Goal: Task Accomplishment & Management: Use online tool/utility

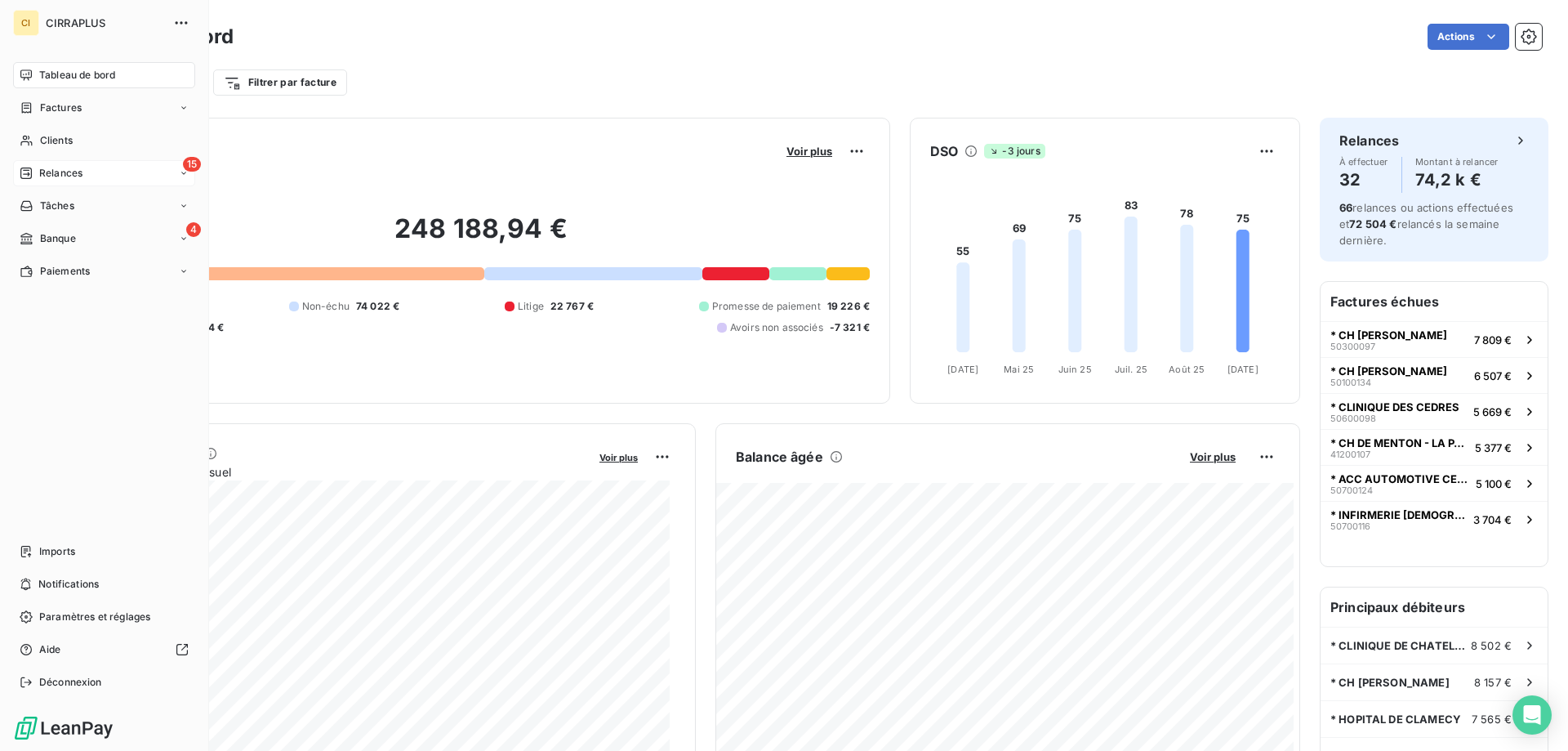
click at [54, 173] on span "Relances" at bounding box center [61, 173] width 43 height 15
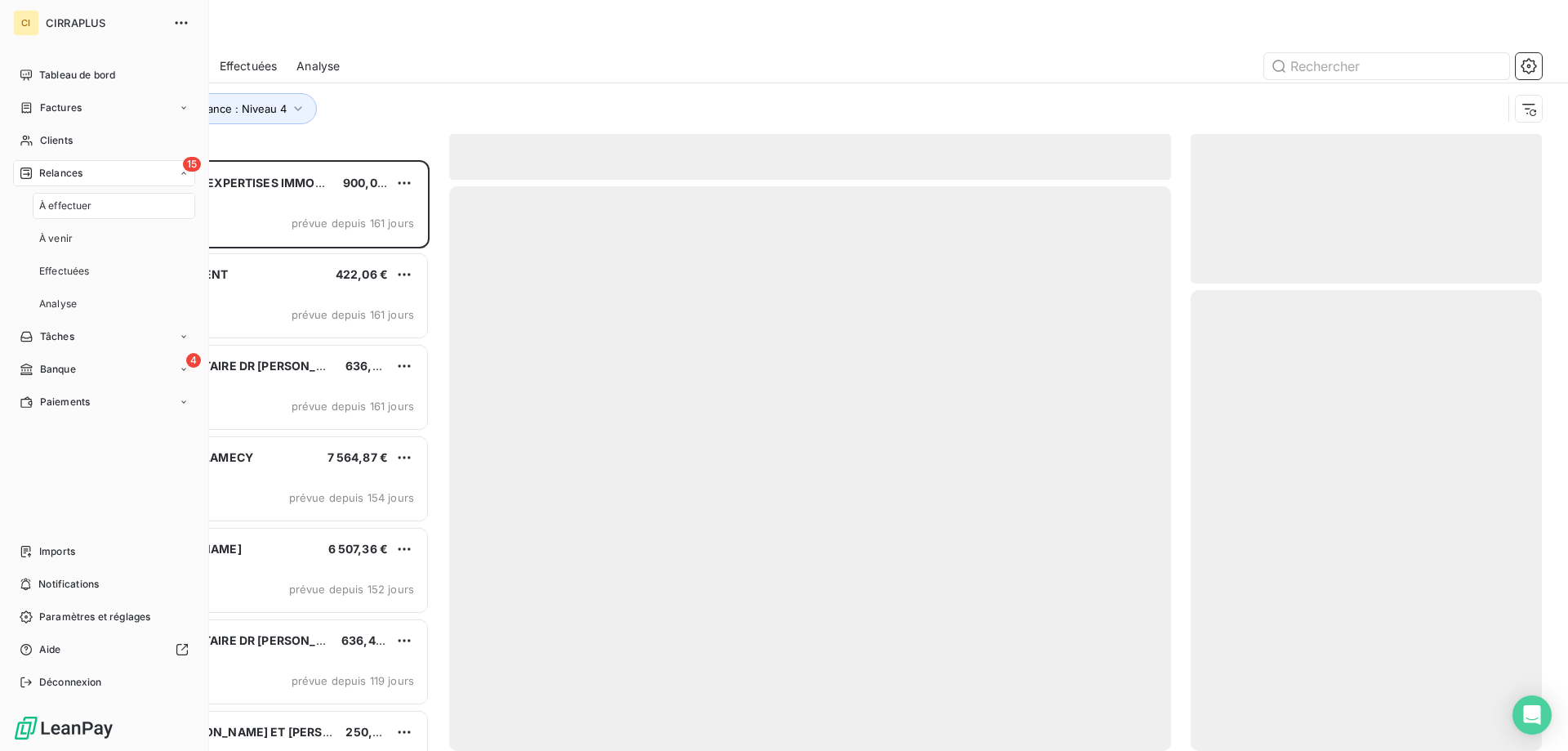
scroll to position [578, 339]
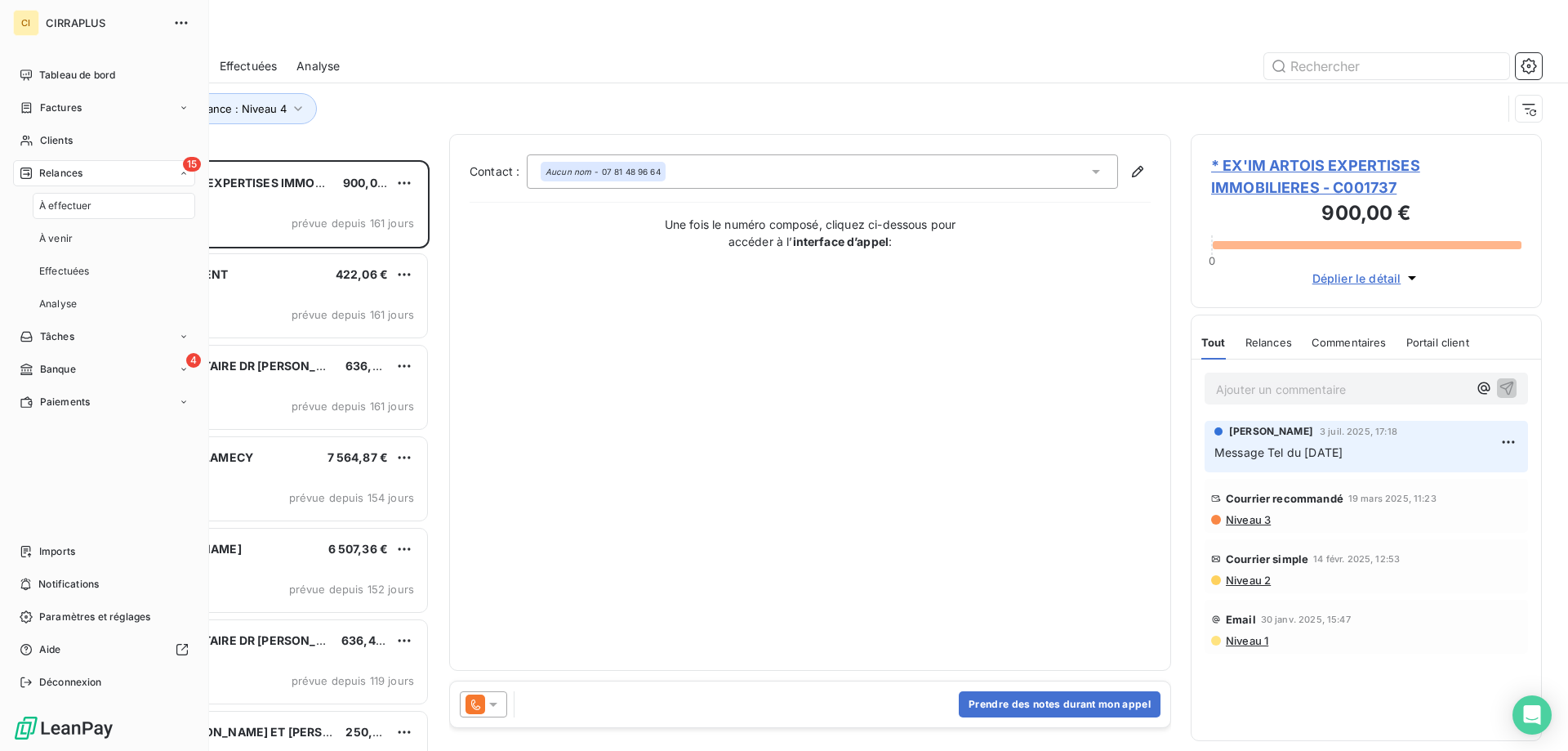
click at [65, 202] on span "À effectuer" at bounding box center [66, 206] width 54 height 15
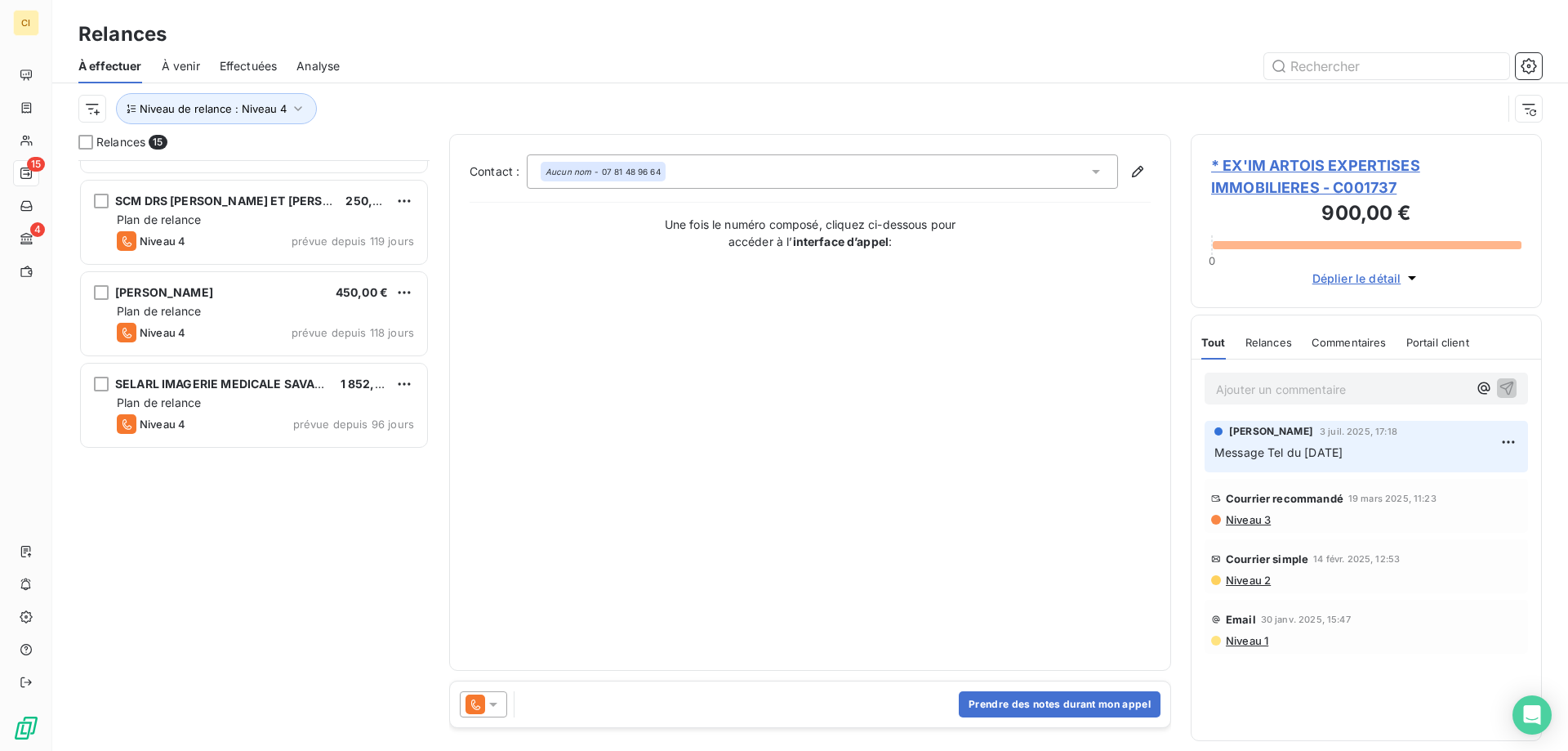
scroll to position [129, 0]
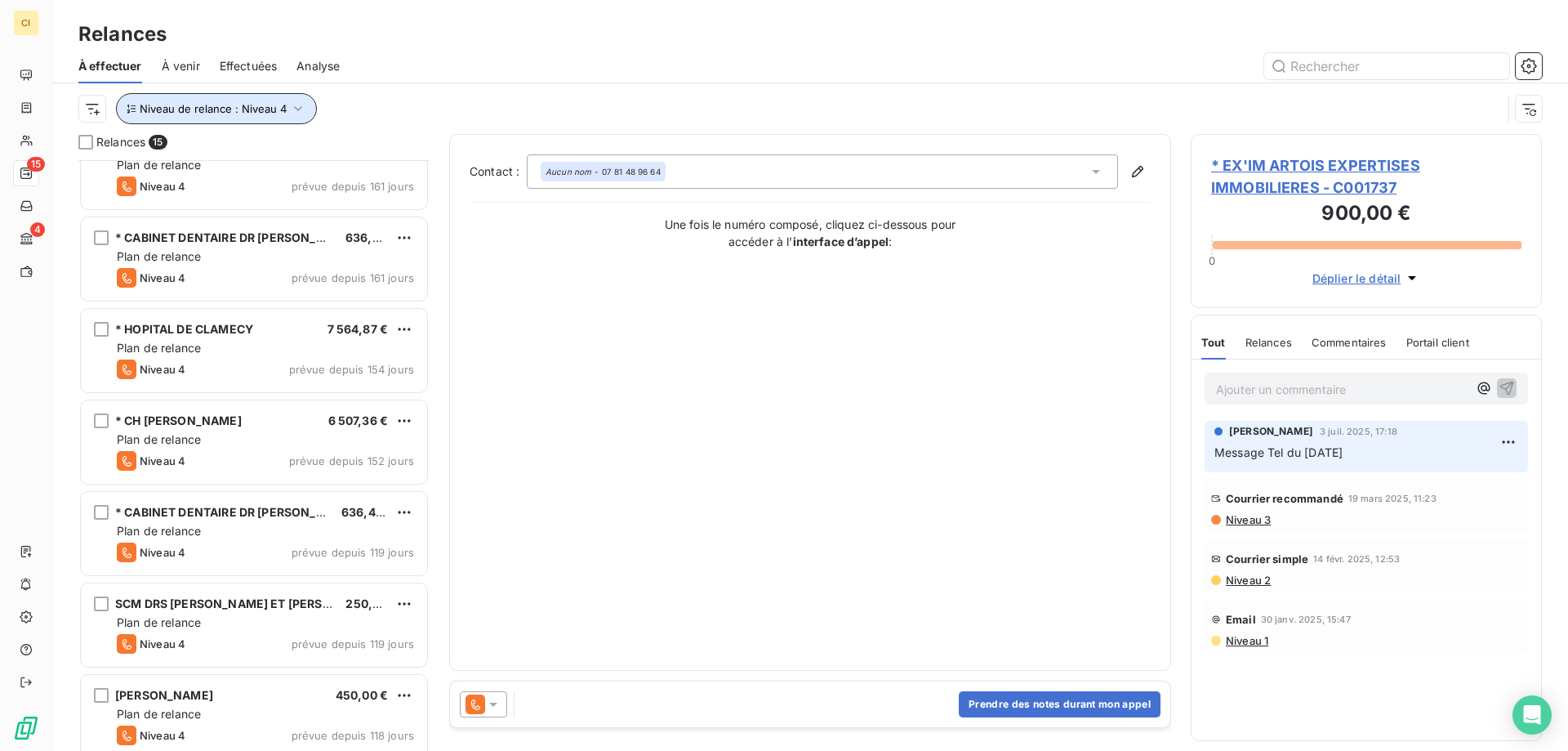
click at [296, 102] on icon "button" at bounding box center [298, 108] width 16 height 16
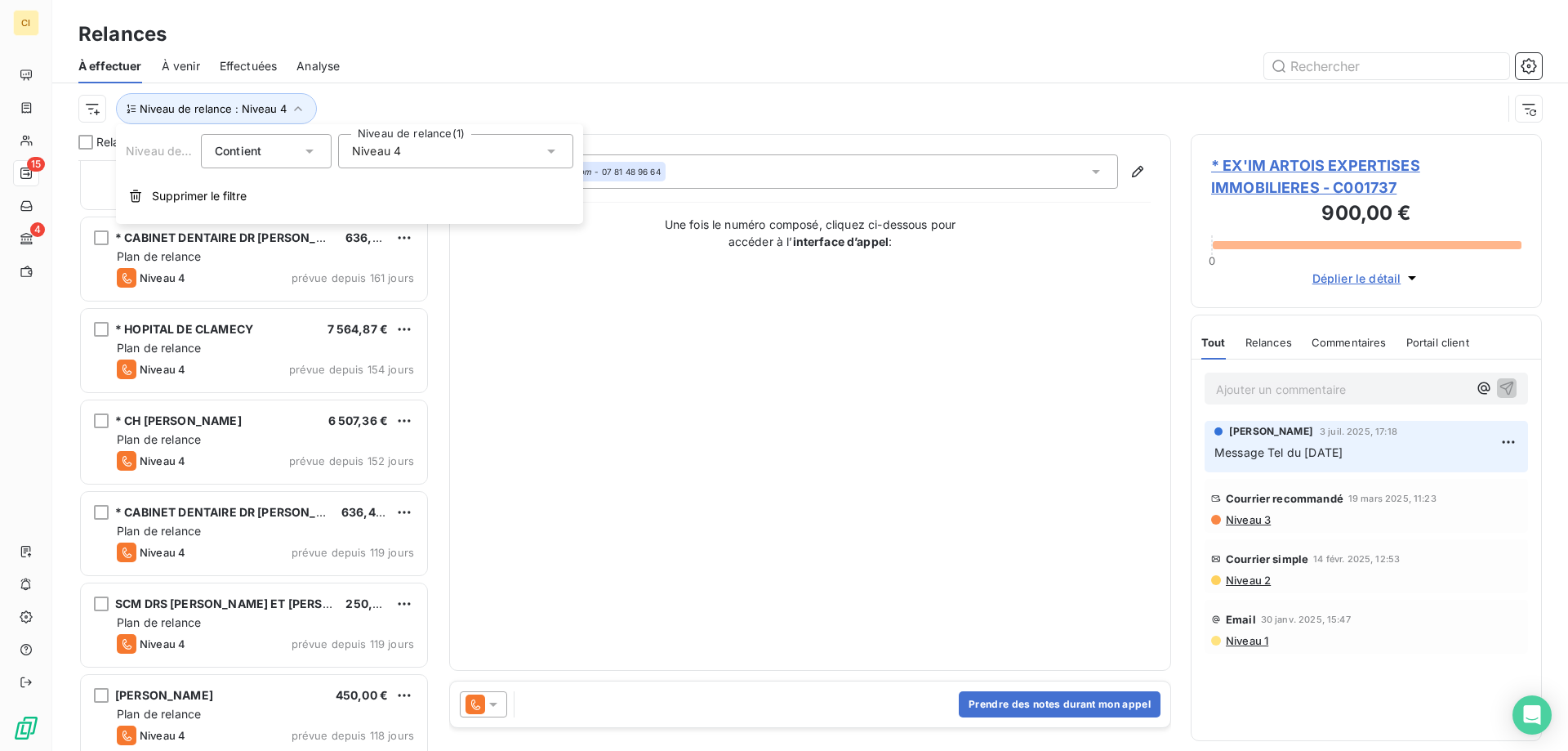
click at [548, 149] on icon at bounding box center [551, 150] width 16 height 16
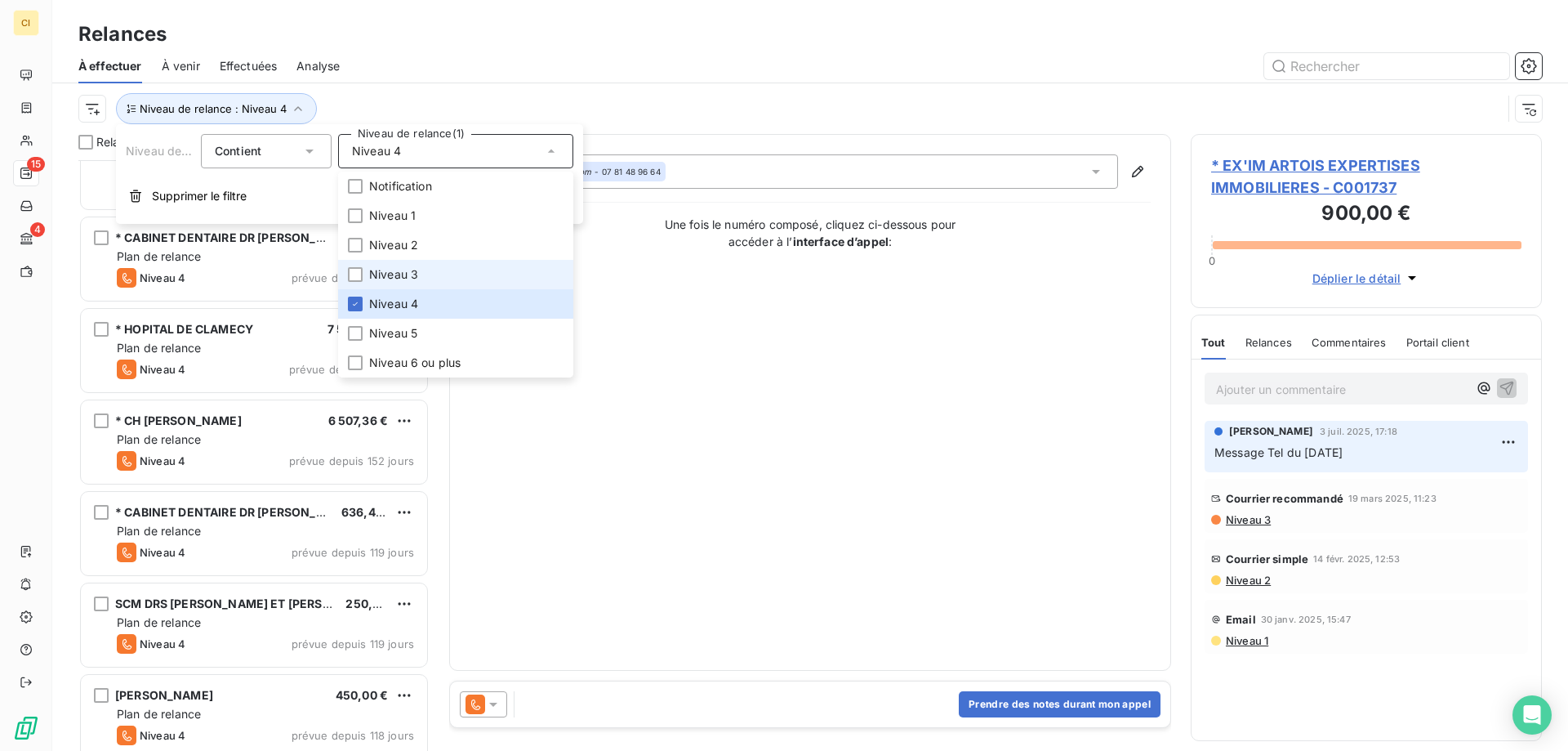
click at [353, 274] on div at bounding box center [355, 274] width 15 height 15
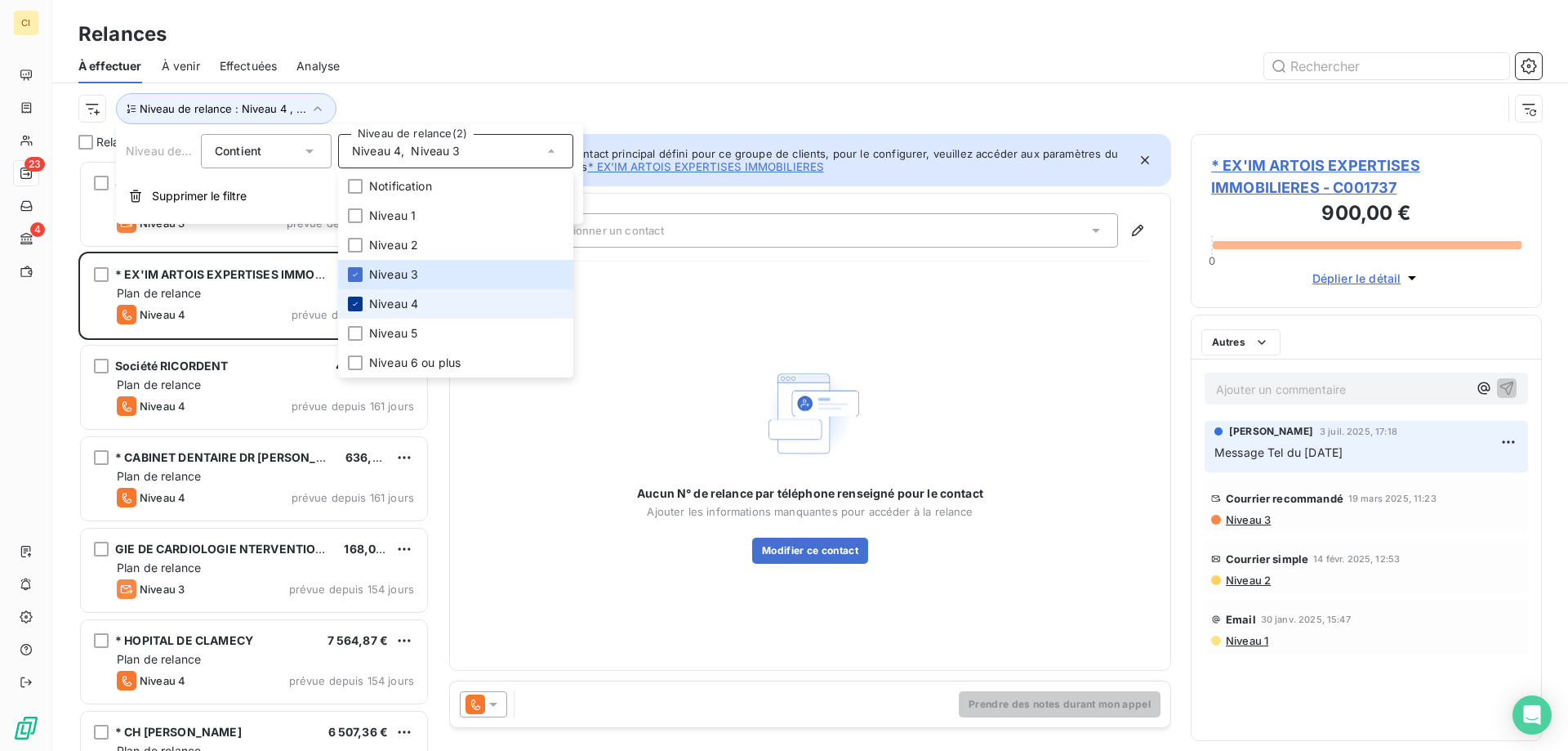
scroll to position [578, 339]
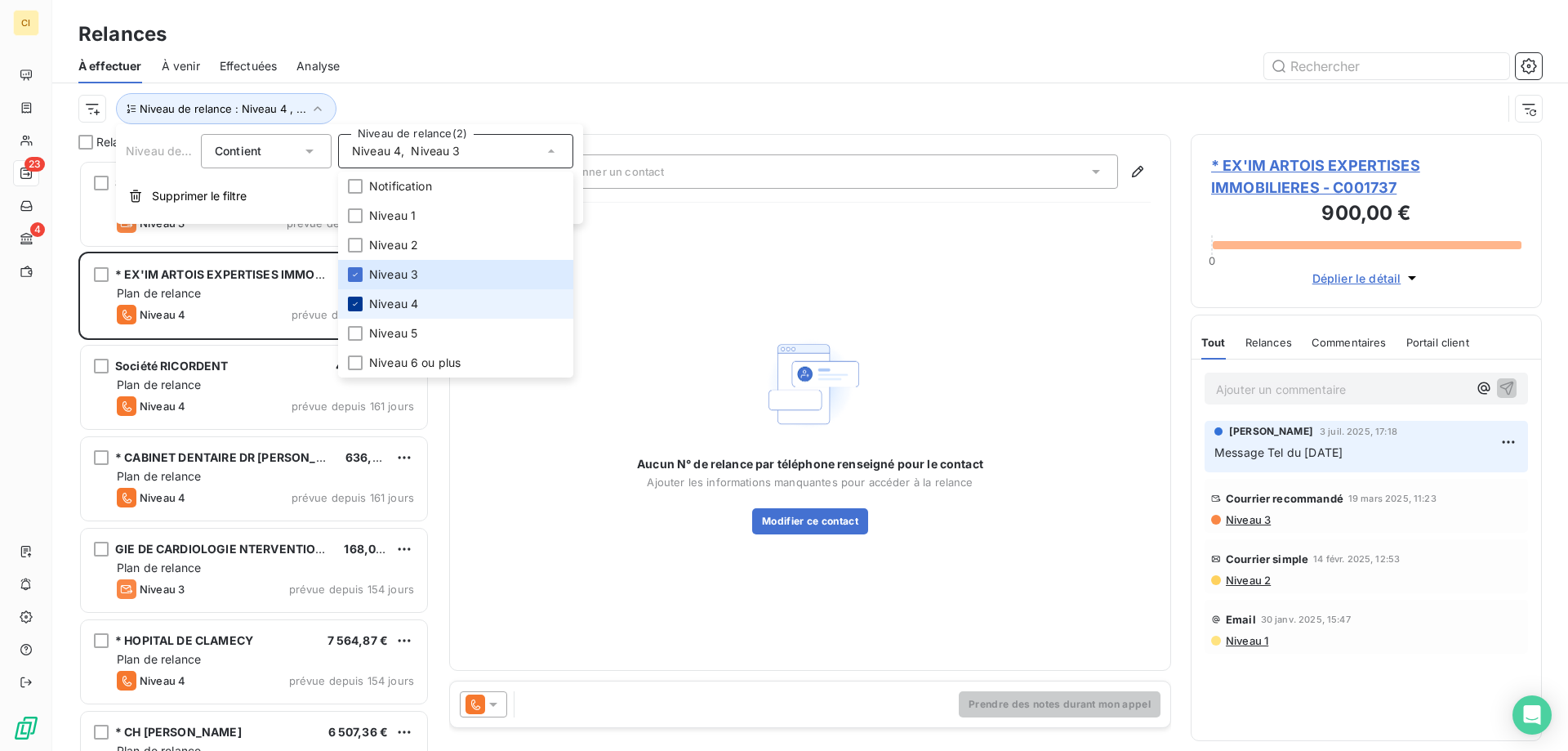
click at [359, 305] on icon at bounding box center [355, 304] width 9 height 9
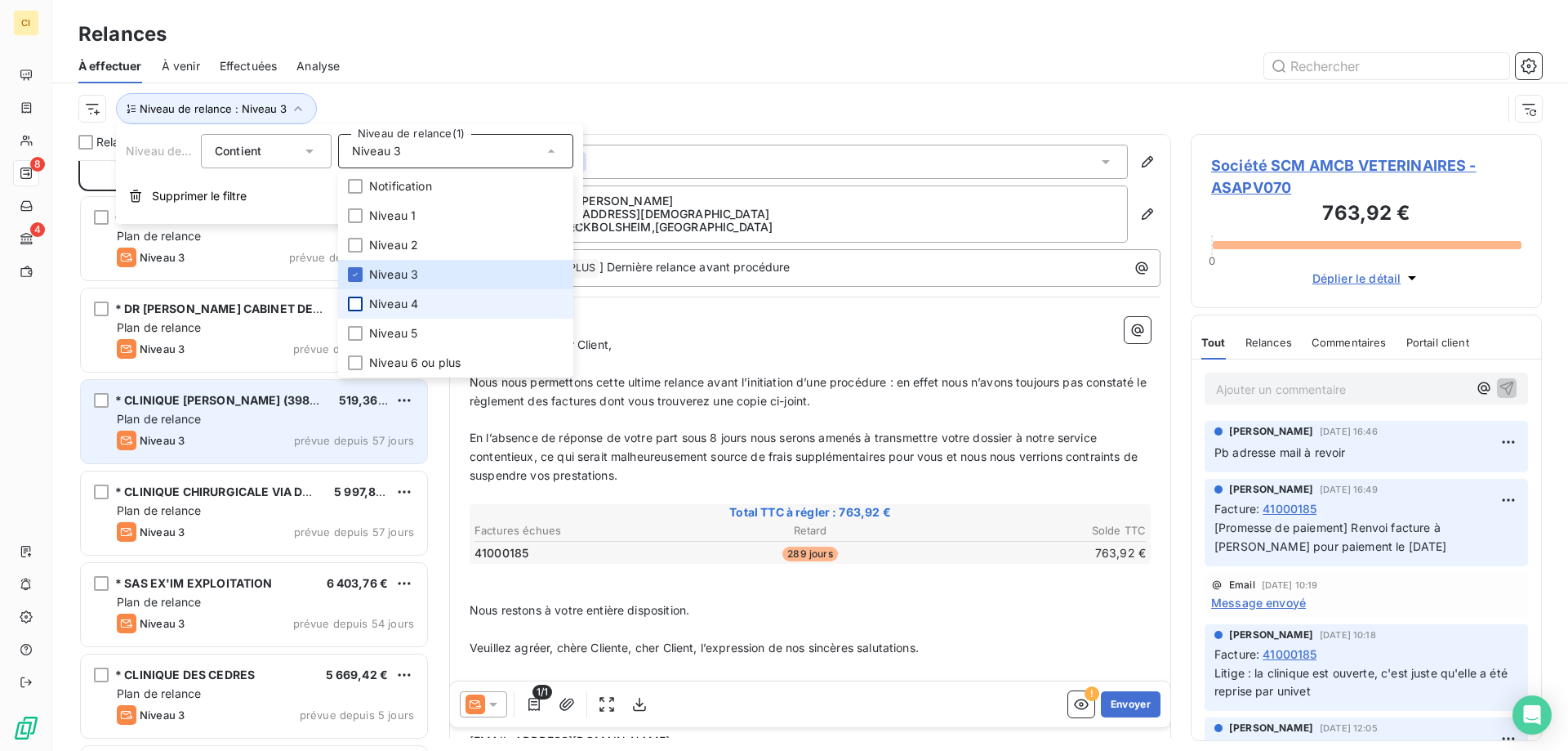
scroll to position [142, 0]
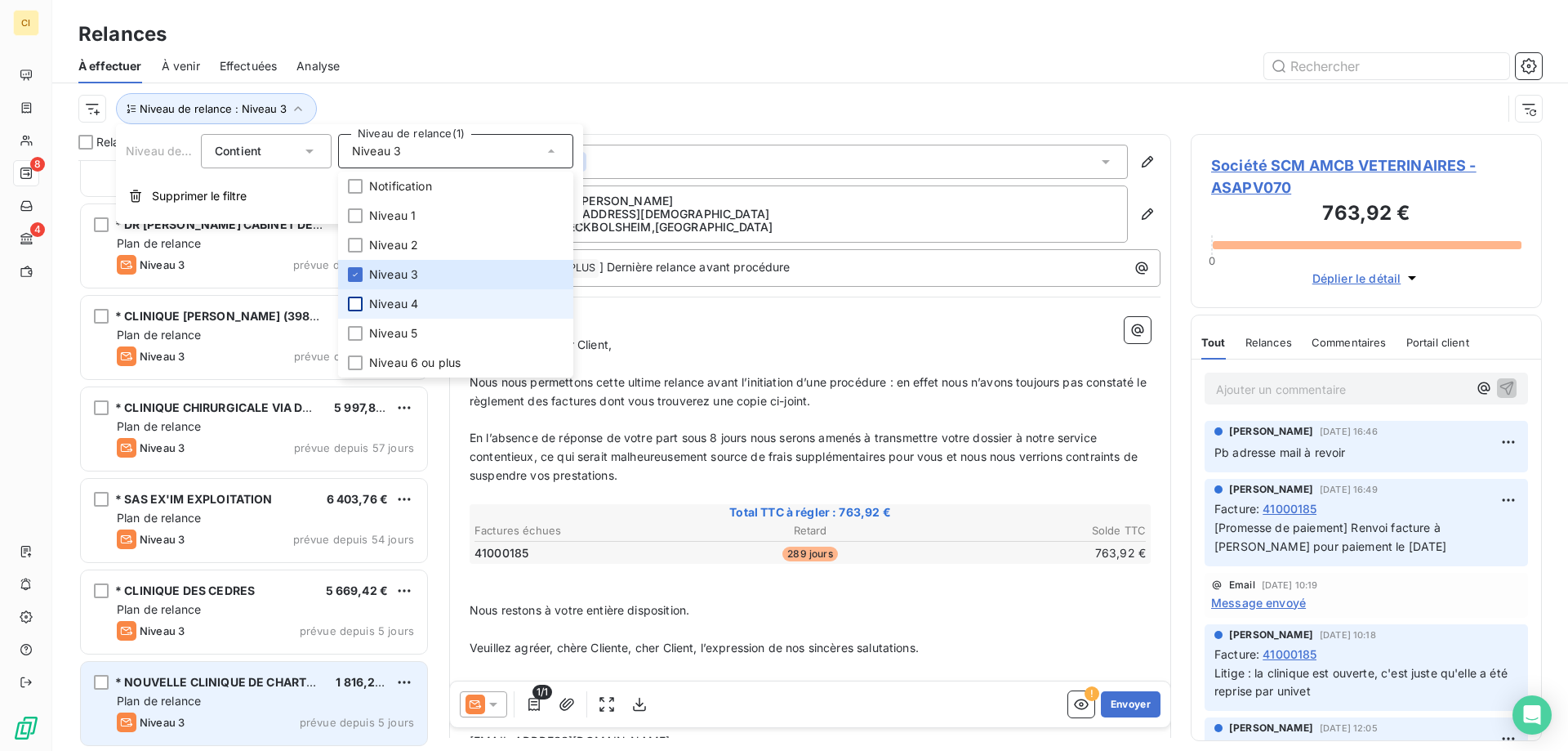
click at [241, 691] on div "* NOUVELLE CLINIQUE DE CHARTREUSE" at bounding box center [219, 681] width 208 height 16
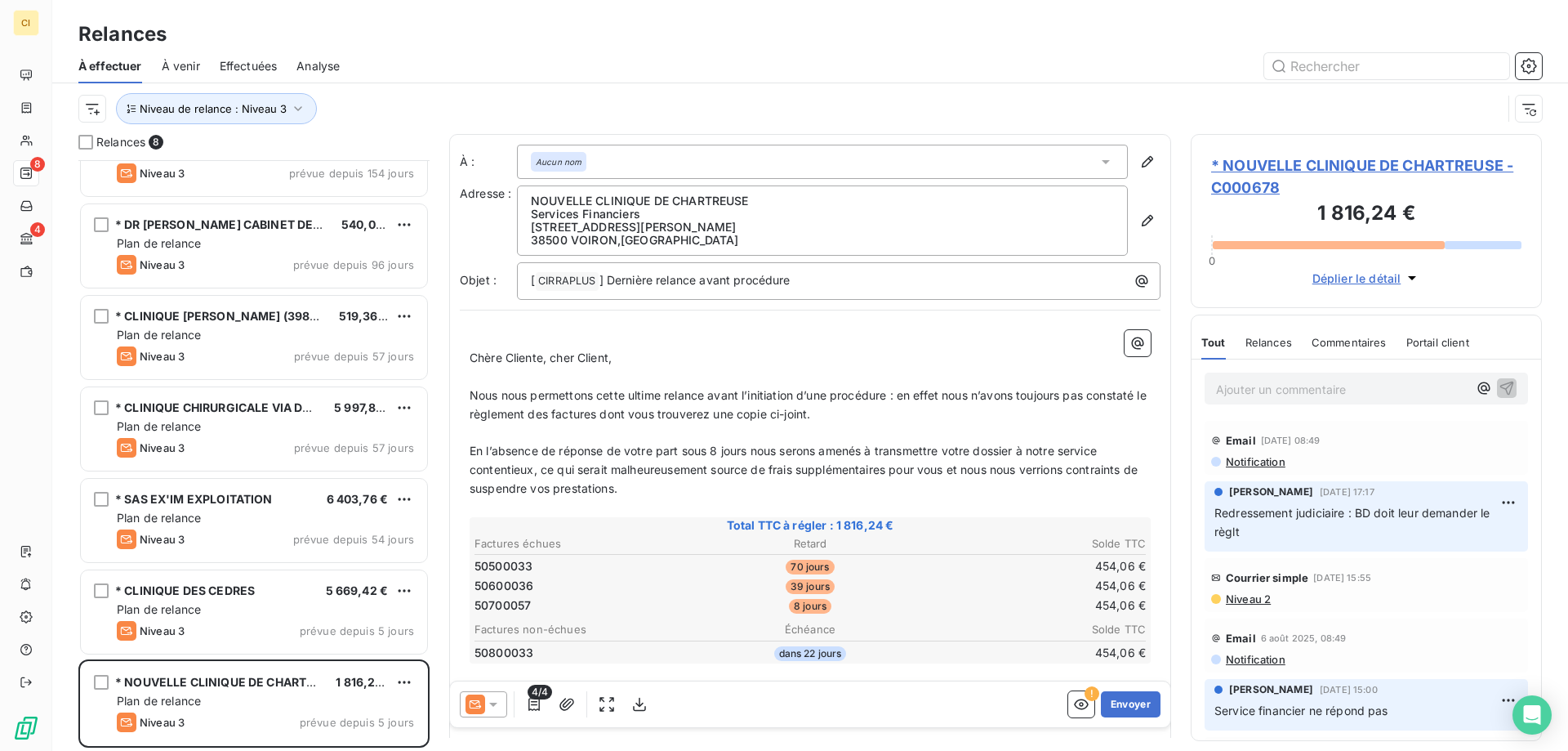
click at [1245, 390] on p "Ajouter un commentaire ﻿" at bounding box center [1342, 389] width 252 height 21
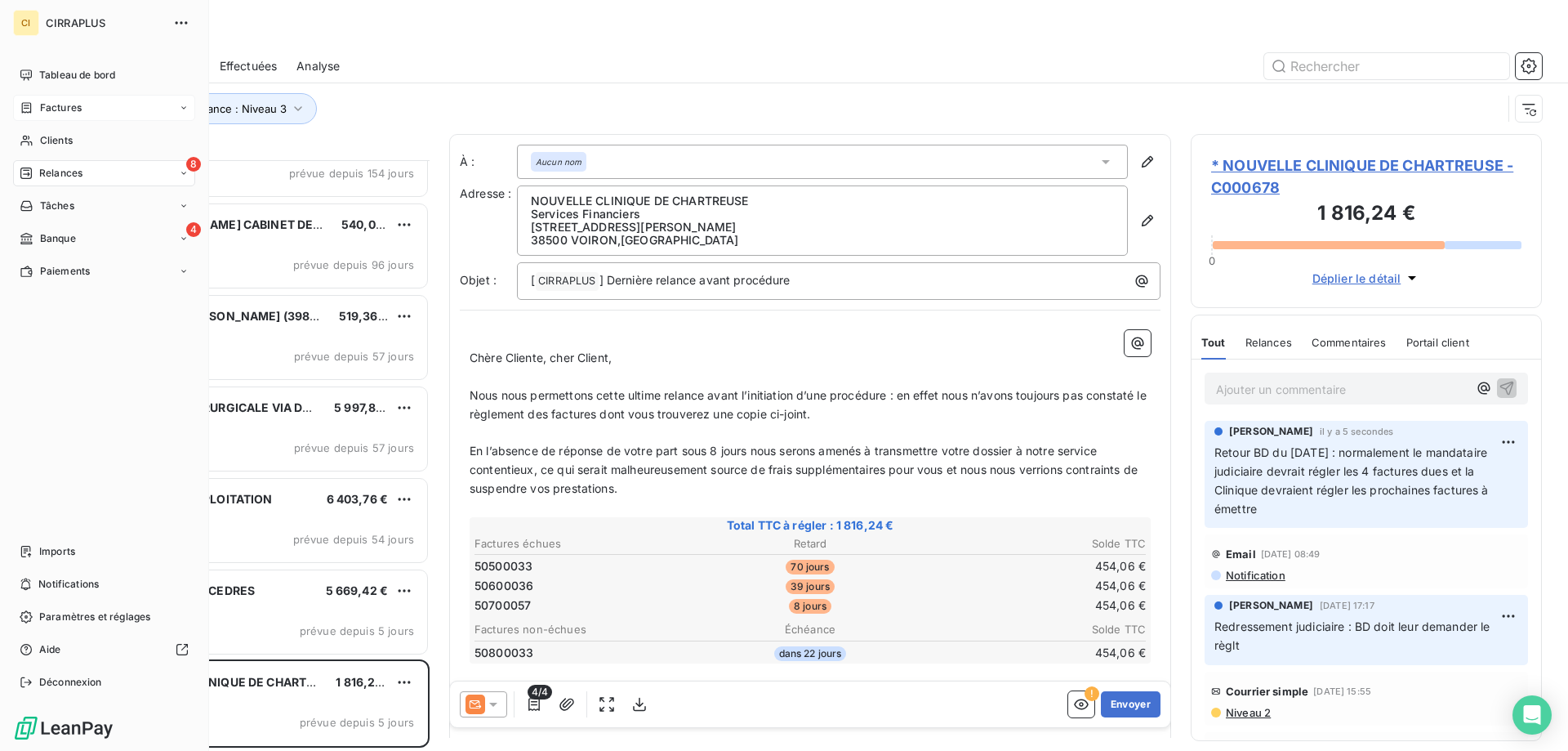
click at [52, 104] on span "Factures" at bounding box center [61, 108] width 41 height 15
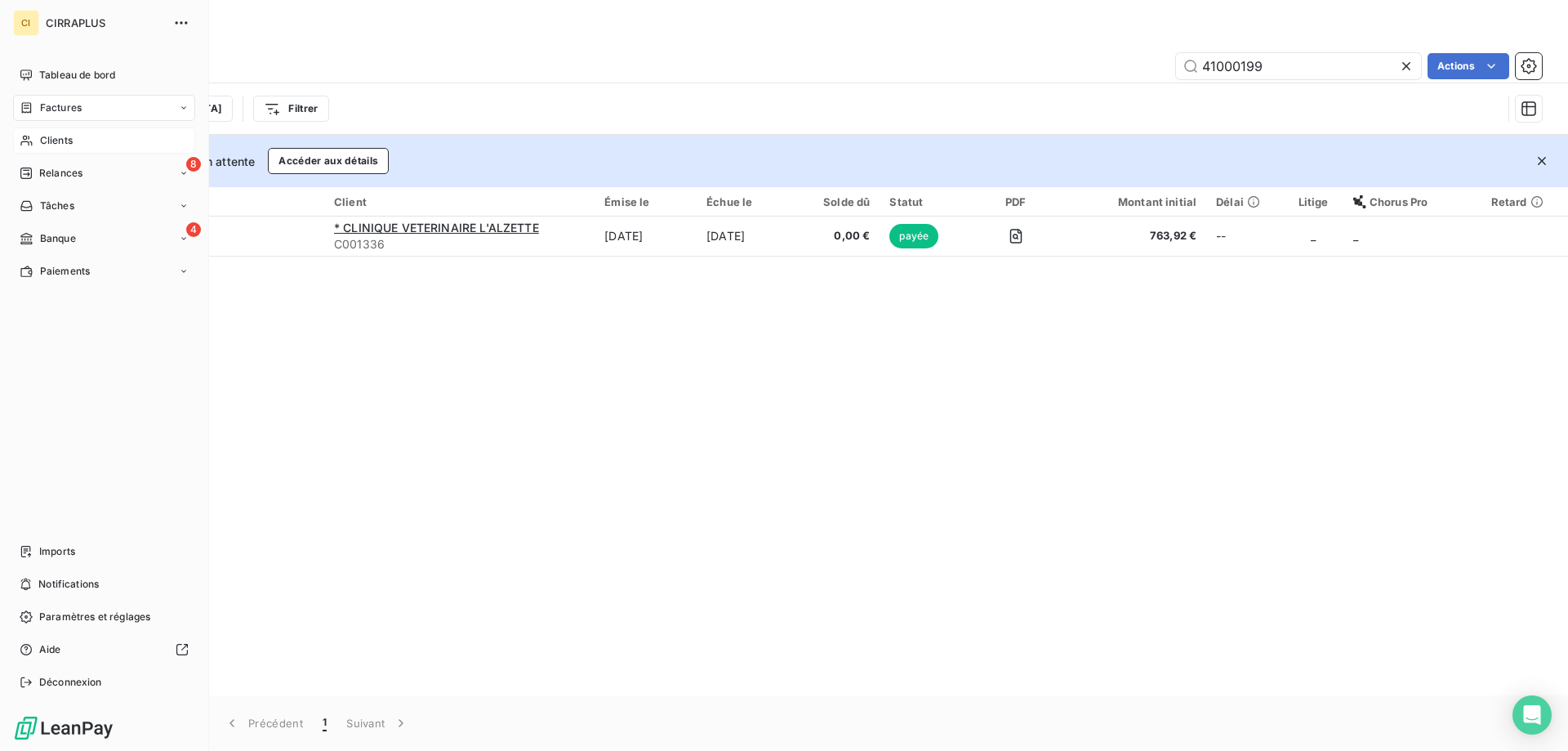
click at [64, 136] on span "Clients" at bounding box center [56, 141] width 33 height 15
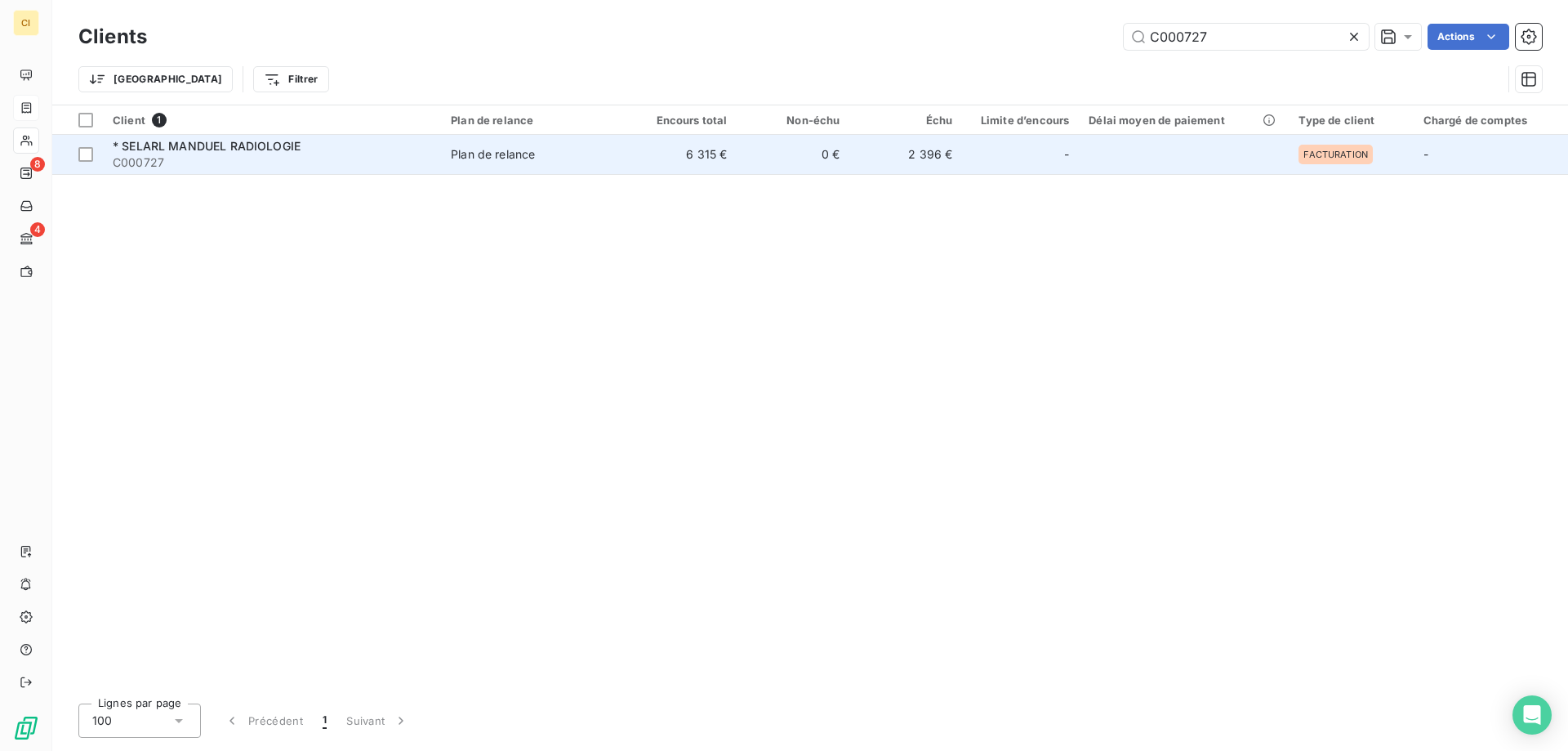
type input "C000727"
click at [262, 141] on span "* SELARL MANDUEL RADIOLOGIE" at bounding box center [207, 146] width 188 height 14
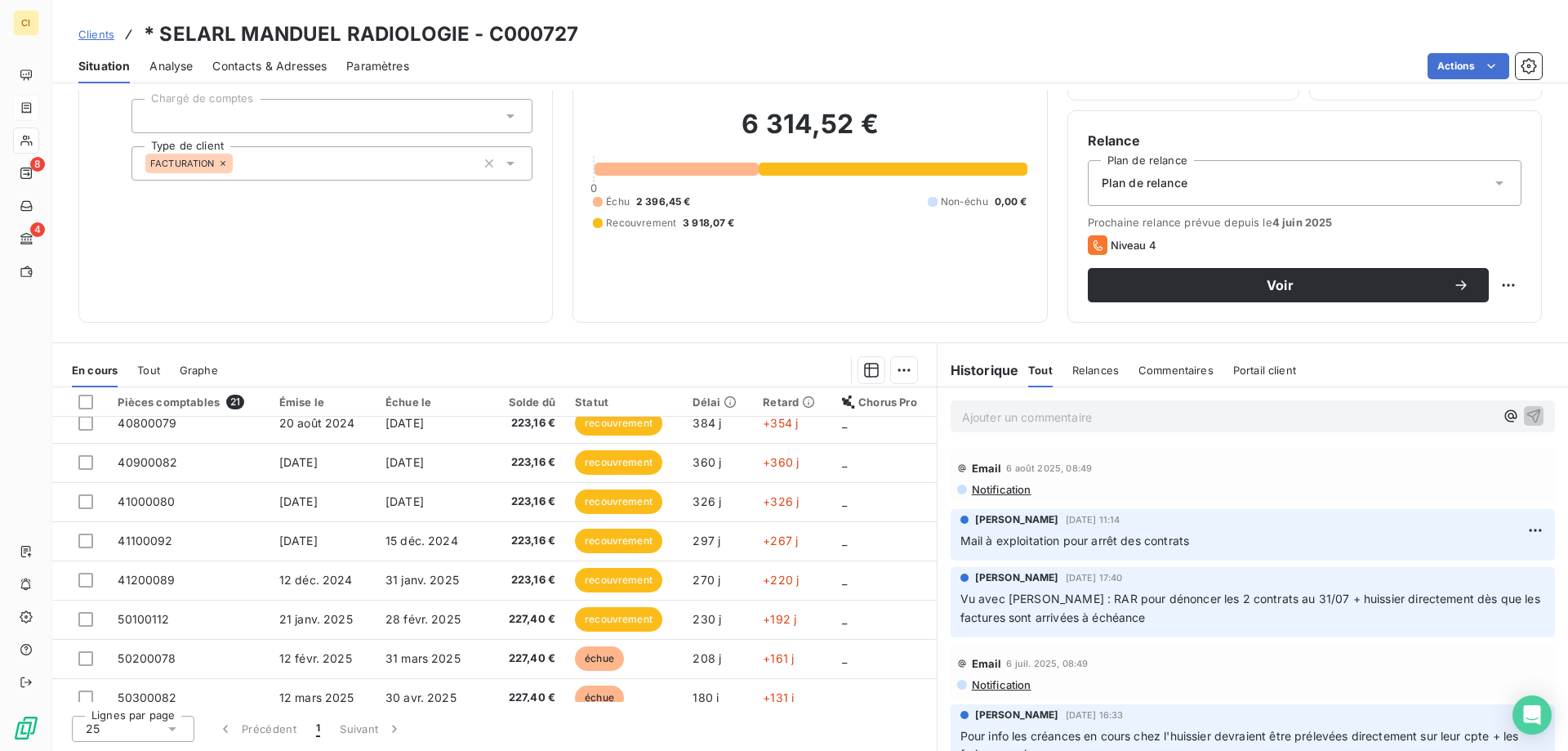
scroll to position [409, 0]
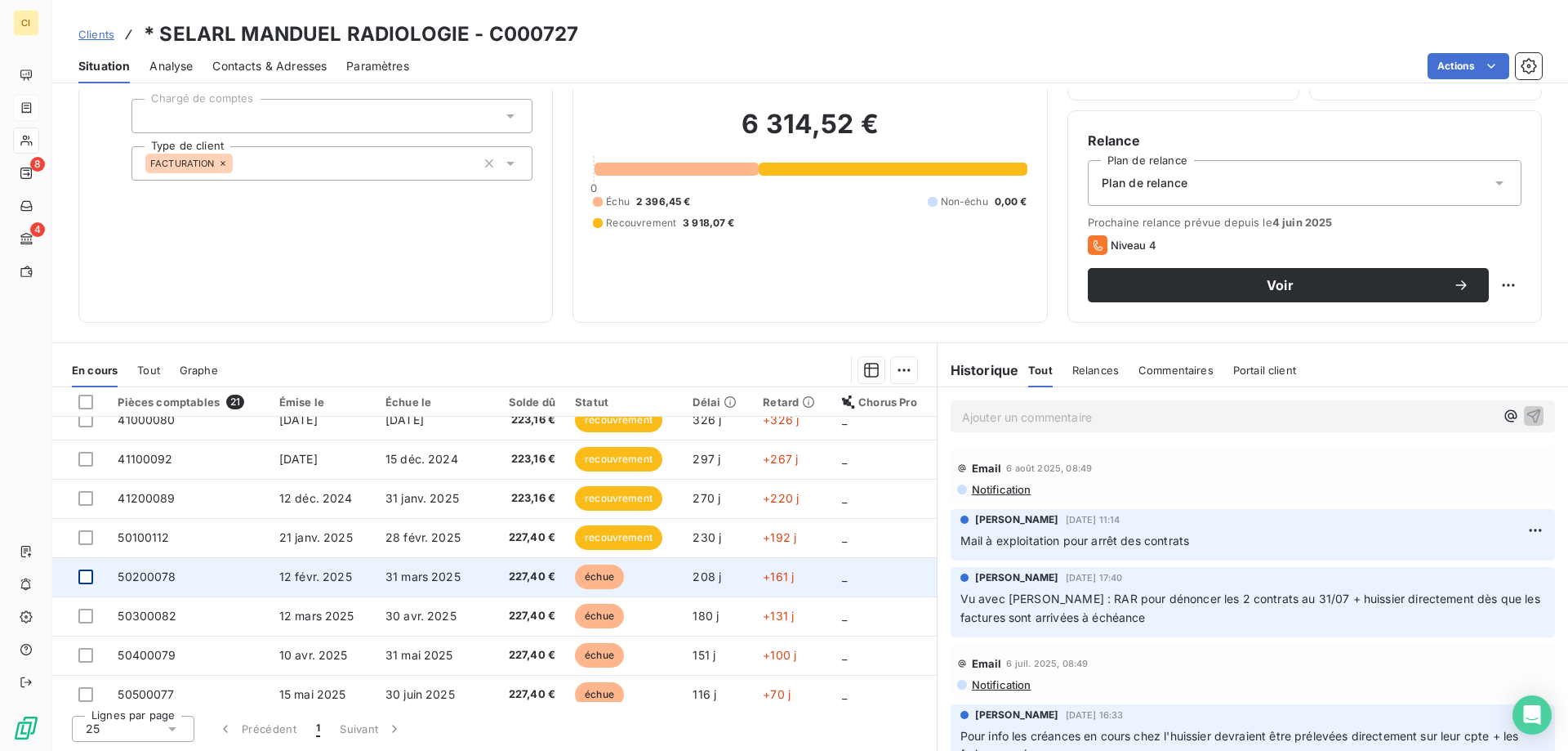
click at [90, 575] on div at bounding box center [85, 577] width 15 height 15
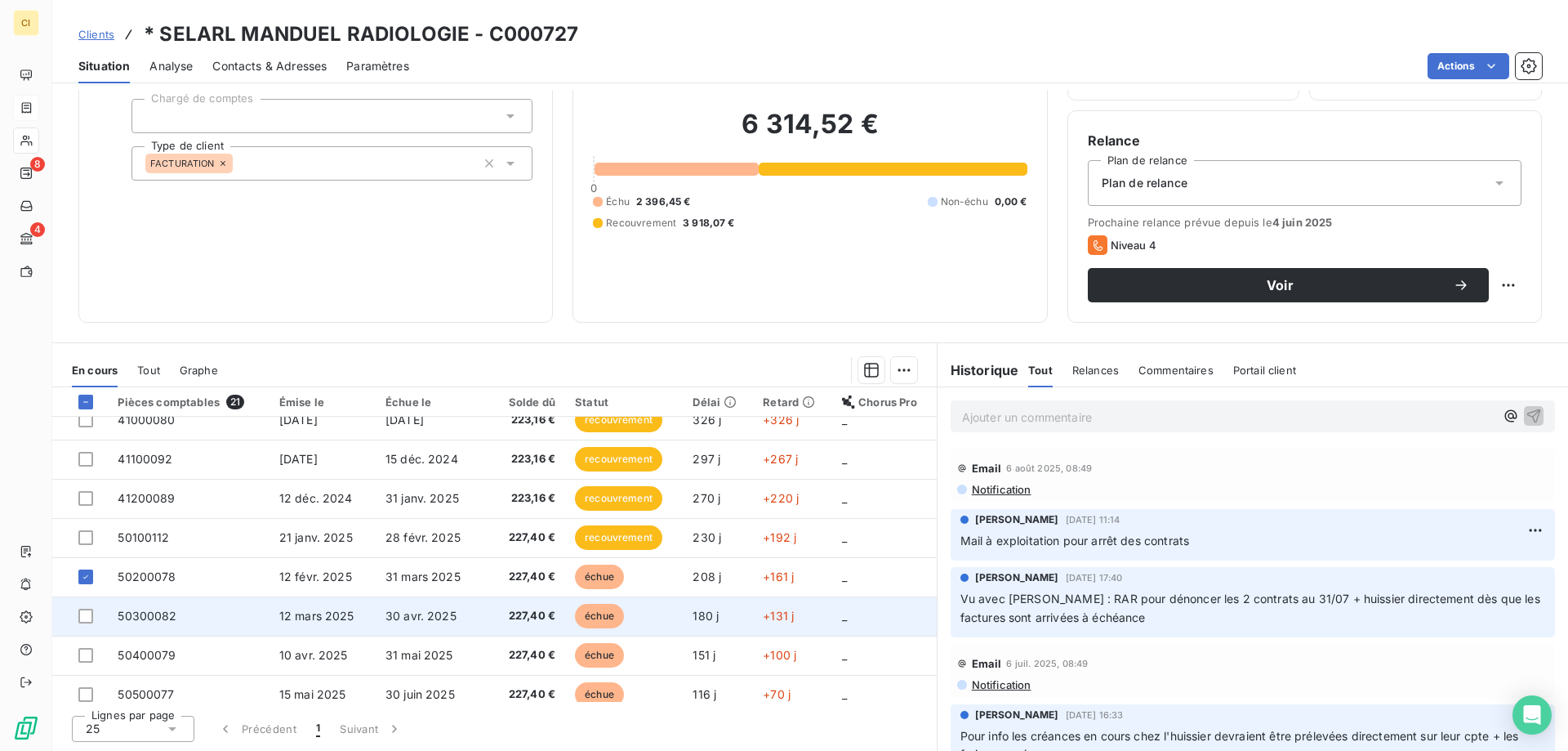
click at [88, 607] on td at bounding box center [80, 617] width 55 height 39
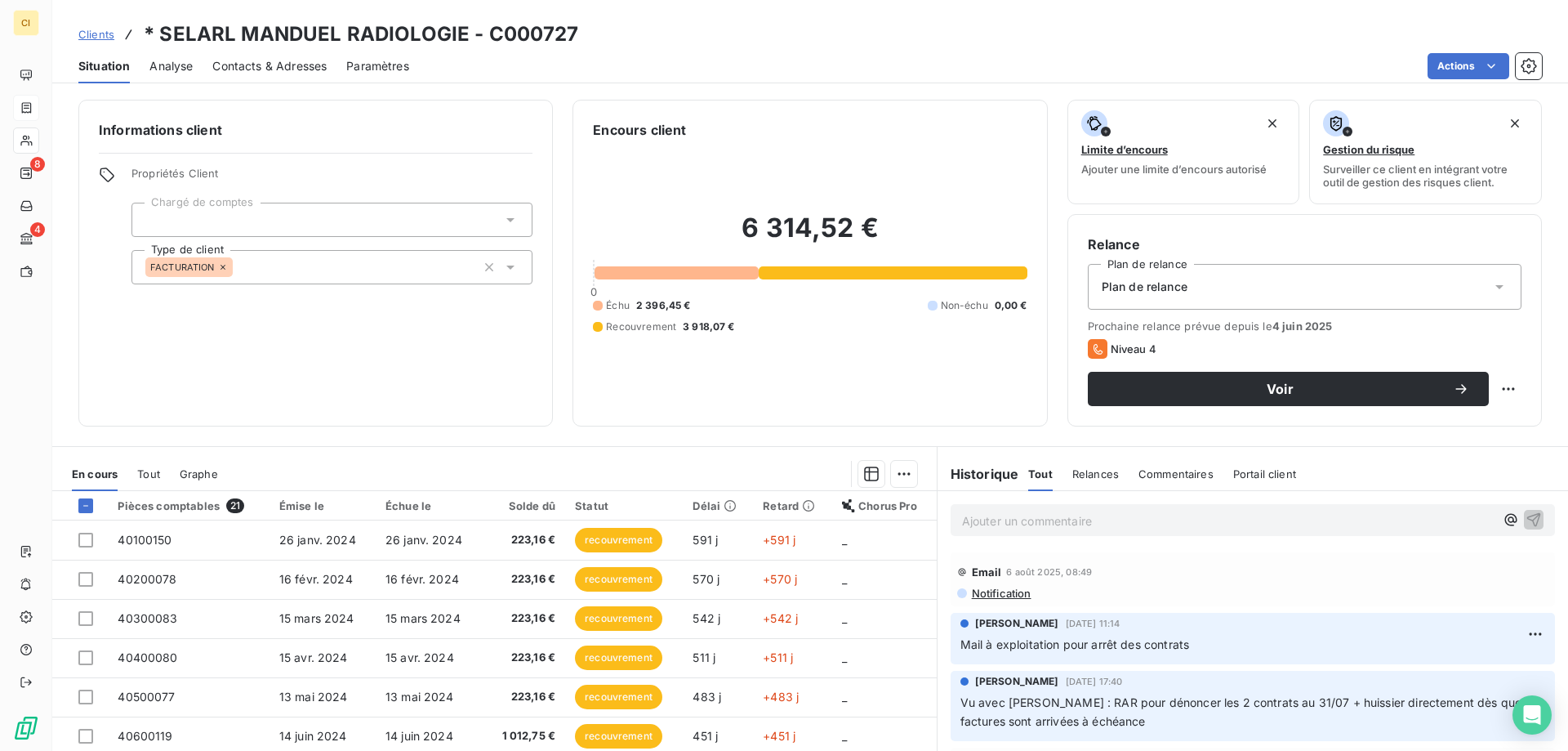
click at [312, 371] on div "Informations client Propriétés Client Chargé de comptes Type de client FACTURAT…" at bounding box center [315, 263] width 474 height 327
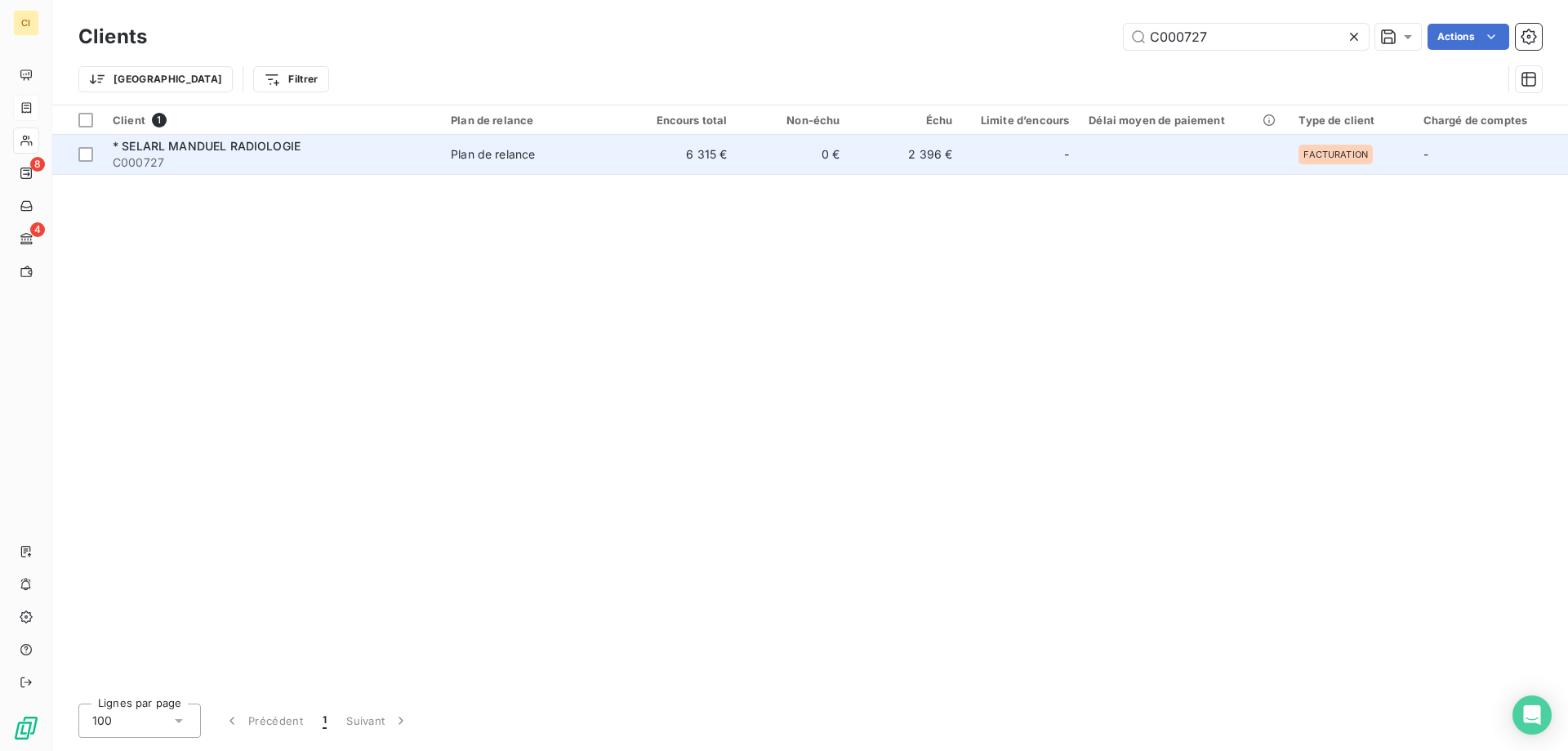
click at [188, 144] on span "* SELARL MANDUEL RADIOLOGIE" at bounding box center [207, 146] width 188 height 14
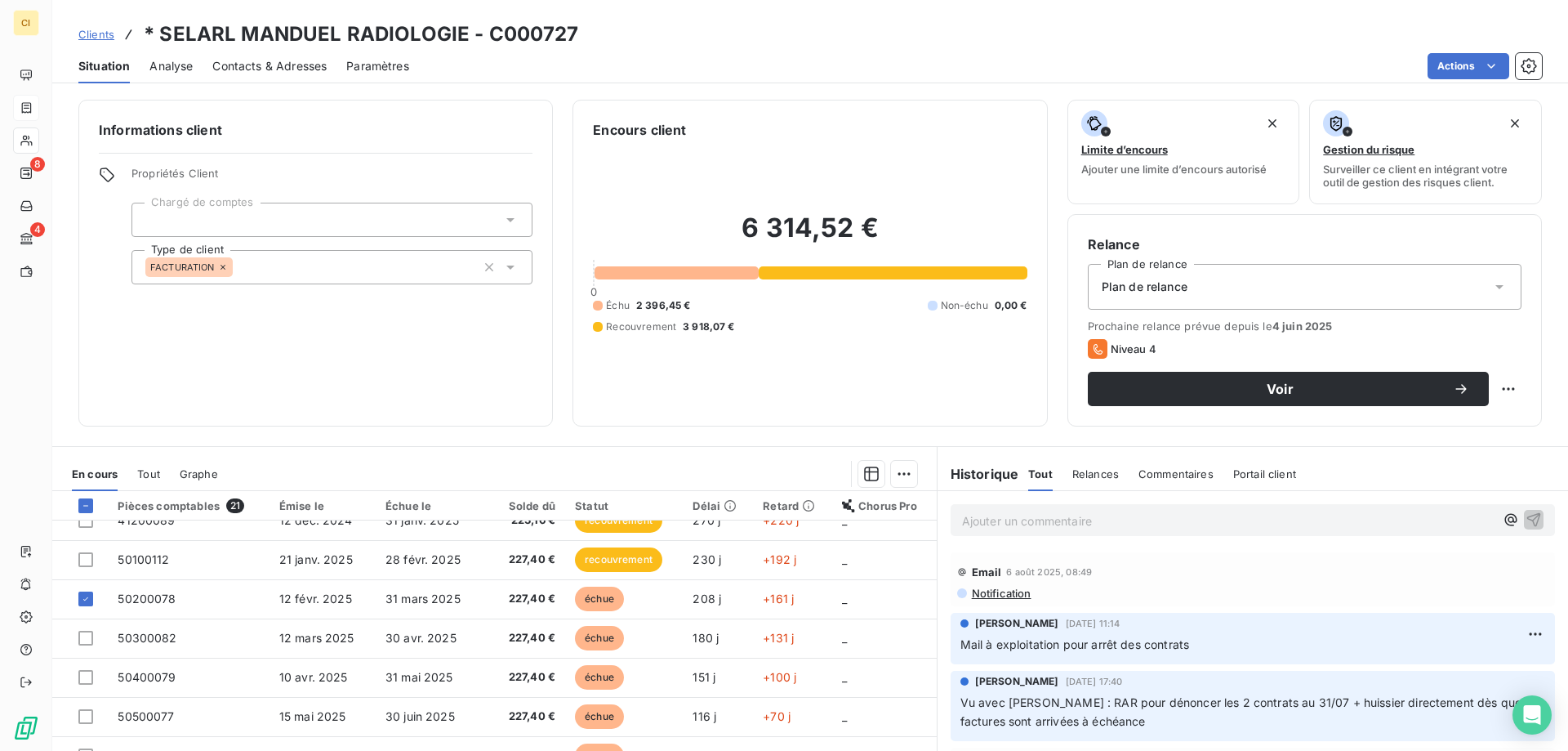
scroll to position [540, 0]
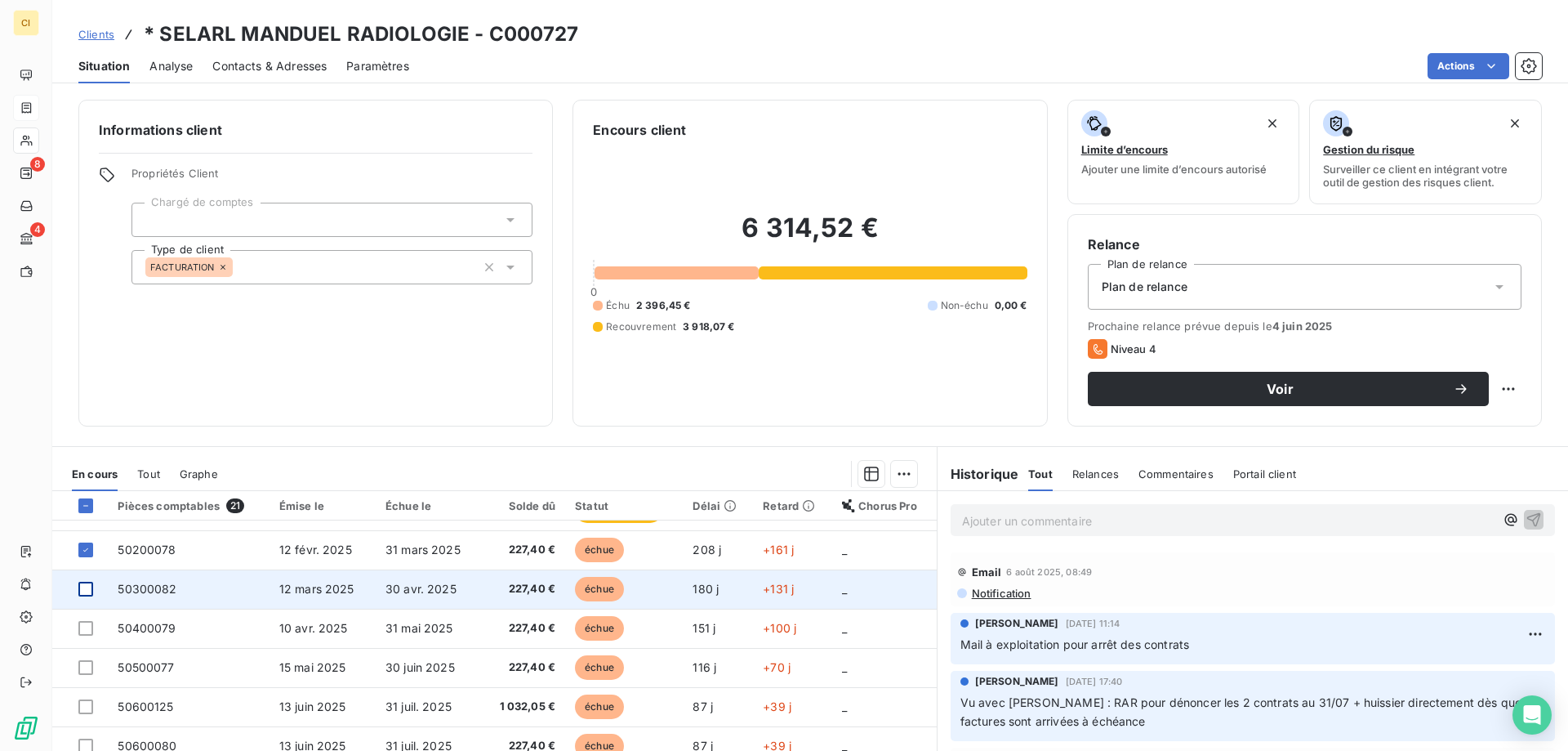
click at [85, 587] on div at bounding box center [85, 589] width 15 height 15
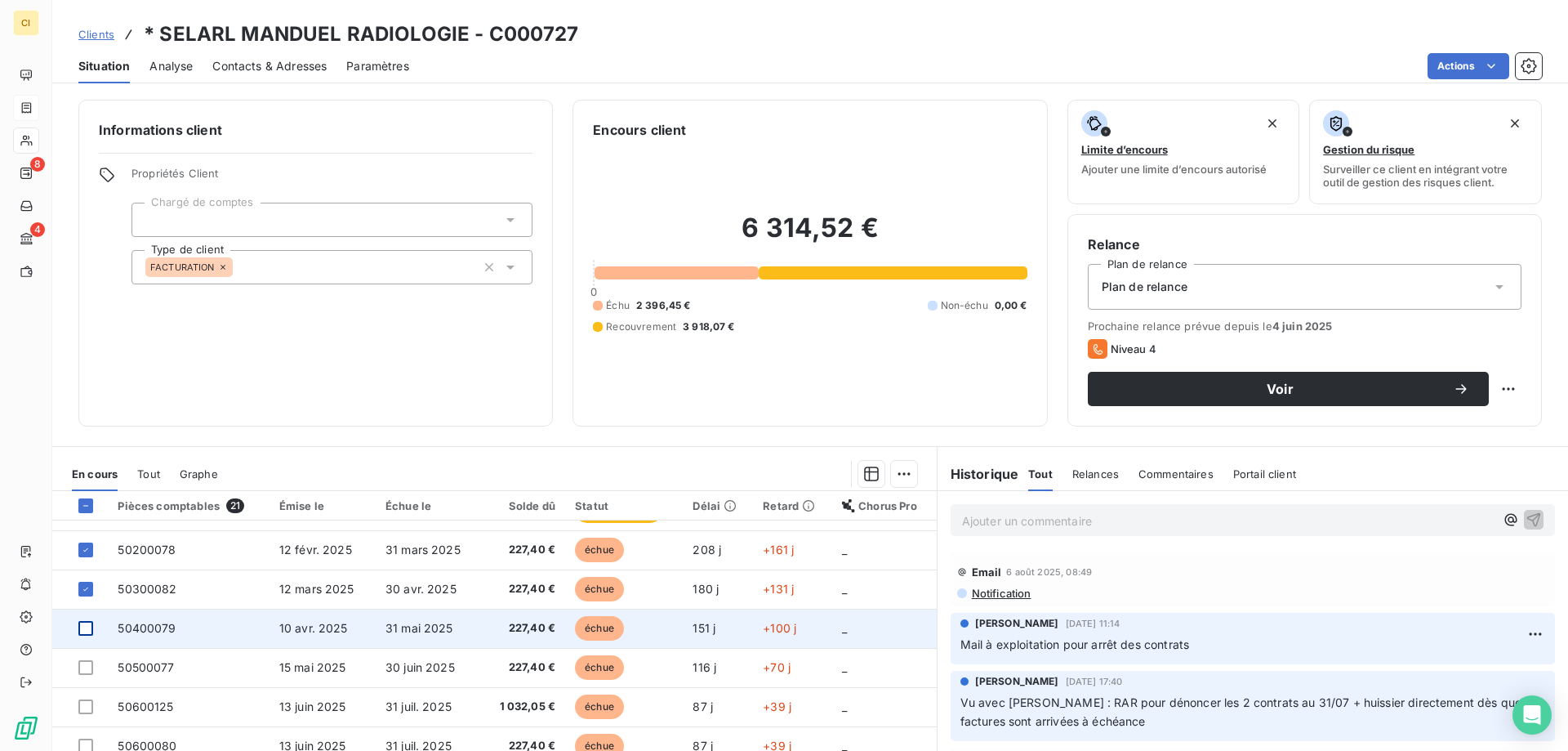
click at [87, 626] on div at bounding box center [85, 629] width 15 height 15
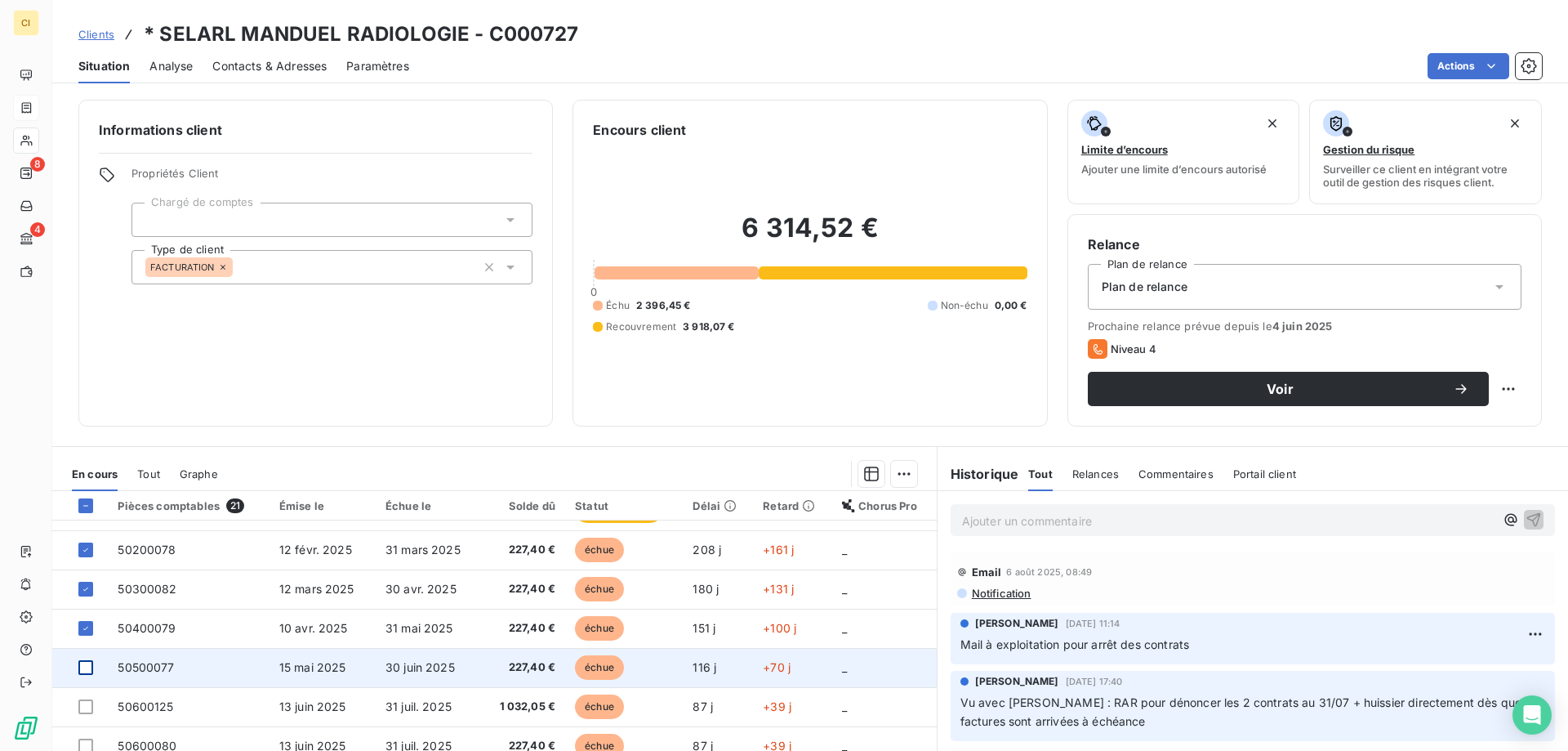
click at [88, 664] on div at bounding box center [85, 667] width 15 height 15
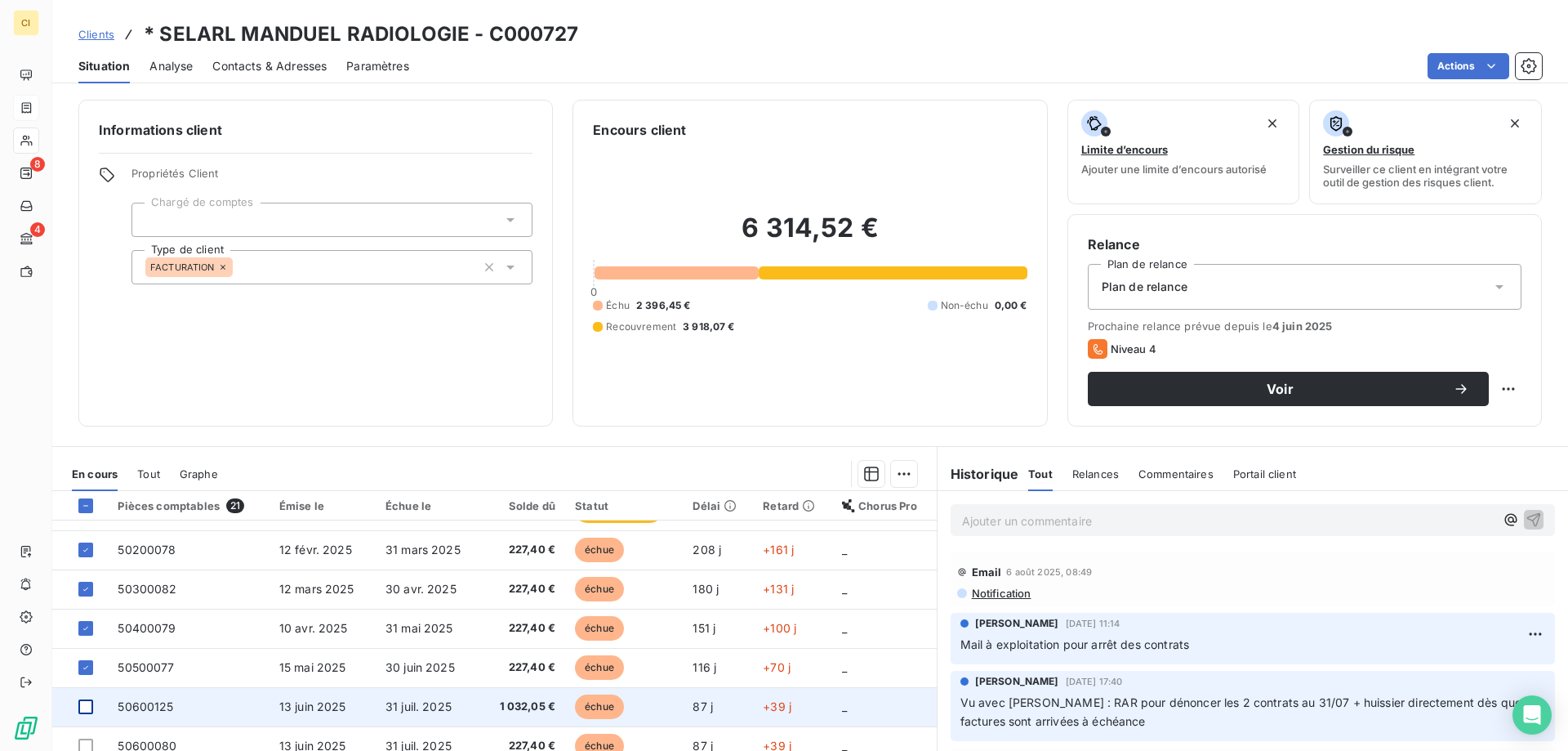
click at [87, 706] on div at bounding box center [85, 707] width 15 height 15
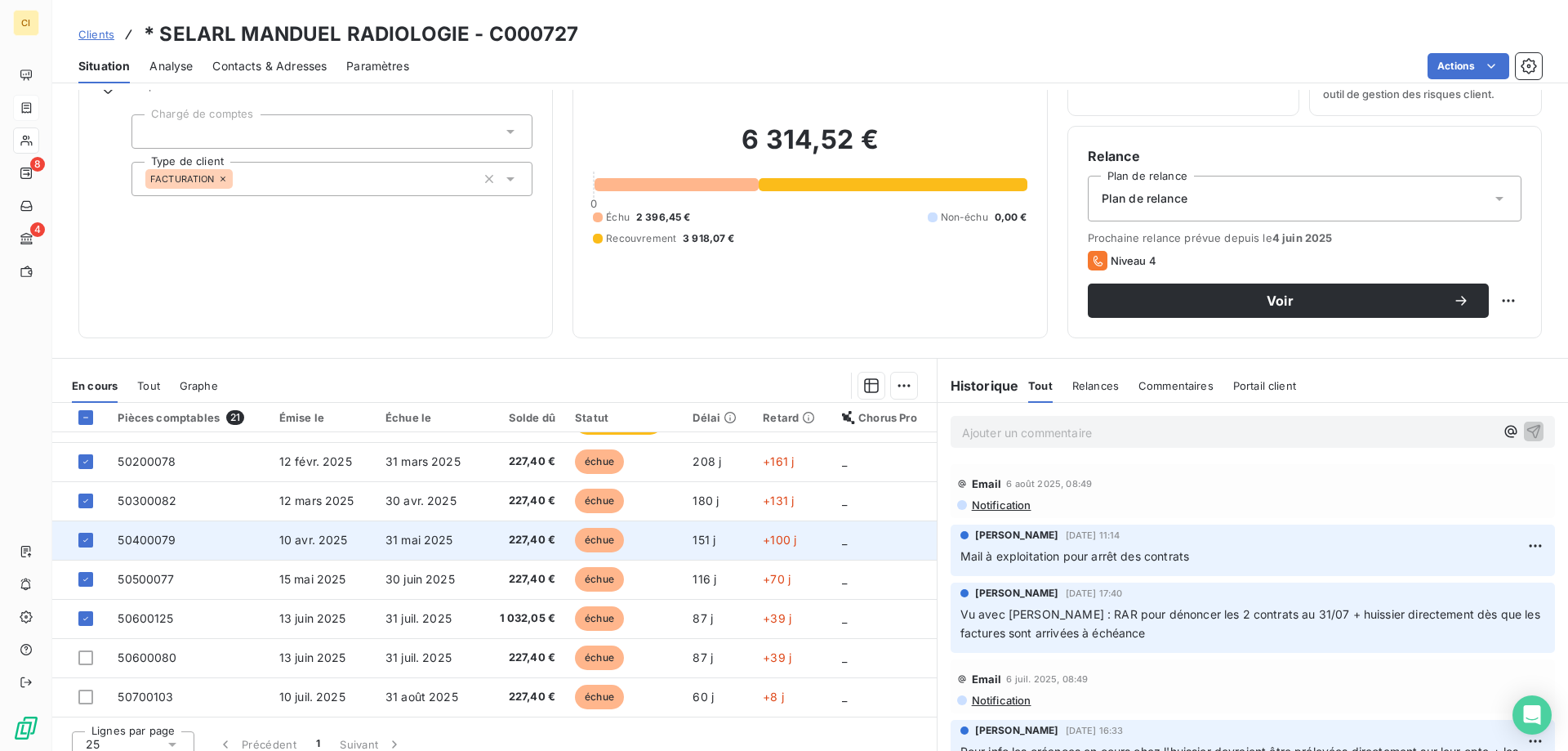
scroll to position [103, 0]
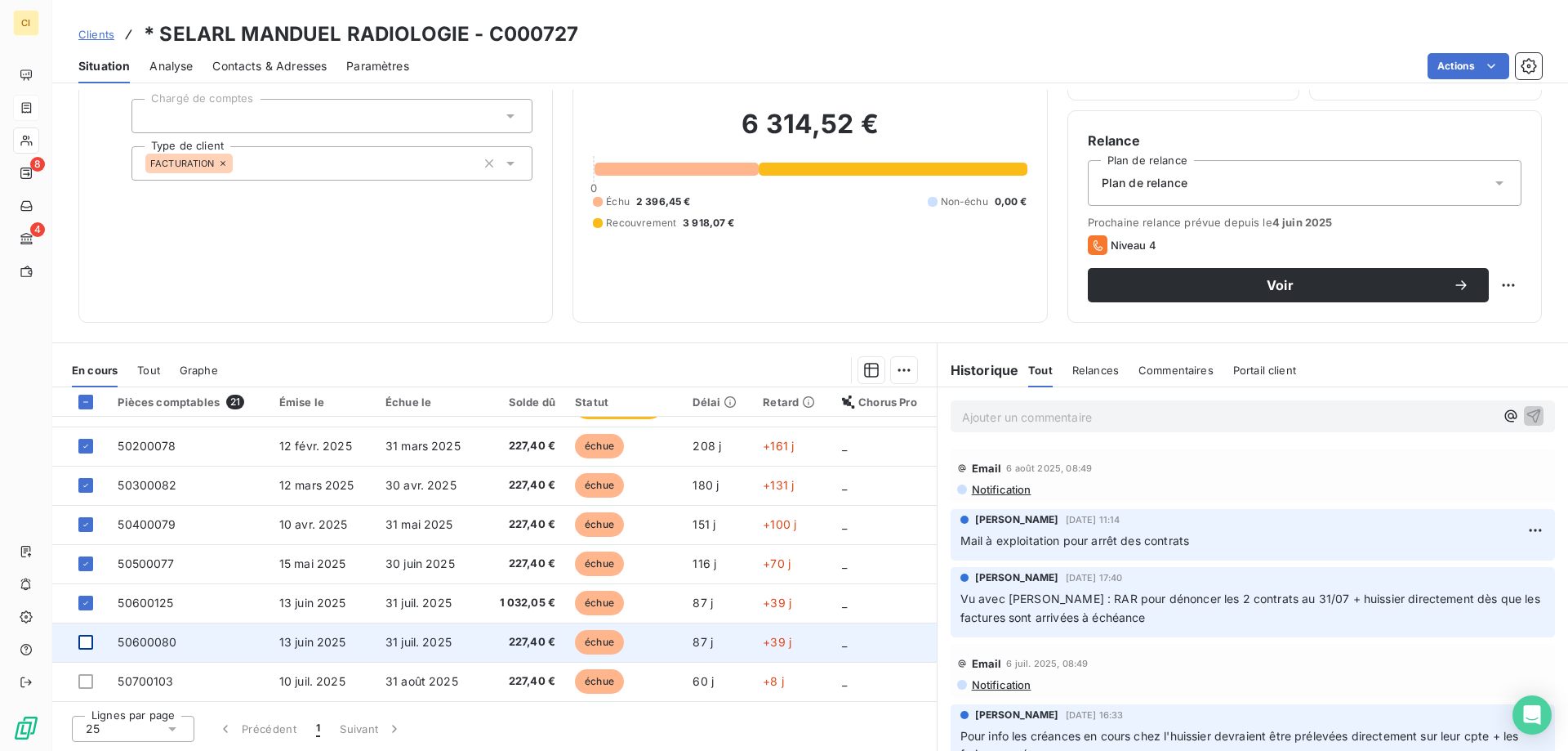
click at [90, 640] on div at bounding box center [85, 642] width 15 height 15
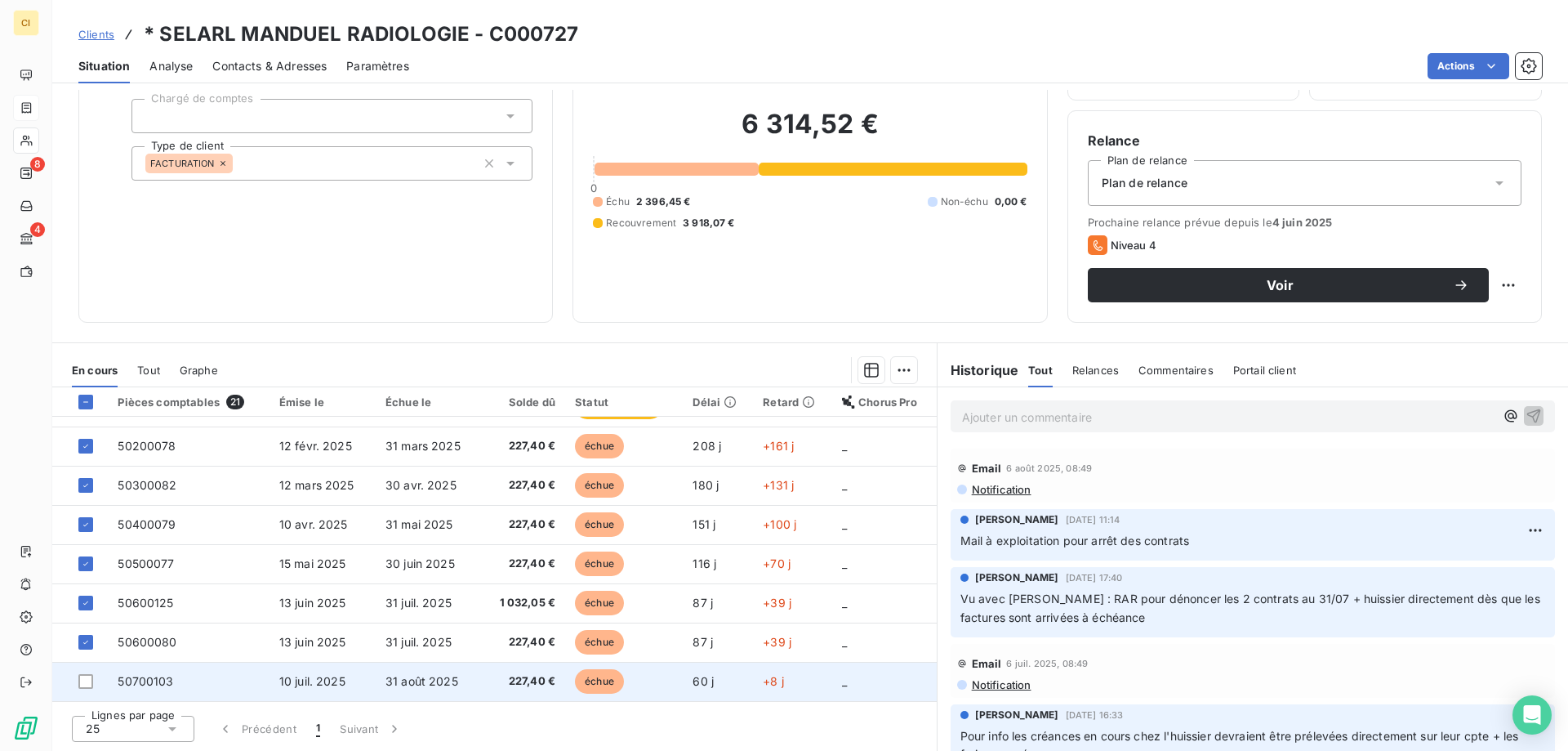
drag, startPoint x: 85, startPoint y: 681, endPoint x: 86, endPoint y: 670, distance: 11.0
click at [85, 674] on div at bounding box center [85, 681] width 15 height 15
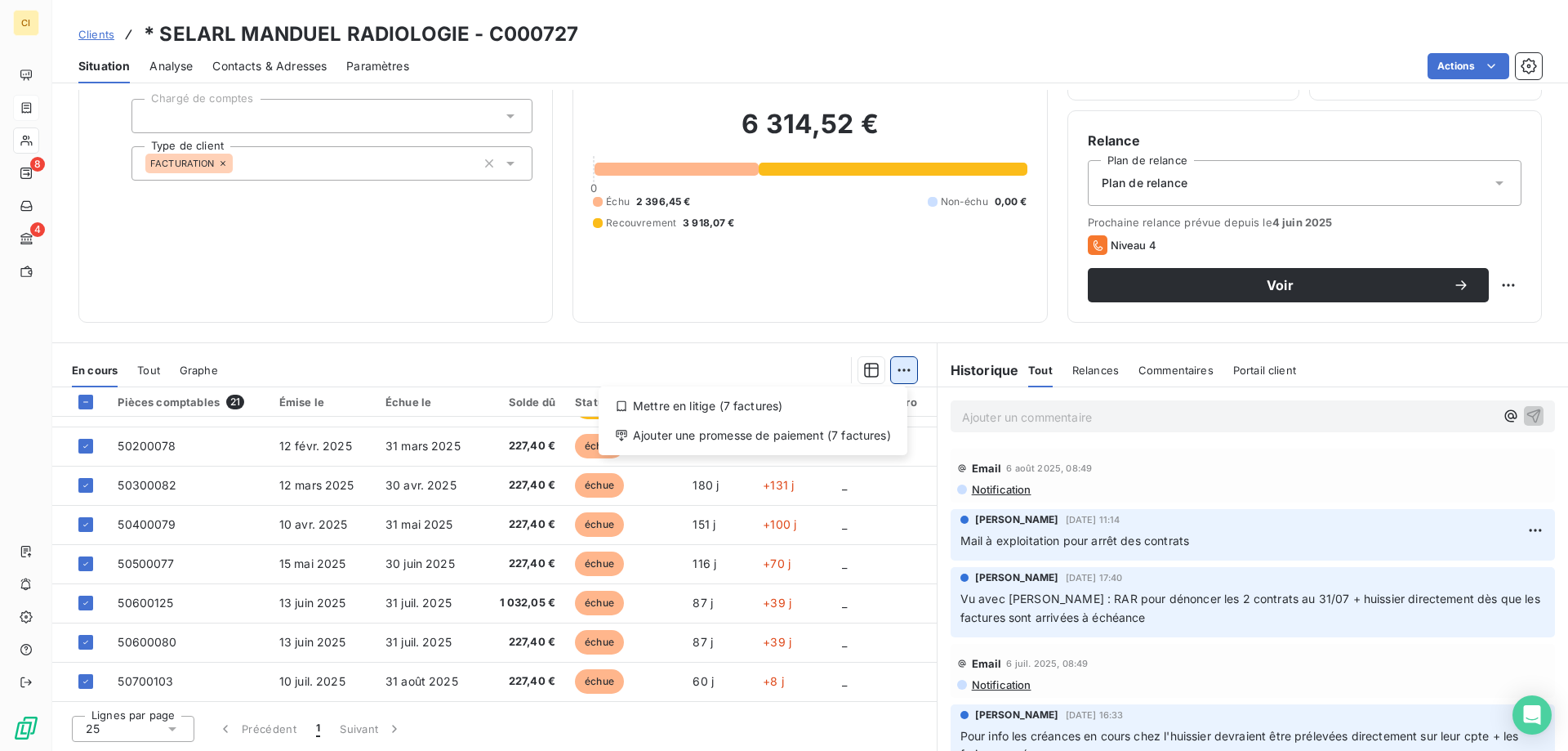
click at [893, 377] on html "CI 8 4 Clients * SELARL MANDUEL RADIOLOGIE - C000727 Situation Analyse Contacts…" at bounding box center [784, 375] width 1568 height 751
click at [454, 363] on html "CI 8 4 Clients * SELARL MANDUEL RADIOLOGIE - C000727 Situation Analyse Contacts…" at bounding box center [784, 375] width 1568 height 751
click at [87, 398] on icon at bounding box center [85, 401] width 9 height 9
click at [85, 397] on div at bounding box center [85, 402] width 15 height 15
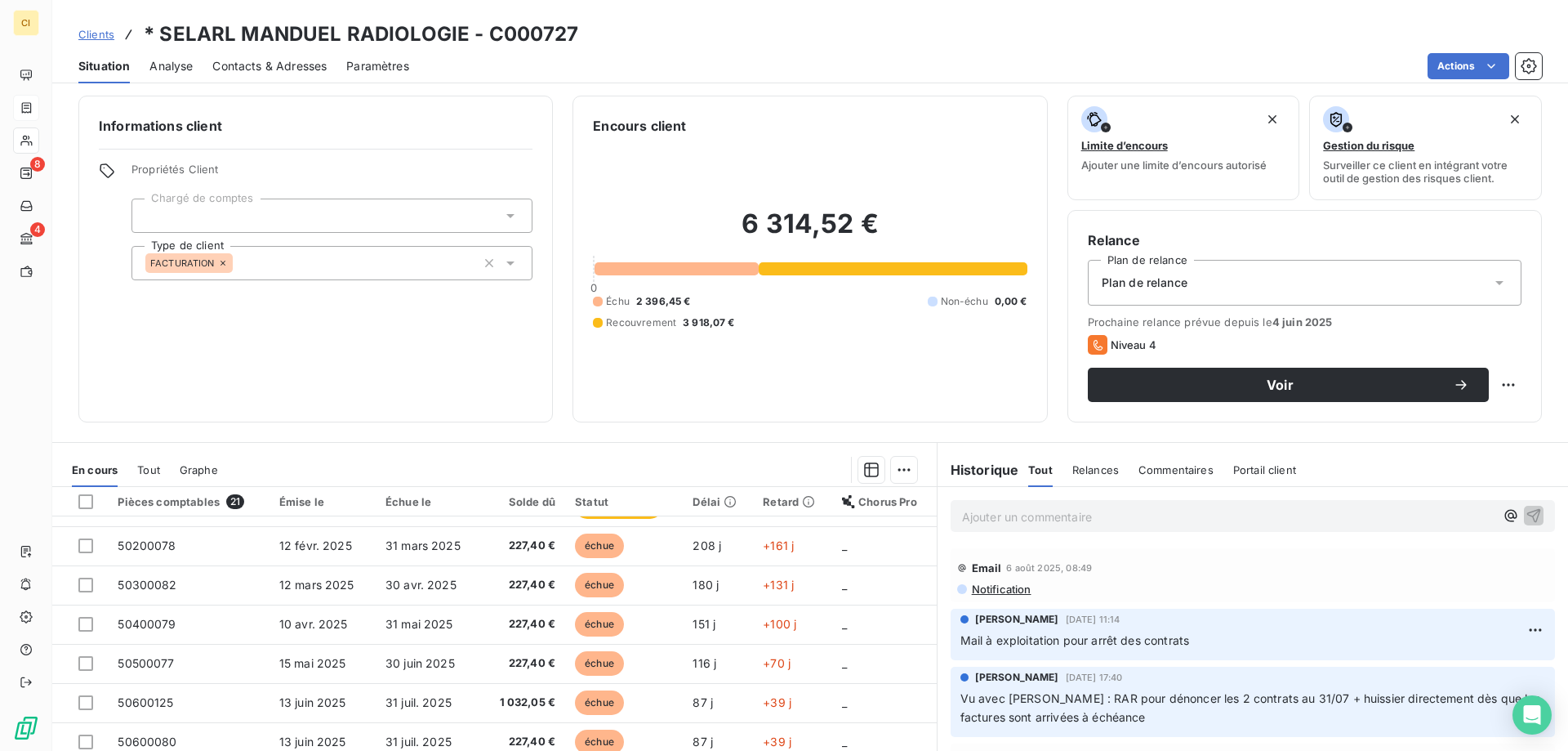
scroll to position [0, 0]
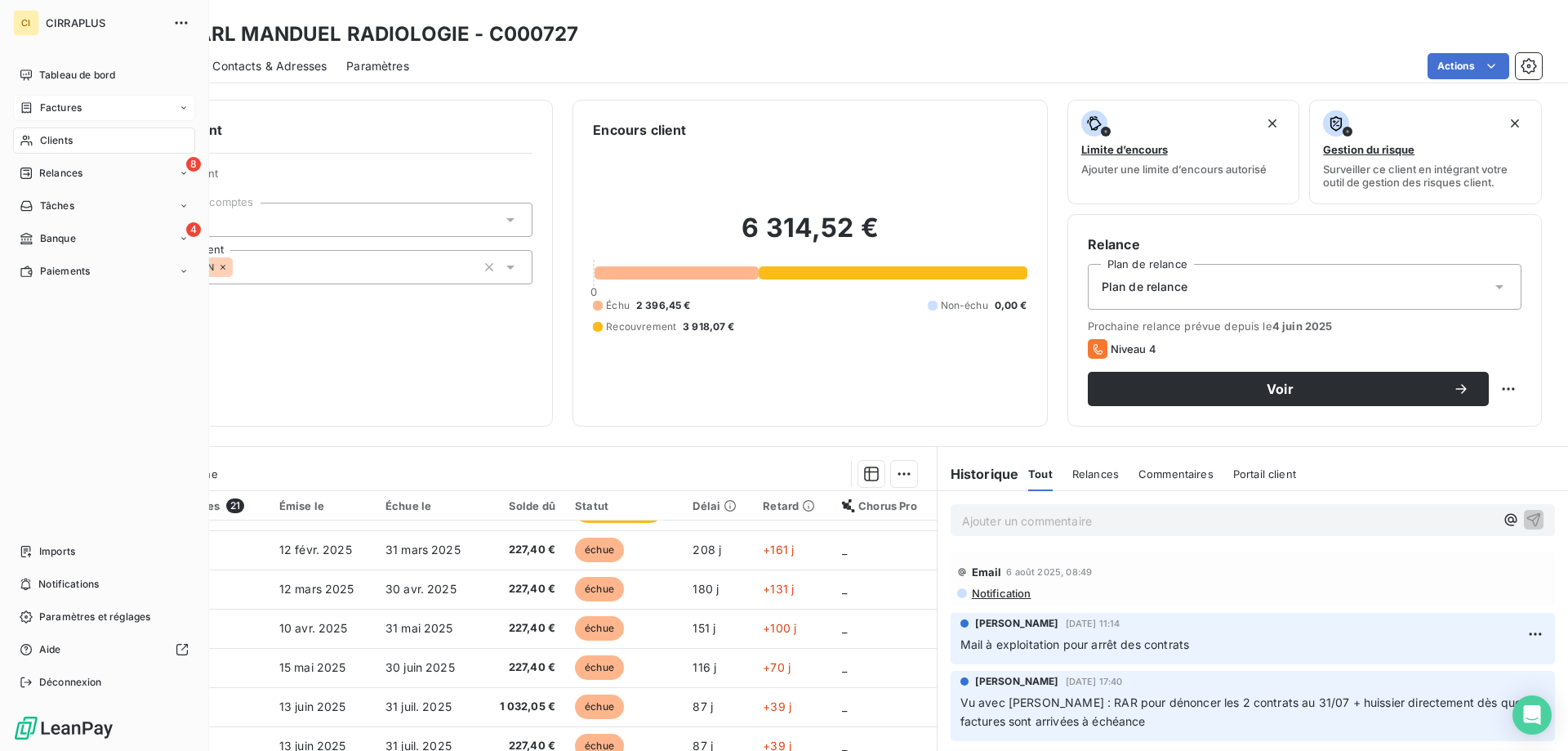
click at [64, 139] on span "Clients" at bounding box center [56, 141] width 33 height 15
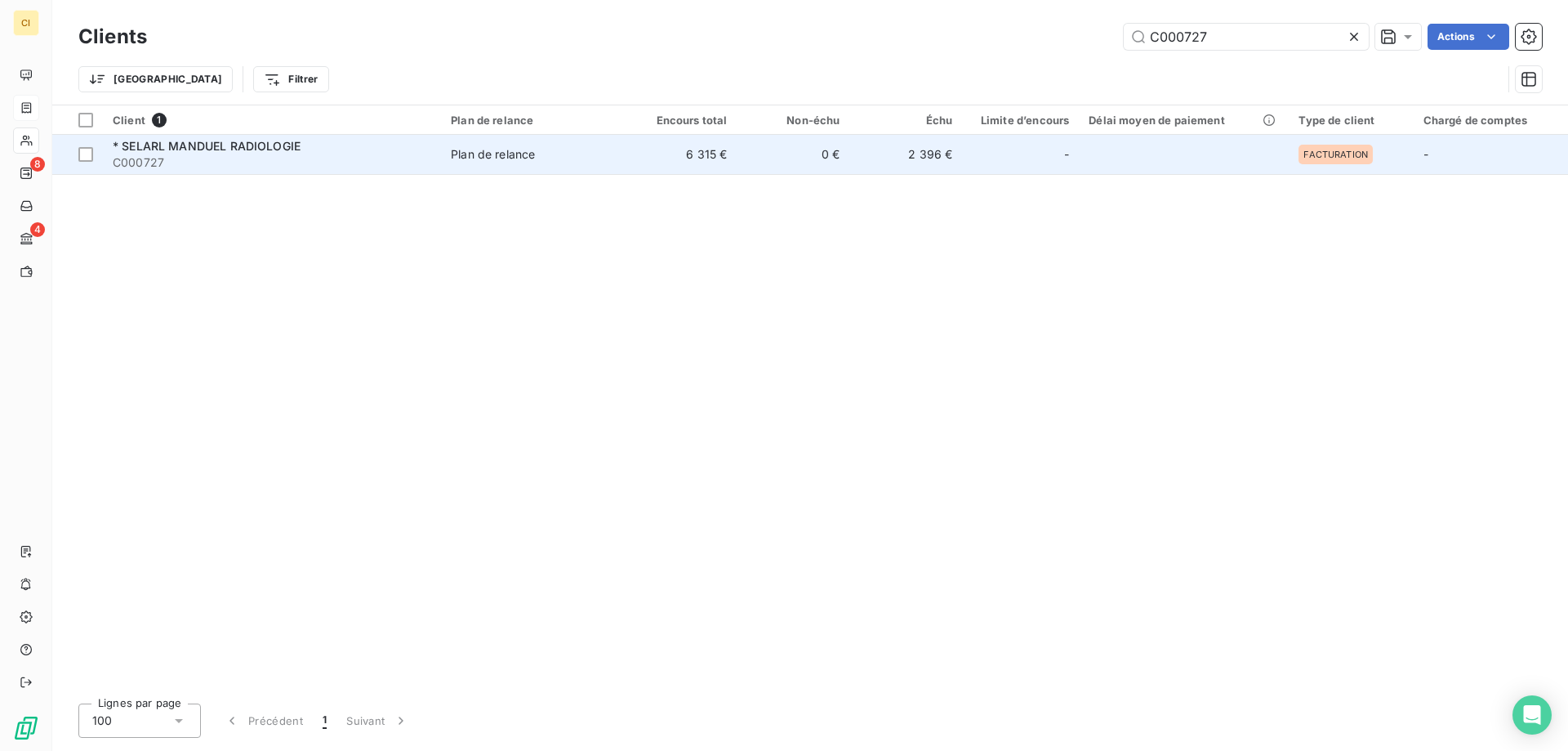
click at [207, 150] on span "* SELARL MANDUEL RADIOLOGIE" at bounding box center [207, 146] width 188 height 14
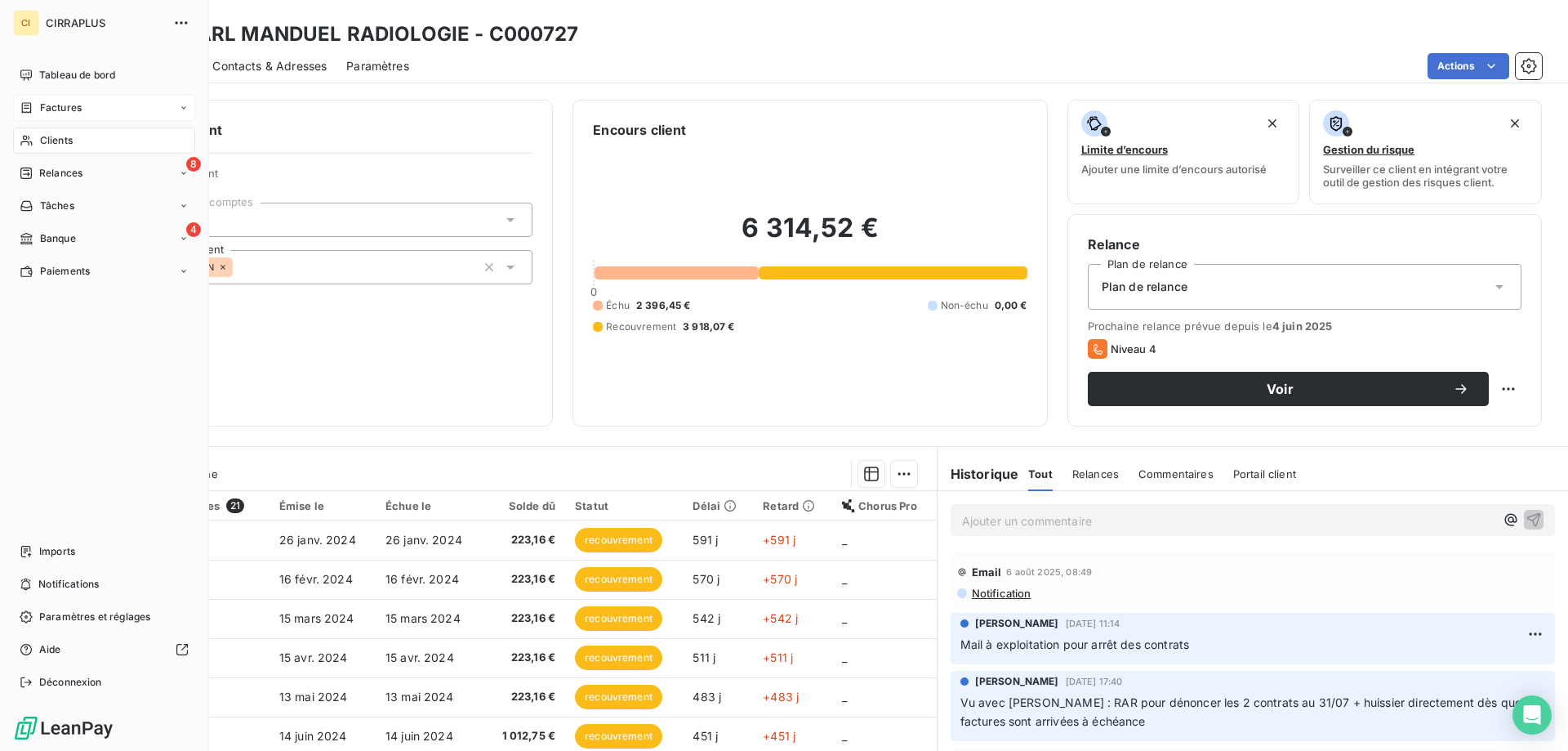
click at [62, 109] on span "Factures" at bounding box center [61, 108] width 41 height 15
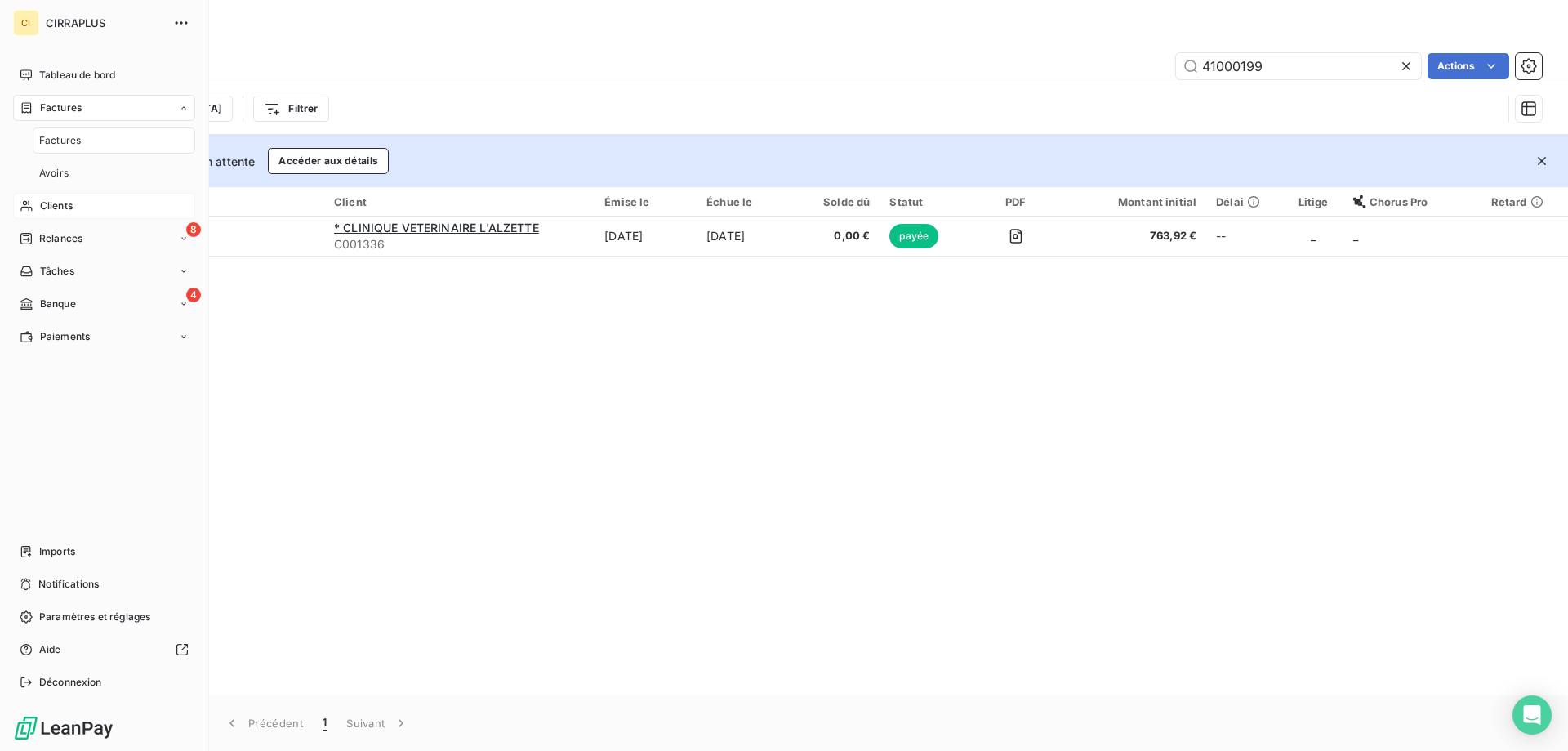
click at [56, 203] on span "Clients" at bounding box center [56, 206] width 33 height 15
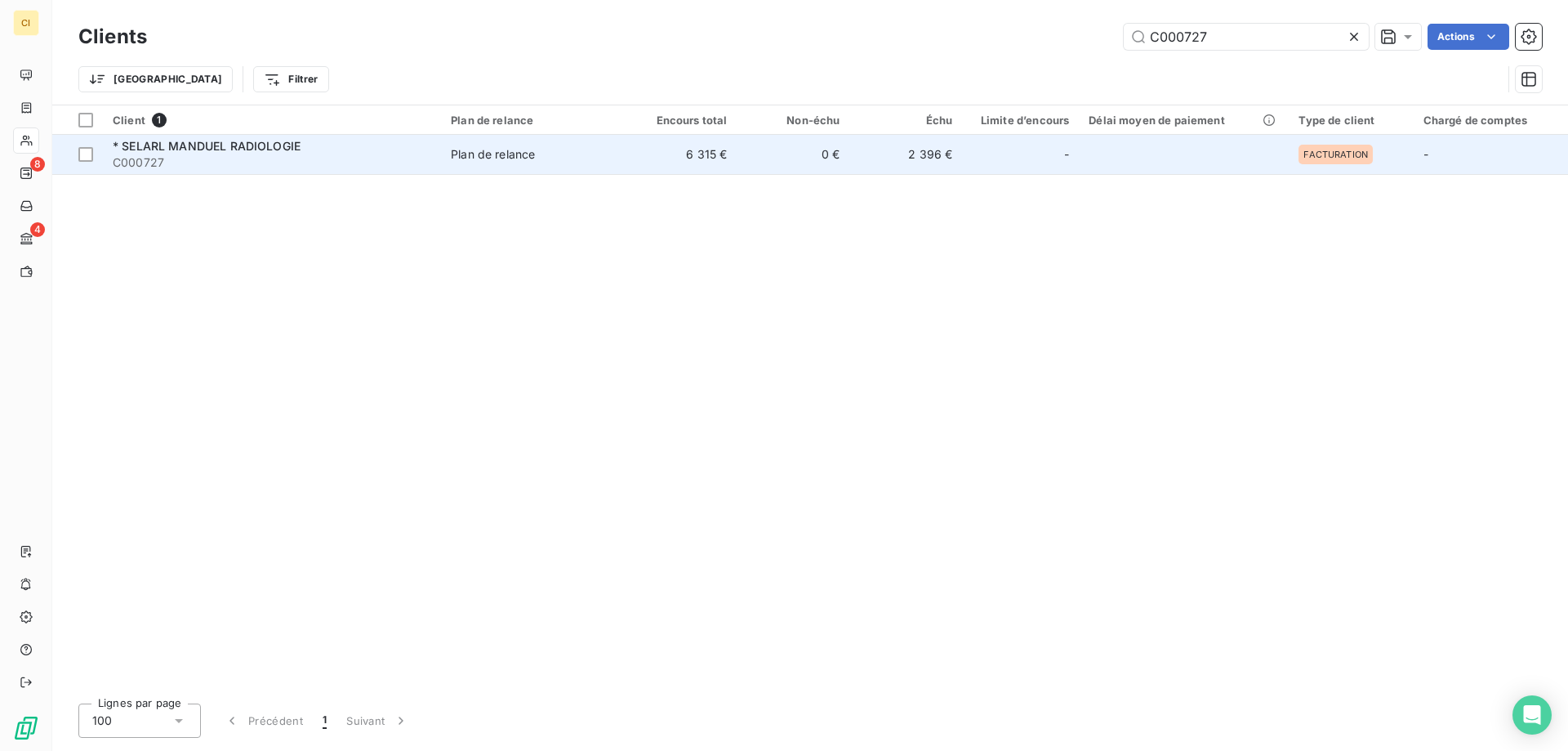
click at [164, 155] on span "C000727" at bounding box center [272, 162] width 318 height 16
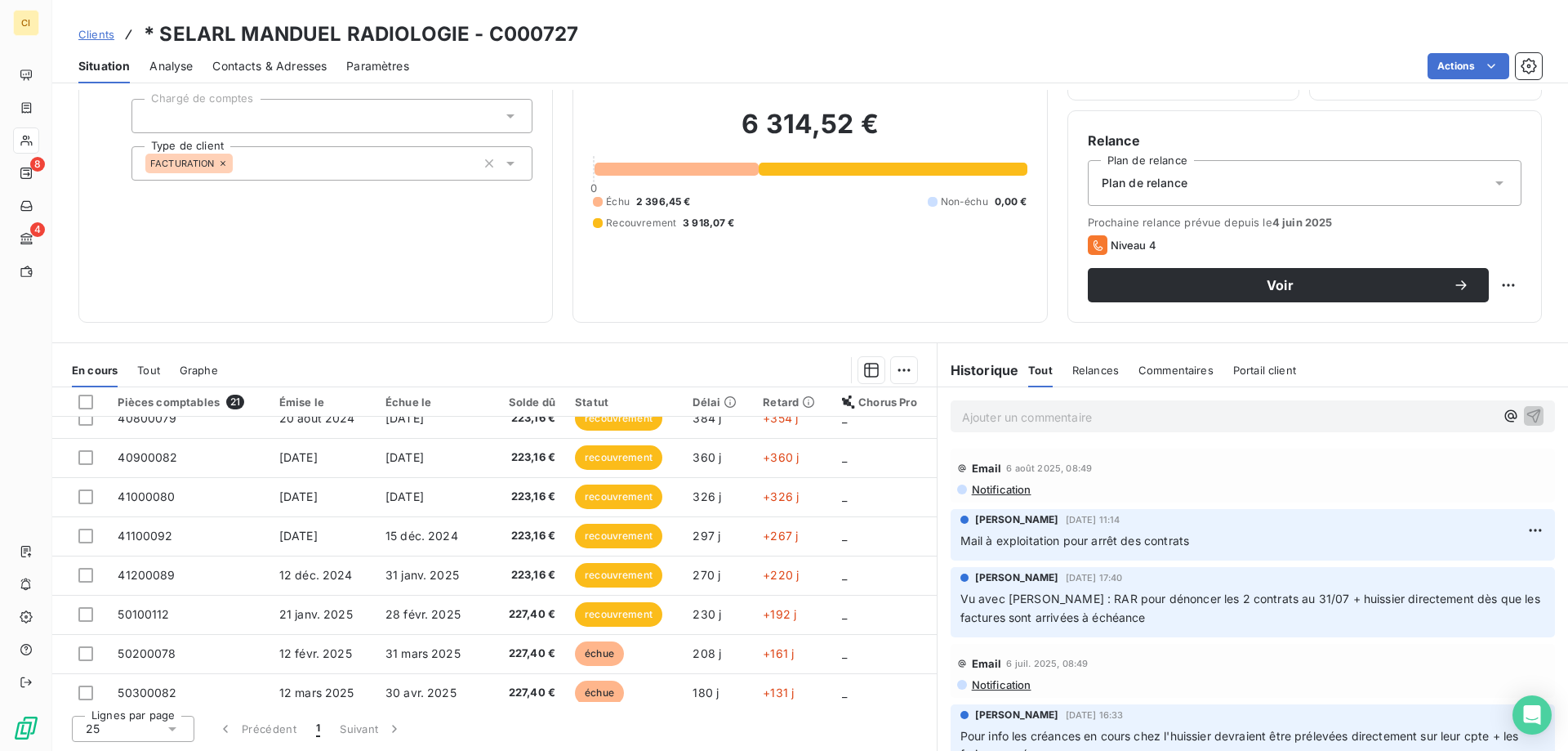
scroll to position [409, 0]
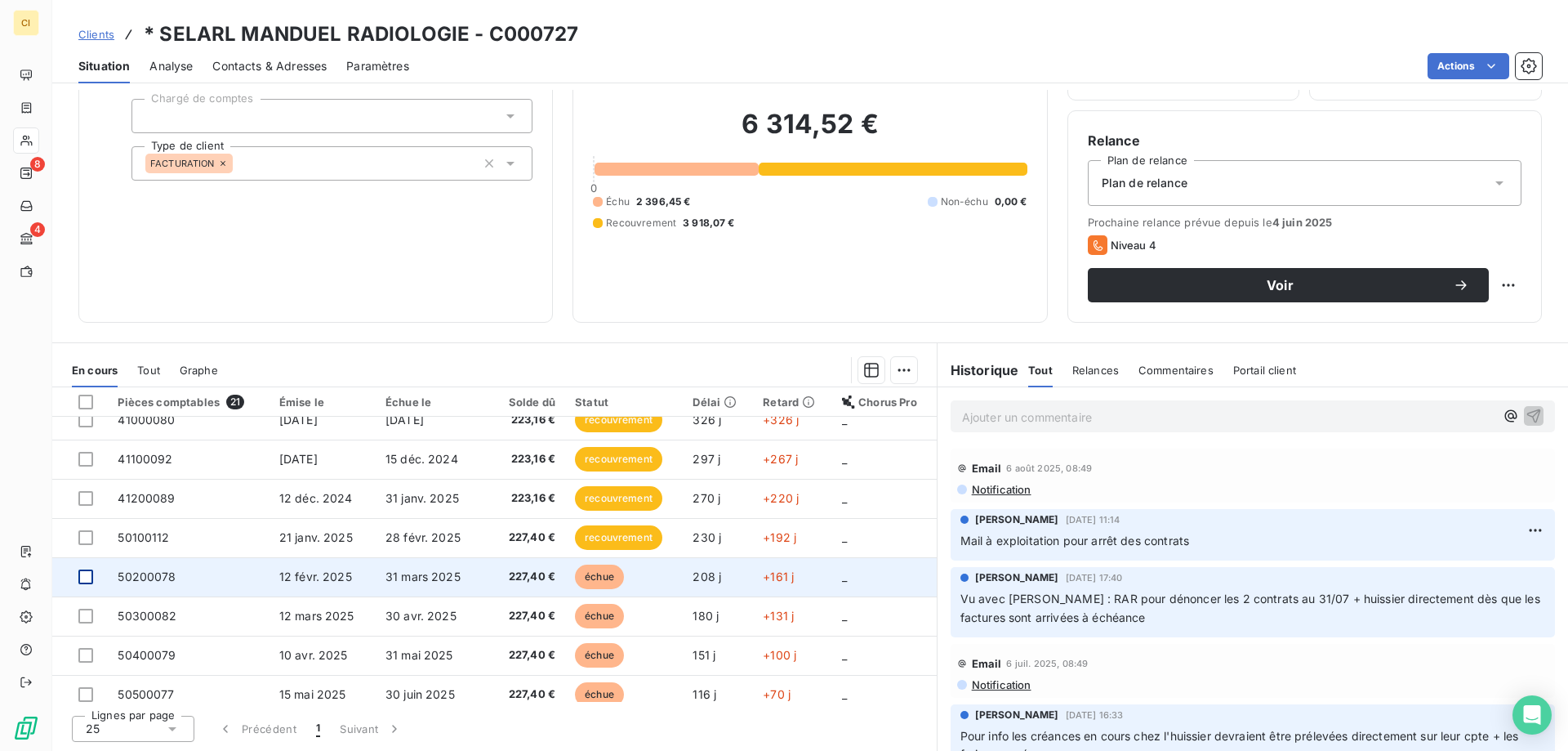
click at [87, 580] on div at bounding box center [85, 577] width 15 height 15
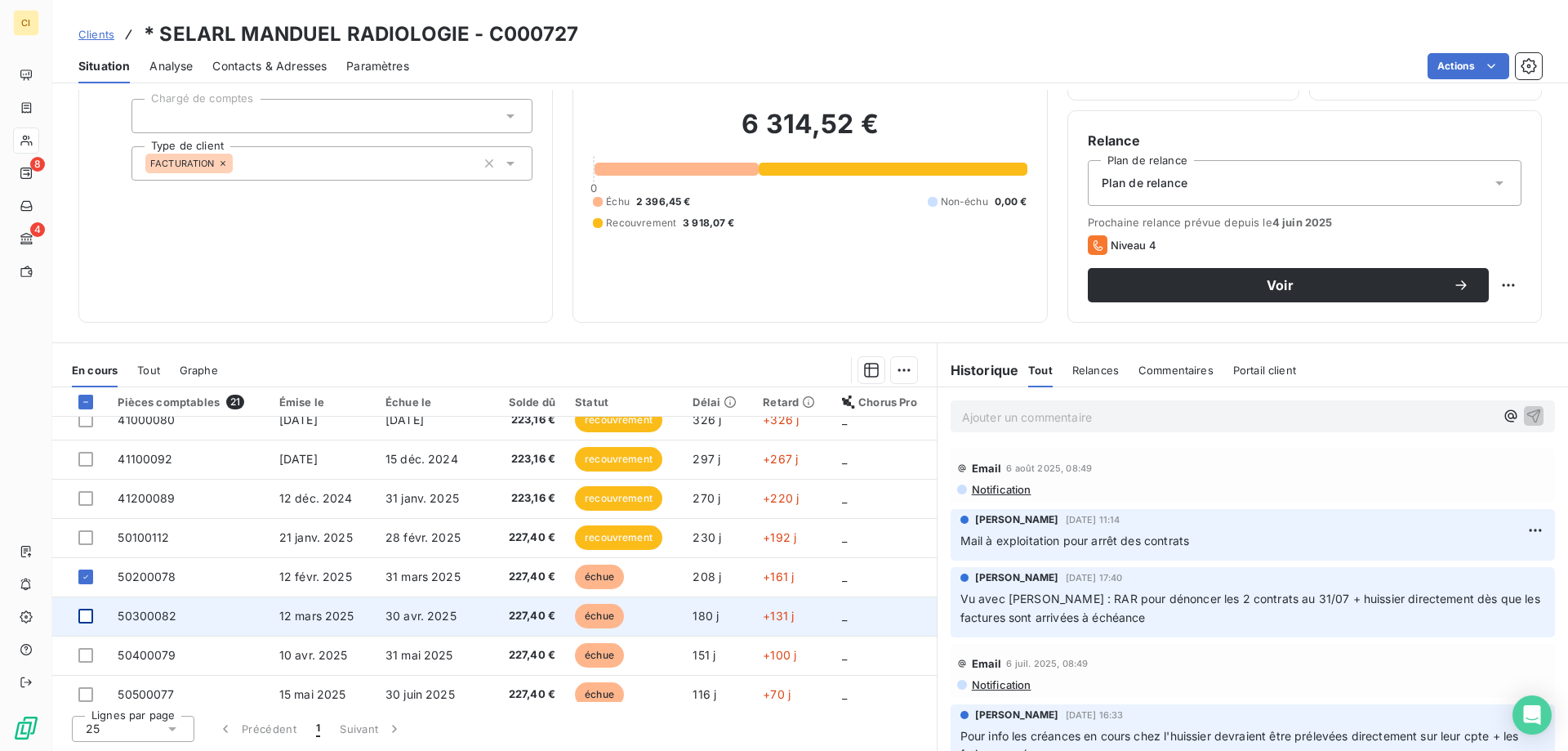
click at [86, 610] on div at bounding box center [85, 617] width 15 height 15
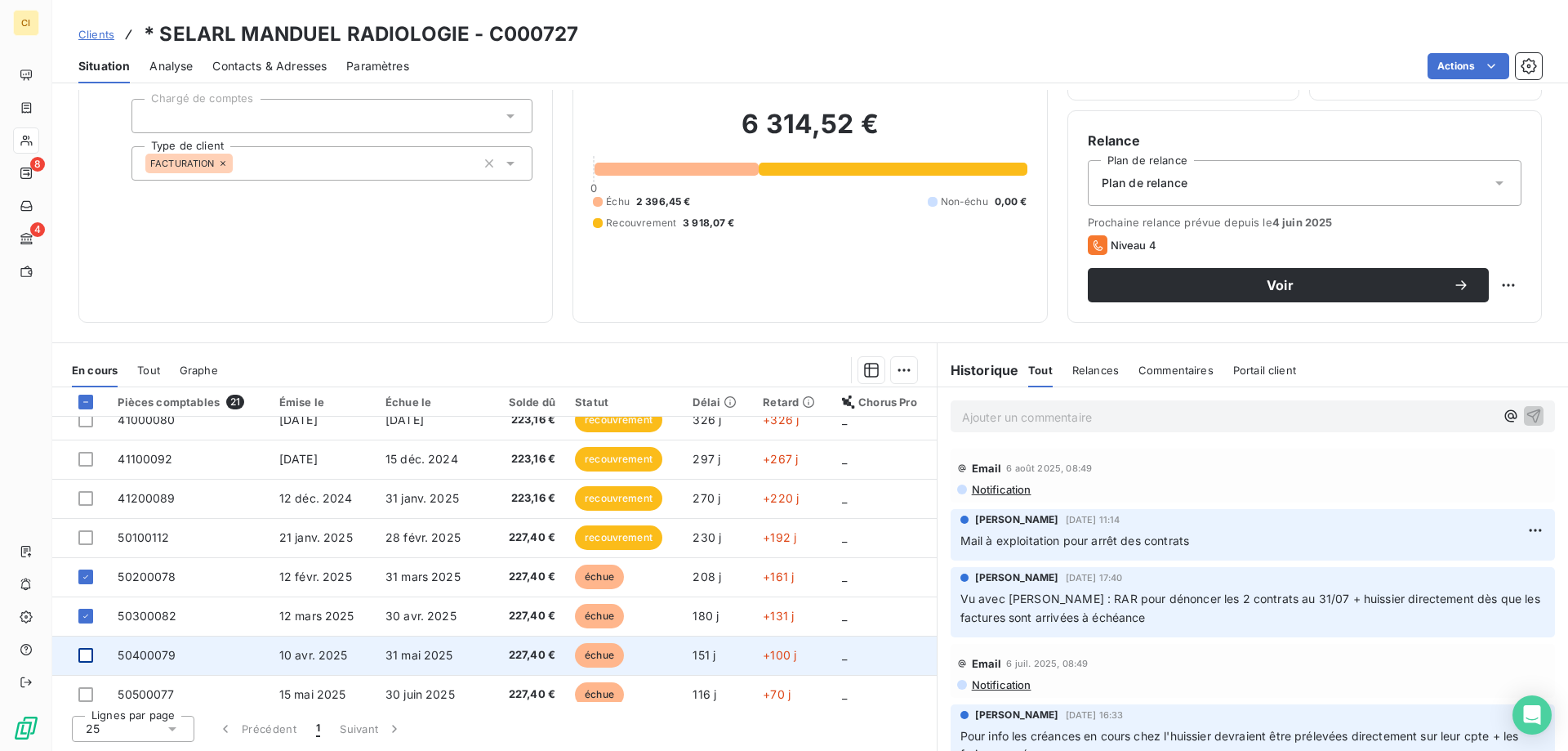
click at [85, 653] on div at bounding box center [85, 655] width 15 height 15
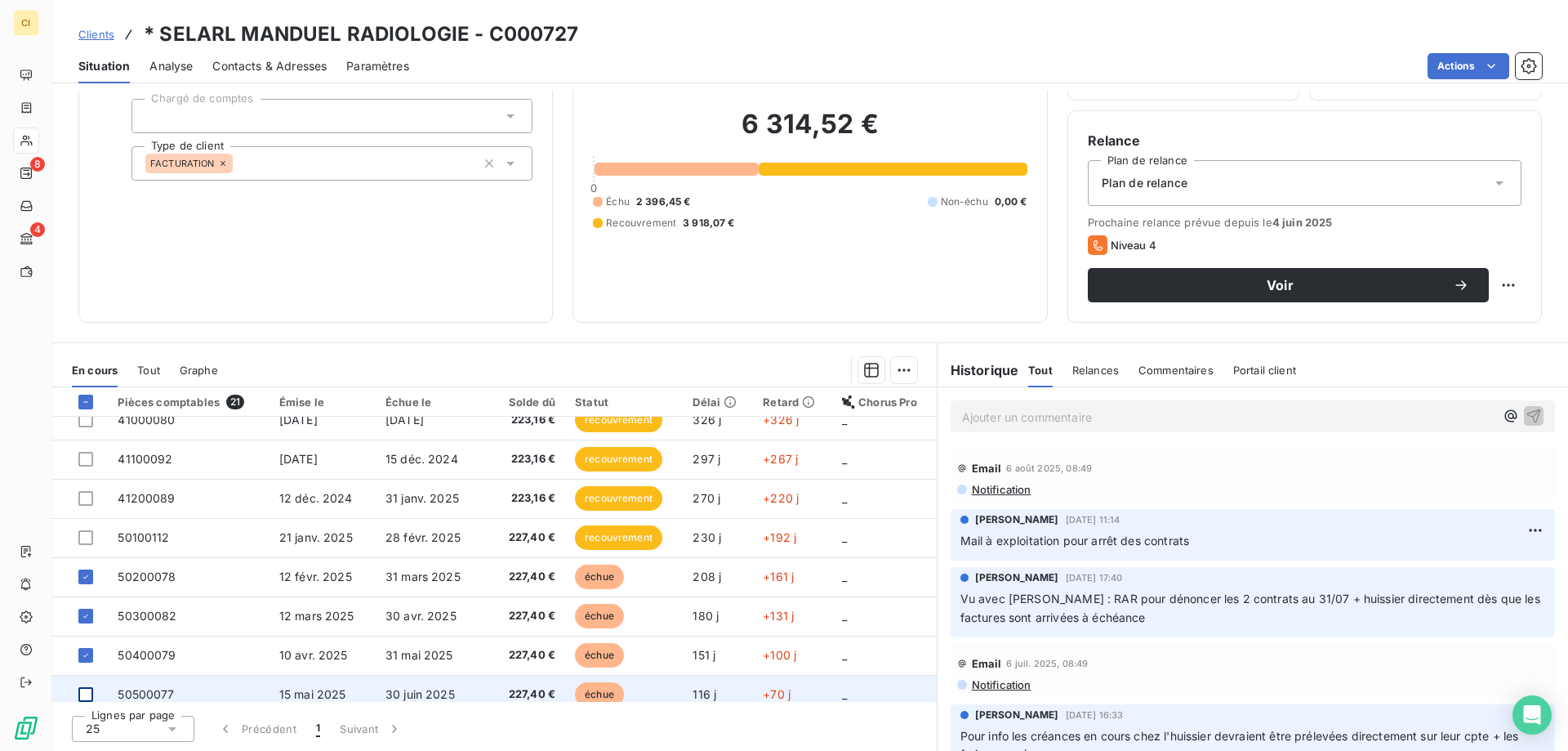
click at [83, 693] on div at bounding box center [85, 695] width 15 height 15
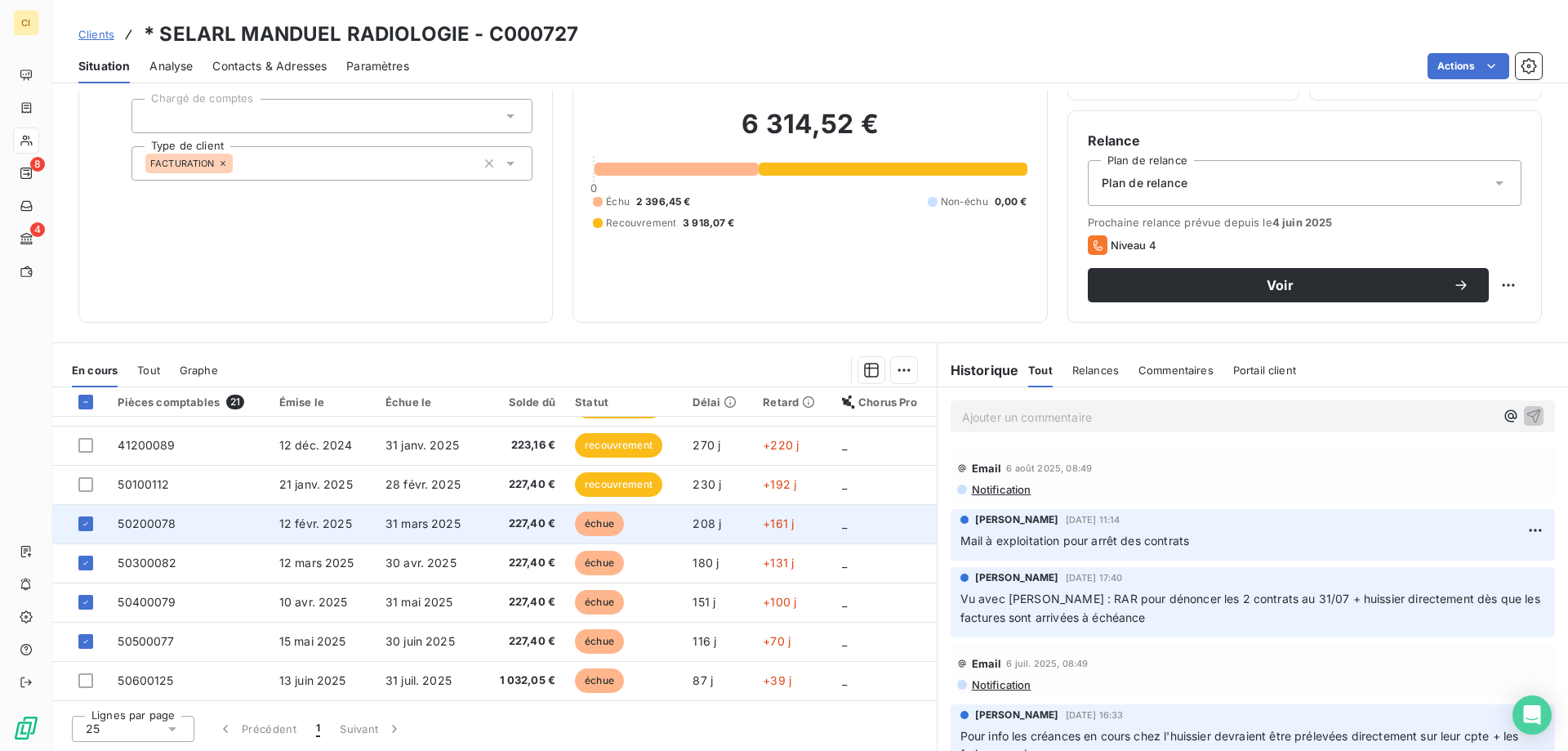
scroll to position [540, 0]
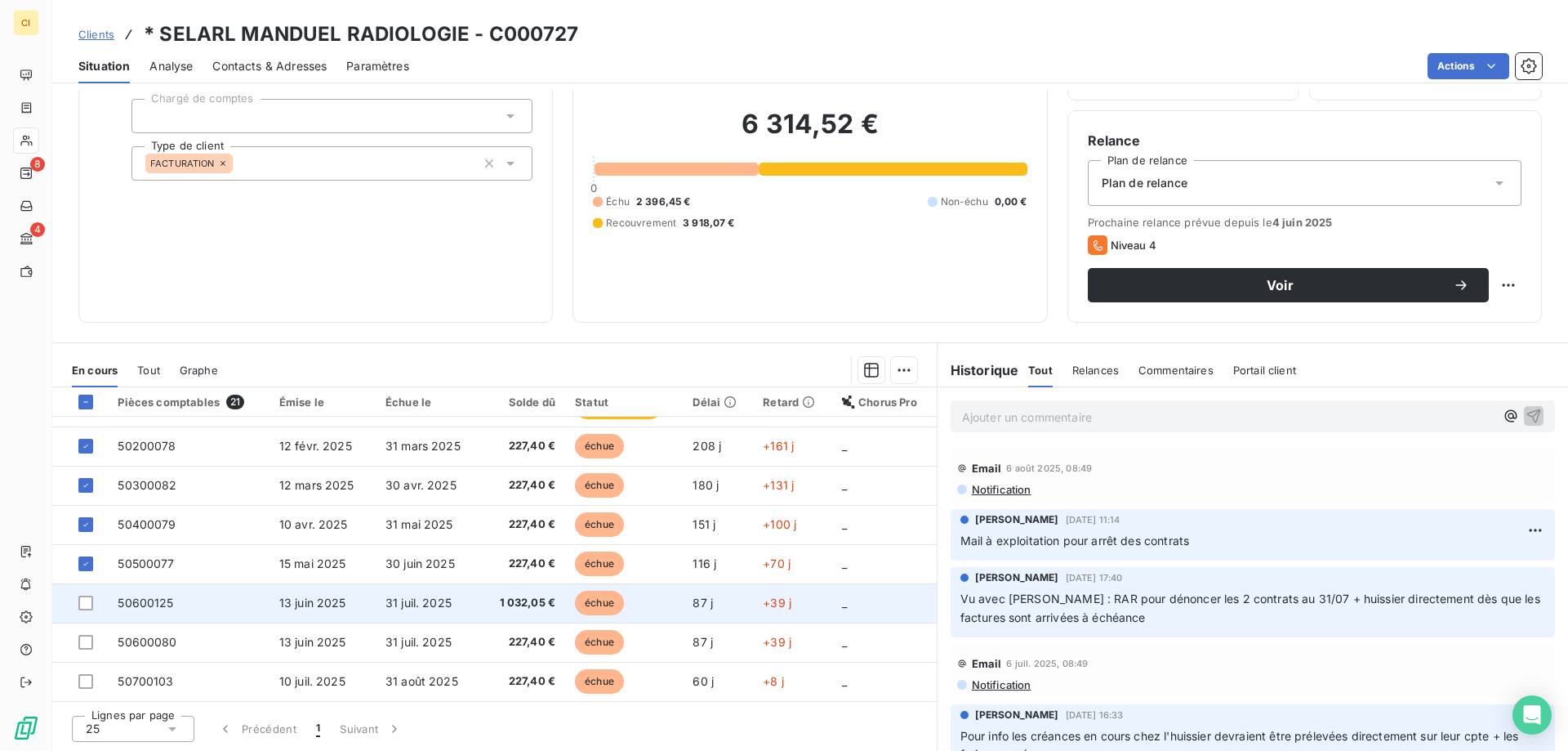
drag, startPoint x: 82, startPoint y: 602, endPoint x: 86, endPoint y: 616, distance: 14.6
click at [84, 602] on div at bounding box center [85, 603] width 15 height 15
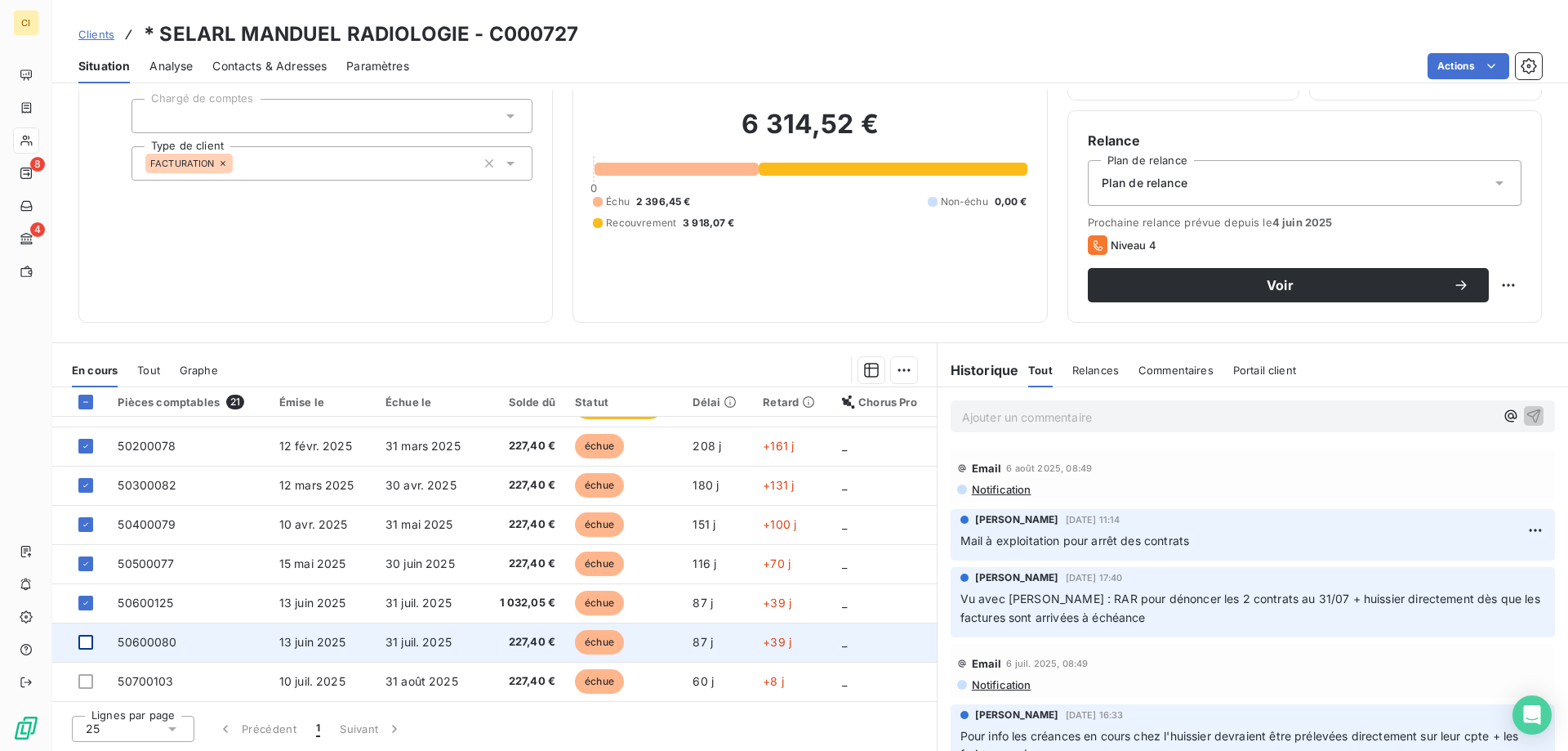
click at [90, 640] on div at bounding box center [85, 642] width 15 height 15
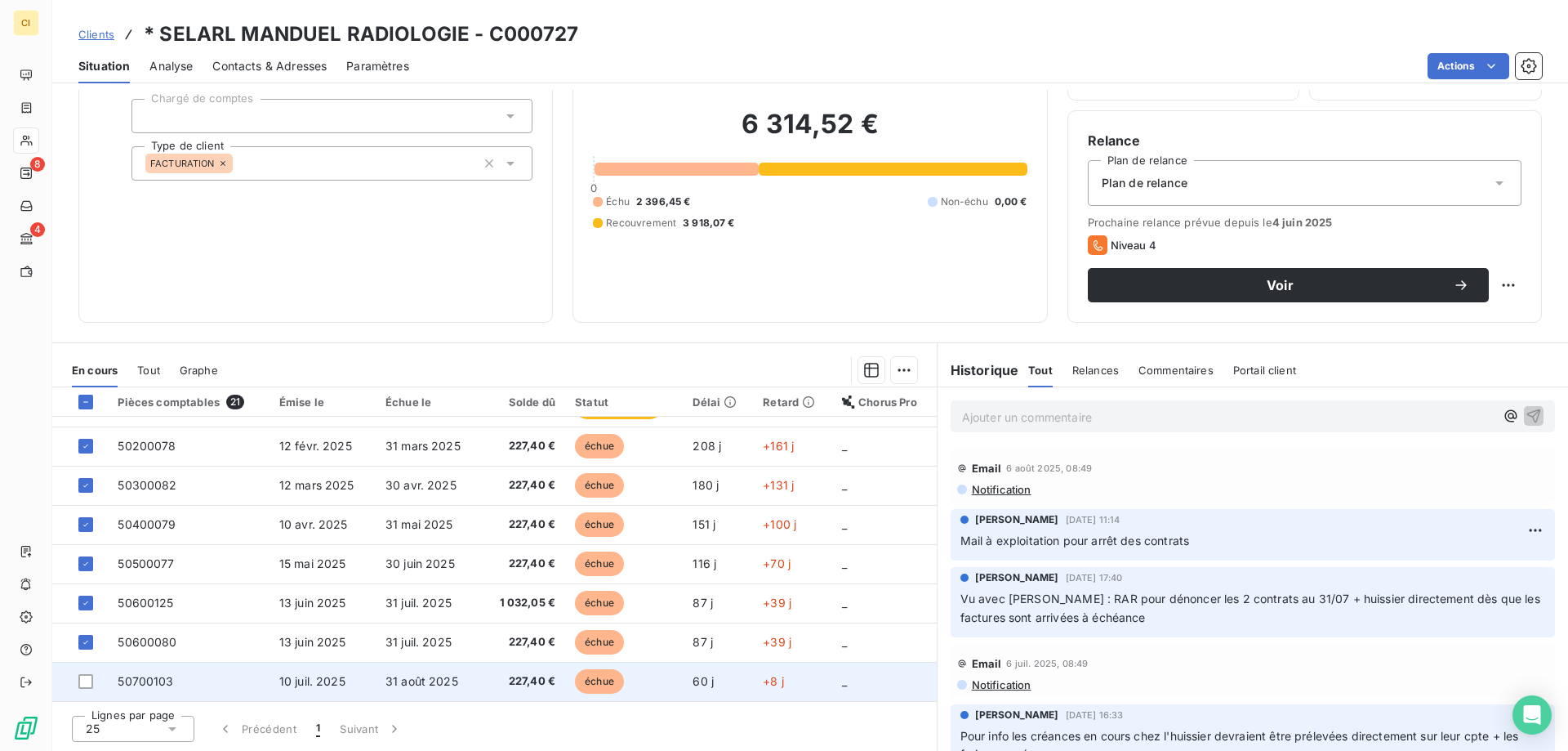
drag, startPoint x: 85, startPoint y: 681, endPoint x: 96, endPoint y: 674, distance: 13.0
click at [89, 678] on div at bounding box center [85, 681] width 15 height 15
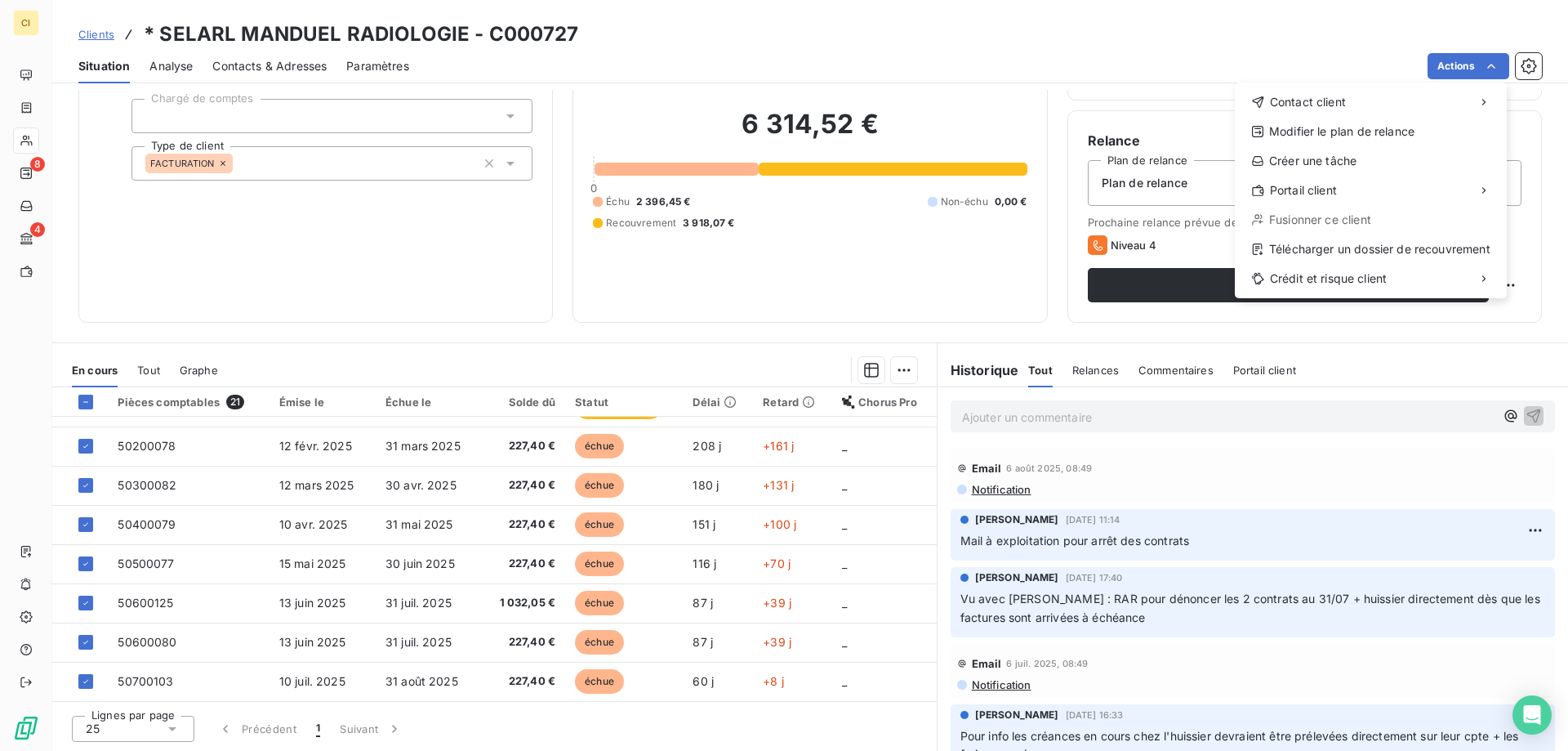
click at [436, 278] on html "CI 8 4 Clients * SELARL MANDUEL RADIOLOGIE - C000727 Situation Analyse Contacts…" at bounding box center [784, 375] width 1568 height 751
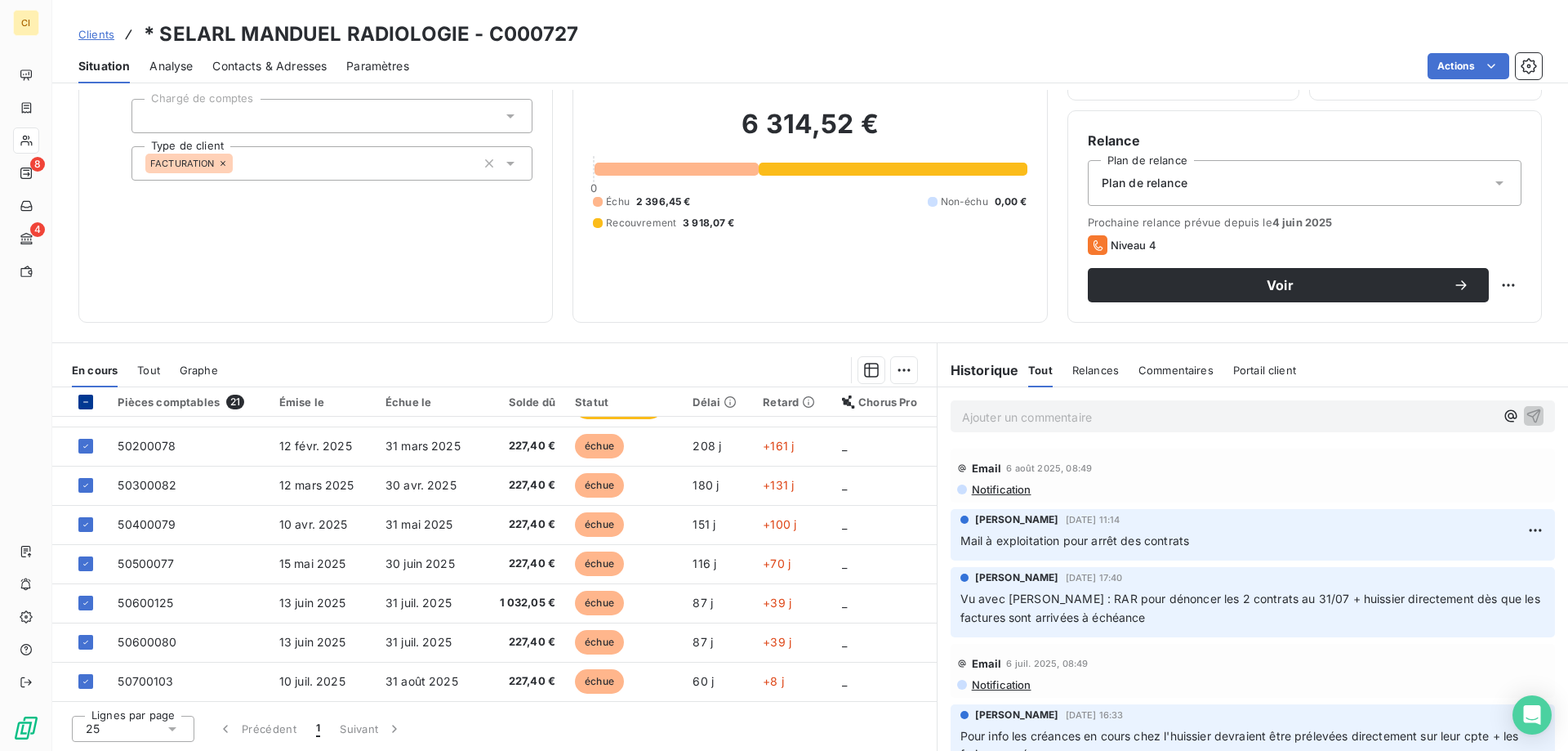
click at [90, 402] on icon at bounding box center [85, 401] width 9 height 9
click at [85, 399] on icon at bounding box center [85, 401] width 9 height 9
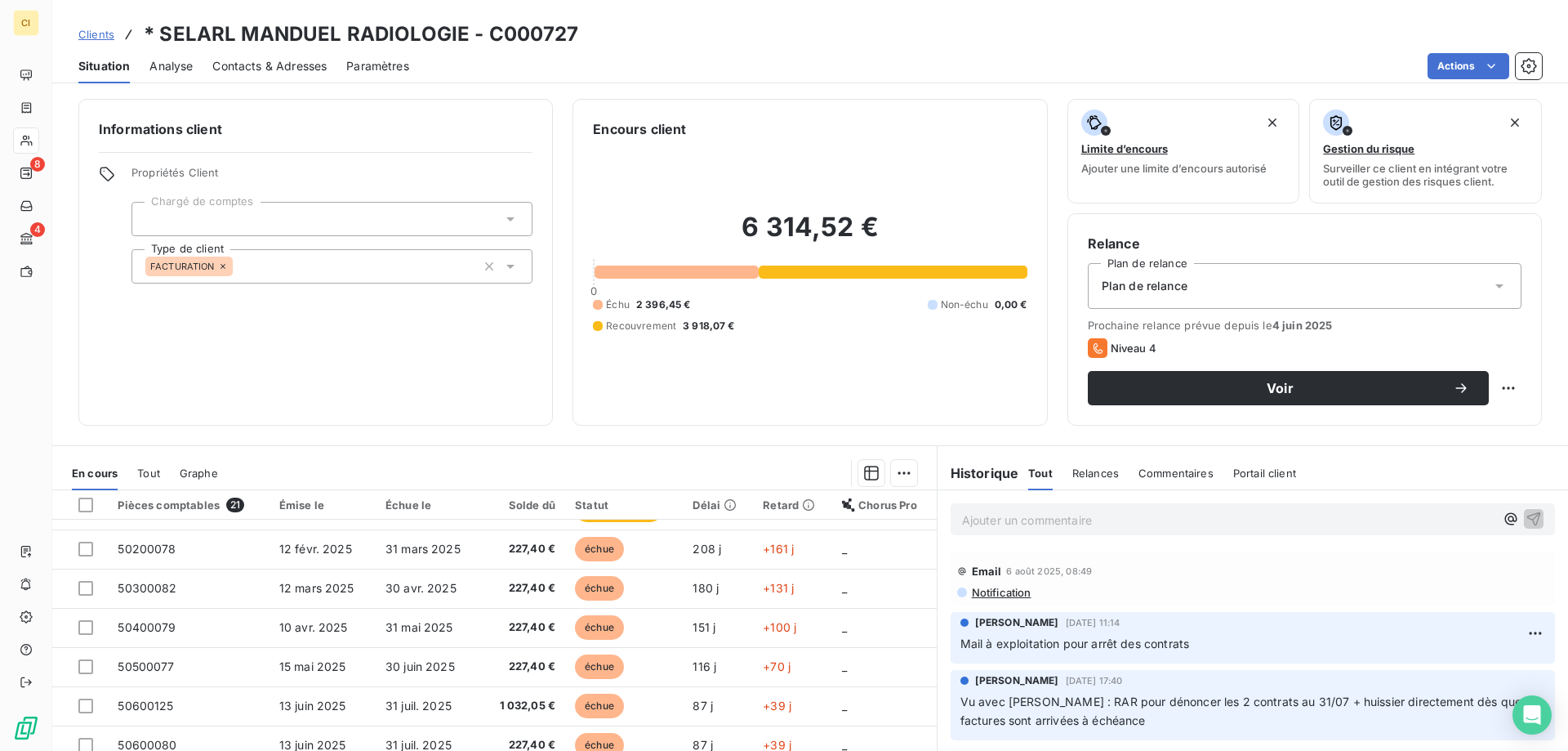
scroll to position [0, 0]
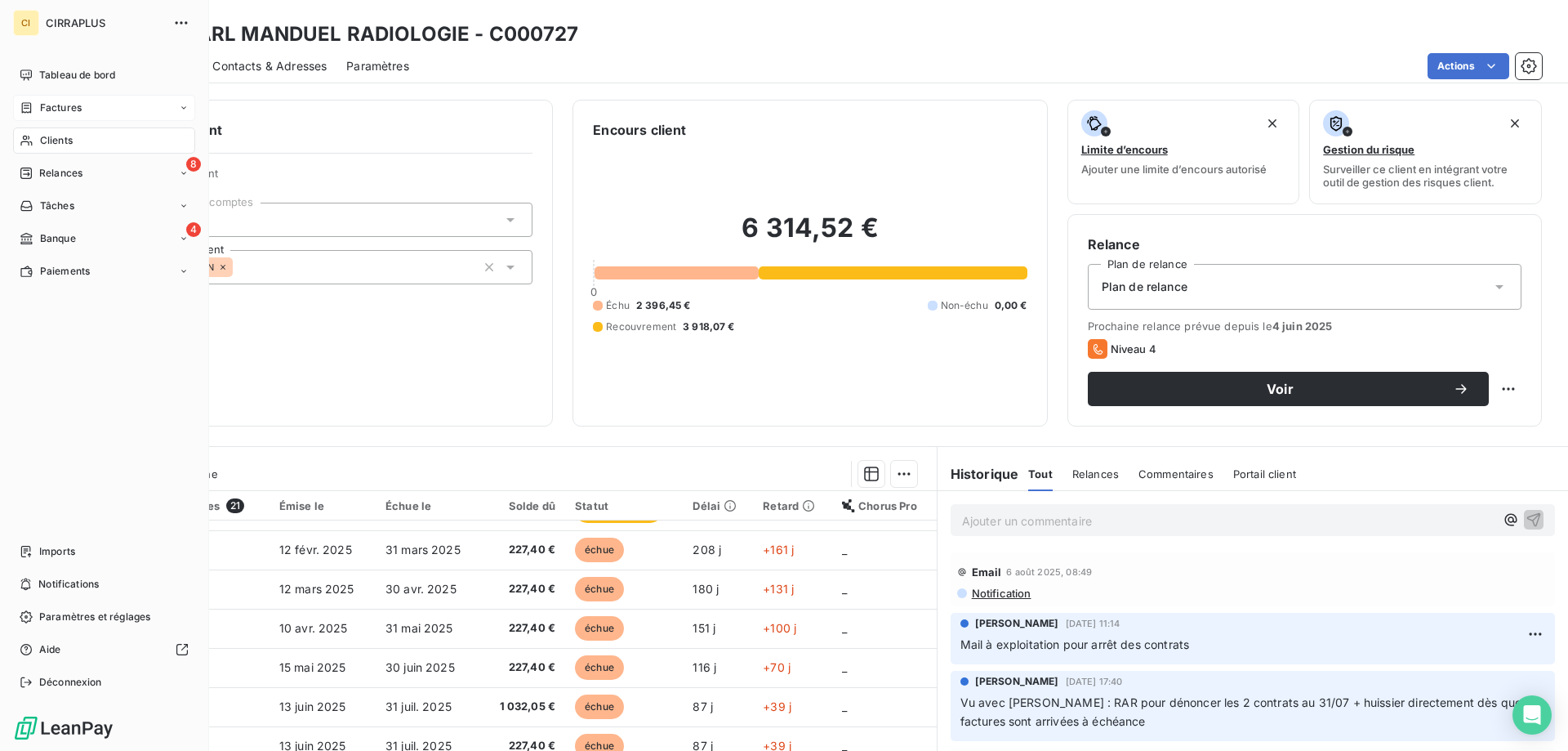
click at [62, 101] on span "Factures" at bounding box center [61, 108] width 41 height 15
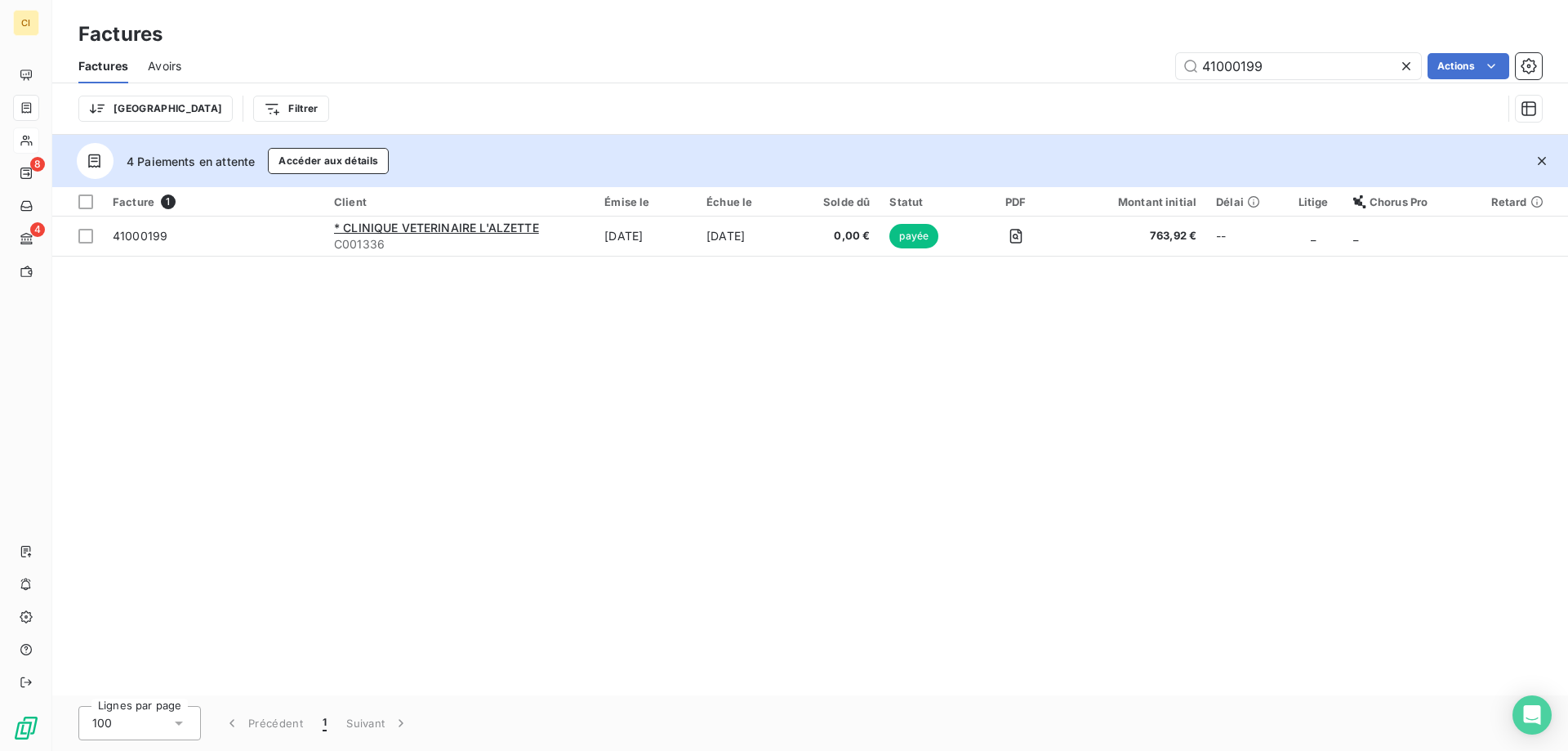
drag, startPoint x: 1267, startPoint y: 62, endPoint x: 852, endPoint y: 77, distance: 415.3
click at [852, 77] on div "41000199 Actions" at bounding box center [871, 67] width 1341 height 26
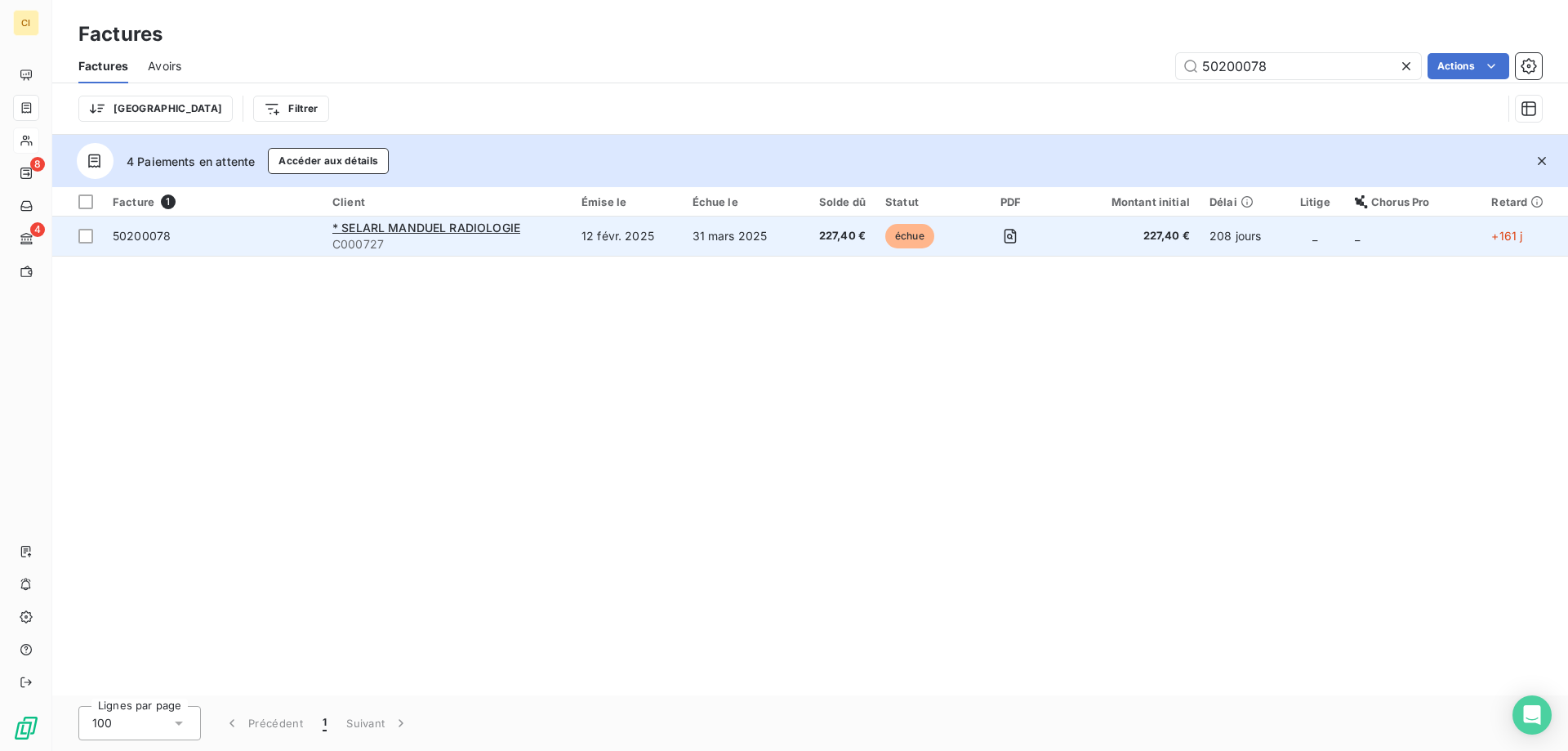
type input "50200078"
click at [132, 234] on span "50200078" at bounding box center [142, 235] width 58 height 14
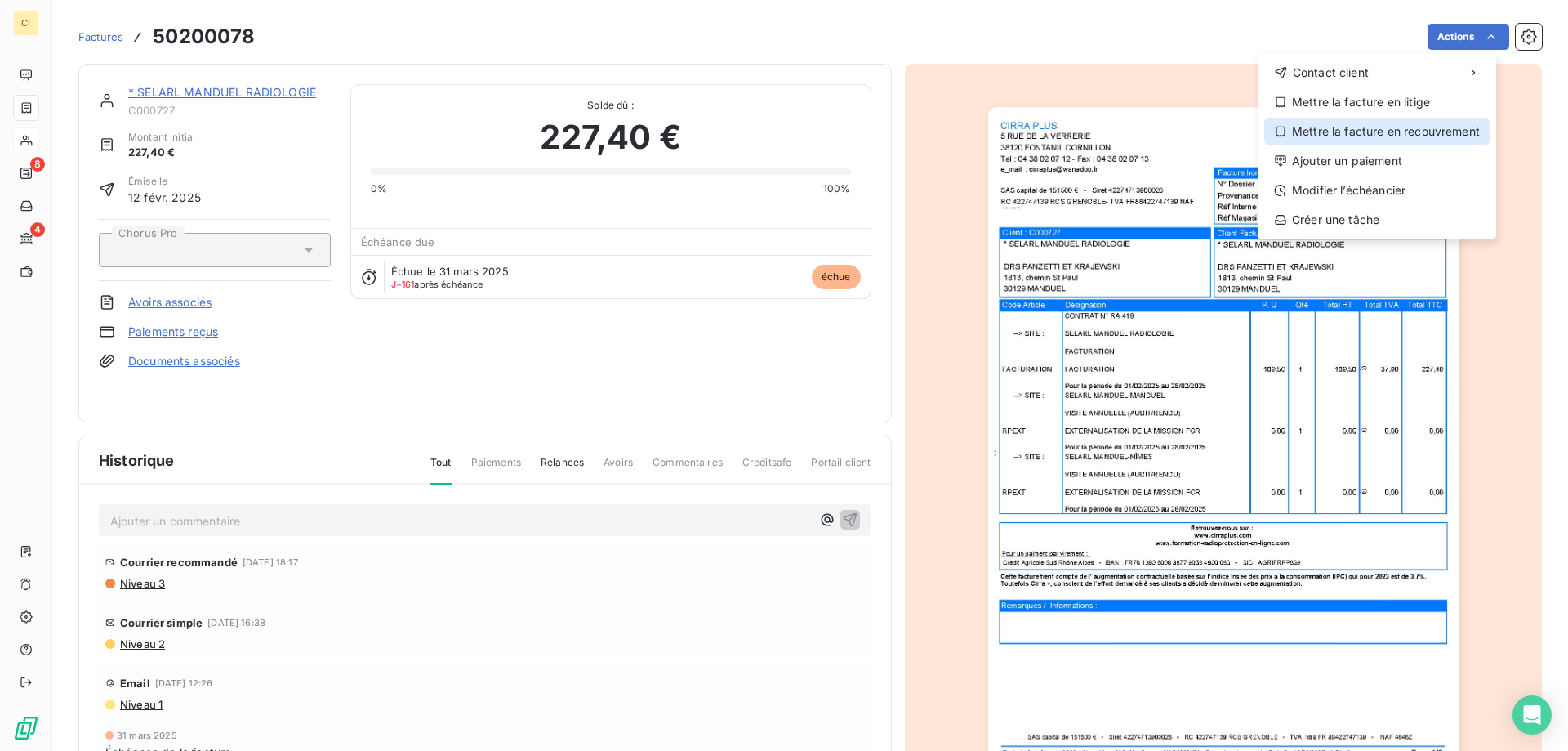
click at [1399, 125] on div "Mettre la facture en recouvrement" at bounding box center [1377, 132] width 225 height 26
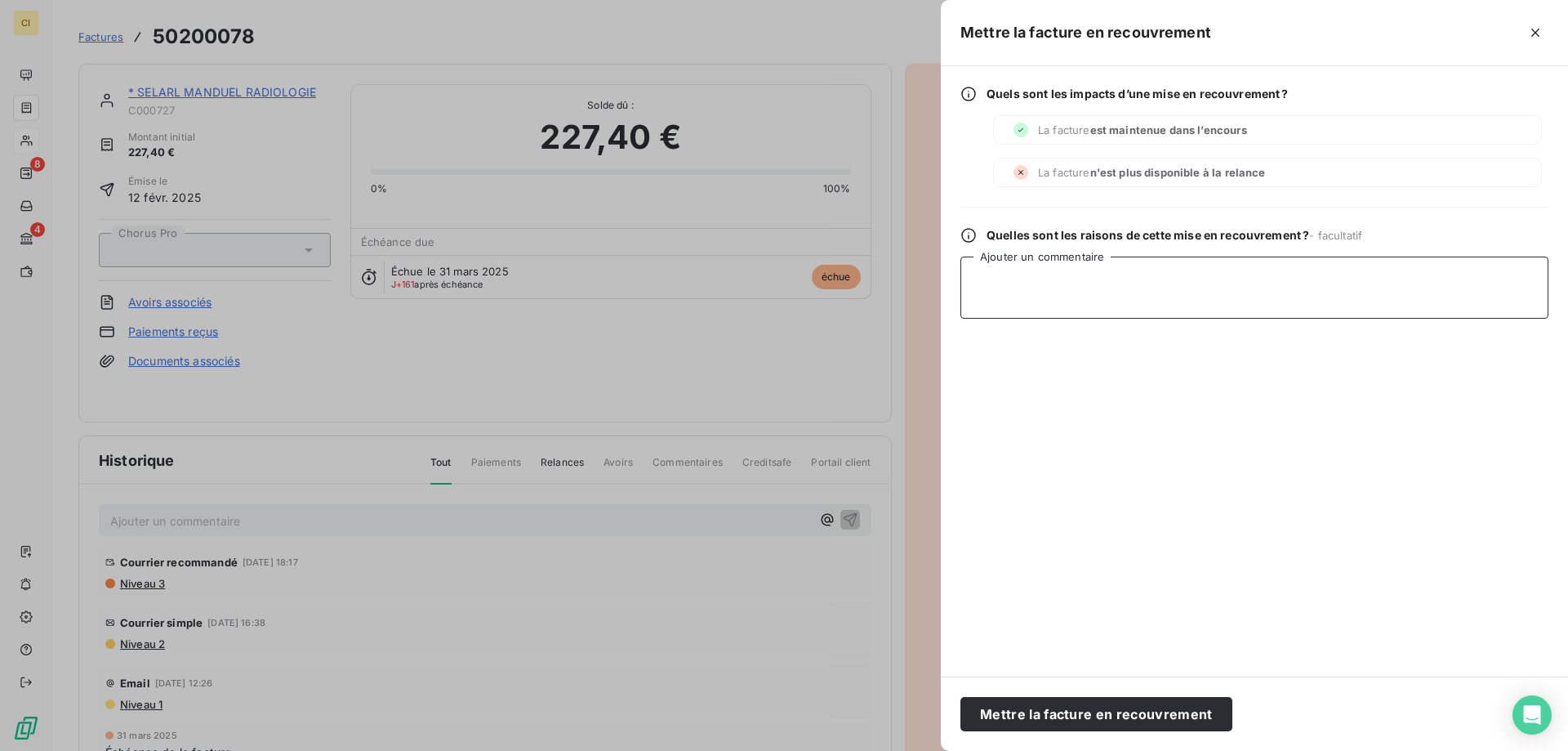
click at [1069, 281] on textarea "Ajouter un commentaire" at bounding box center [1254, 288] width 588 height 62
type textarea "D"
click at [1130, 277] on textarea "Demande d'injonction de paiment auprès de G Collect le [DATE]" at bounding box center [1254, 288] width 588 height 62
click at [1364, 280] on textarea "Demande d'injonction de paiement auprès de G Collect le [DATE]" at bounding box center [1254, 288] width 588 height 62
click at [1167, 282] on textarea "Demande d'injonction de paiement auprès de G Collect le [DATE]" at bounding box center [1254, 288] width 588 height 62
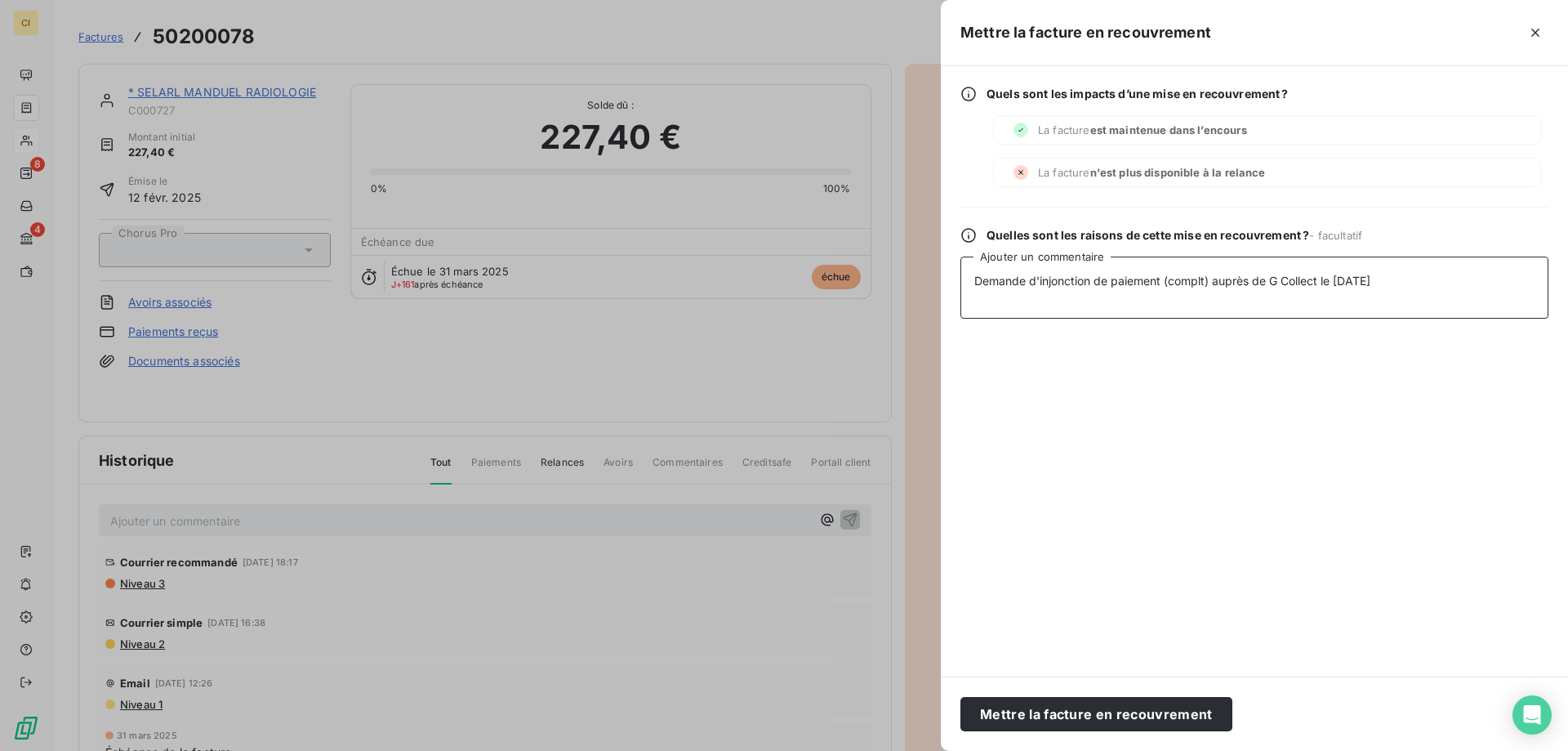
drag, startPoint x: 1396, startPoint y: 279, endPoint x: 920, endPoint y: 275, distance: 476.0
click at [920, 750] on div "Mettre la facture en recouvrement Quels sont les impacts d’une mise en recouvre…" at bounding box center [784, 751] width 1568 height 0
type textarea "Demande d'injonction de paiement (complt) auprès de G Collect le [DATE]"
click at [1021, 710] on button "Mettre la facture en recouvrement" at bounding box center [1095, 713] width 272 height 35
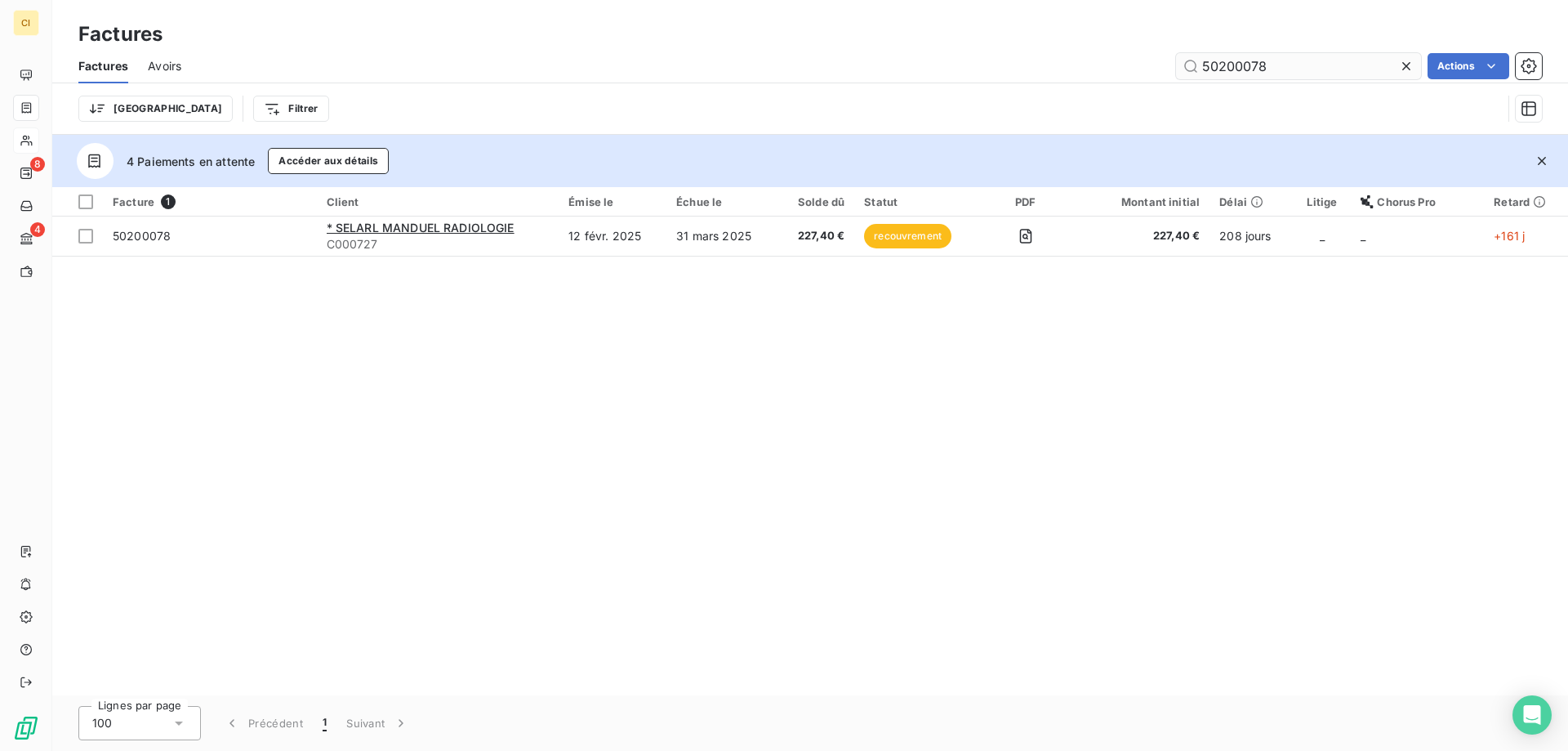
drag, startPoint x: 1250, startPoint y: 64, endPoint x: 1281, endPoint y: 61, distance: 31.1
click at [1281, 61] on input "50200078" at bounding box center [1298, 67] width 245 height 26
click at [1221, 69] on input "50200082" at bounding box center [1298, 67] width 245 height 26
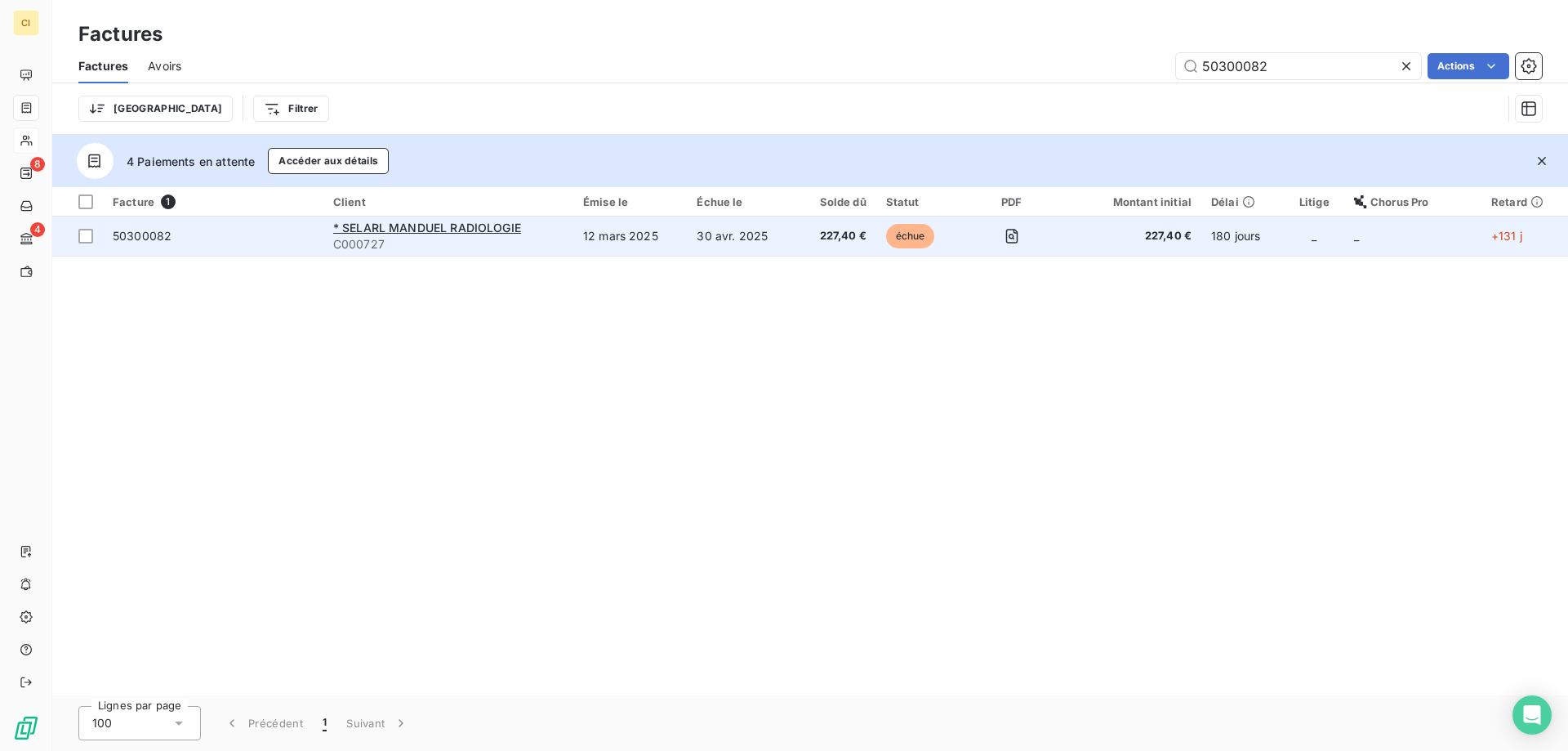
type input "50300082"
click at [147, 234] on span "50300082" at bounding box center [142, 235] width 59 height 14
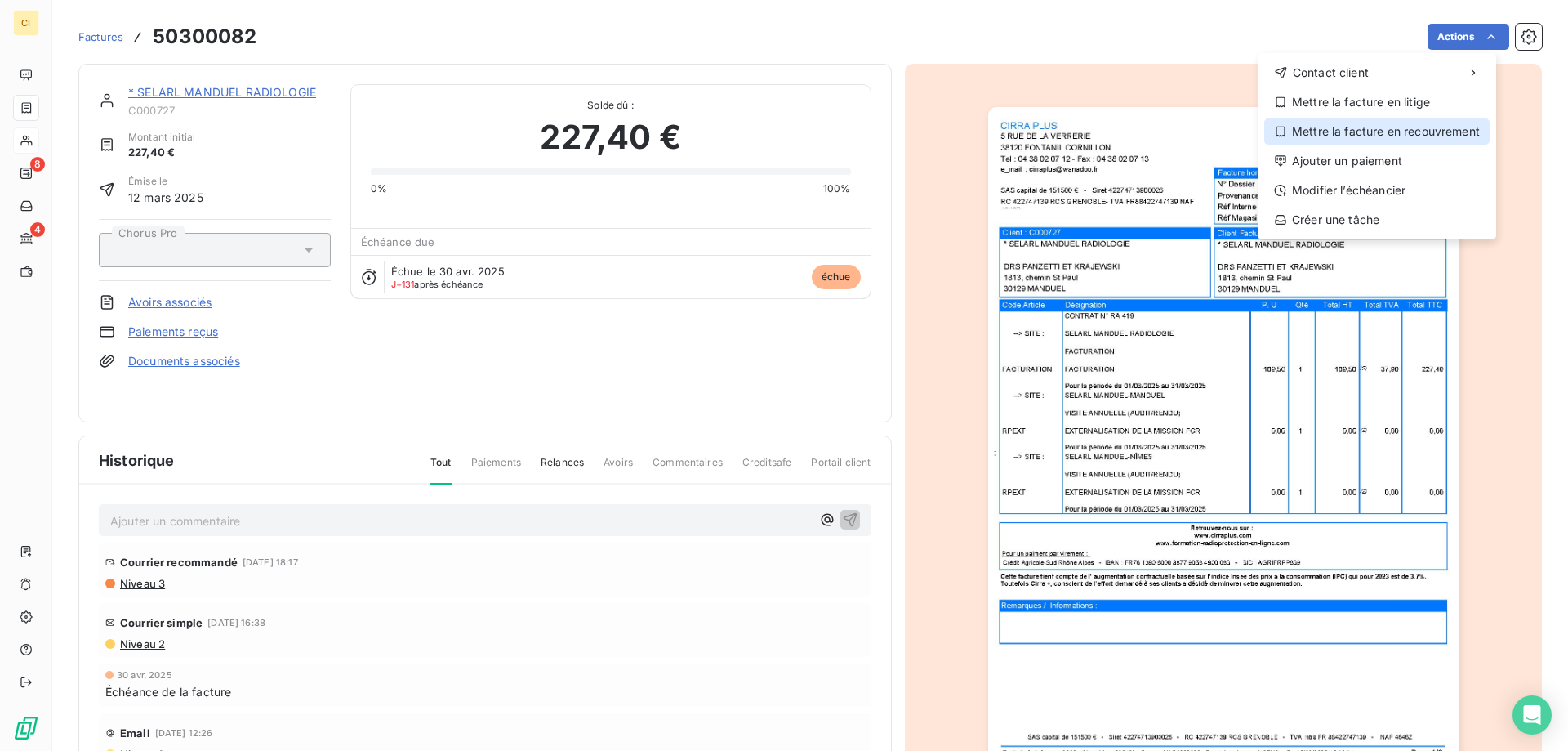
click at [1353, 133] on div "Mettre la facture en recouvrement" at bounding box center [1377, 132] width 225 height 26
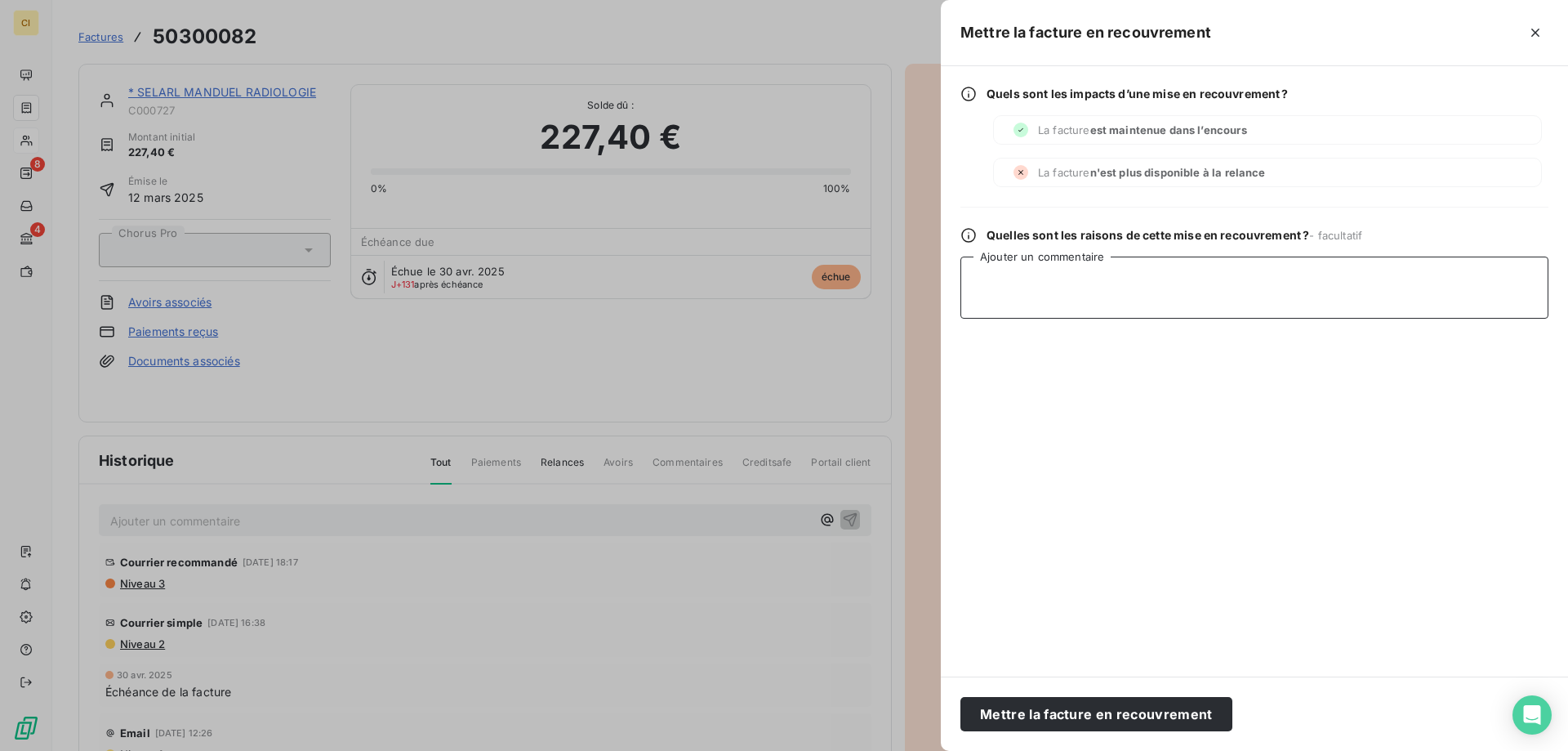
click at [1017, 290] on textarea "Ajouter un commentaire" at bounding box center [1254, 288] width 588 height 62
paste textarea "Demande d'injonction de paiement (complt) auprès de G Collect le [DATE]"
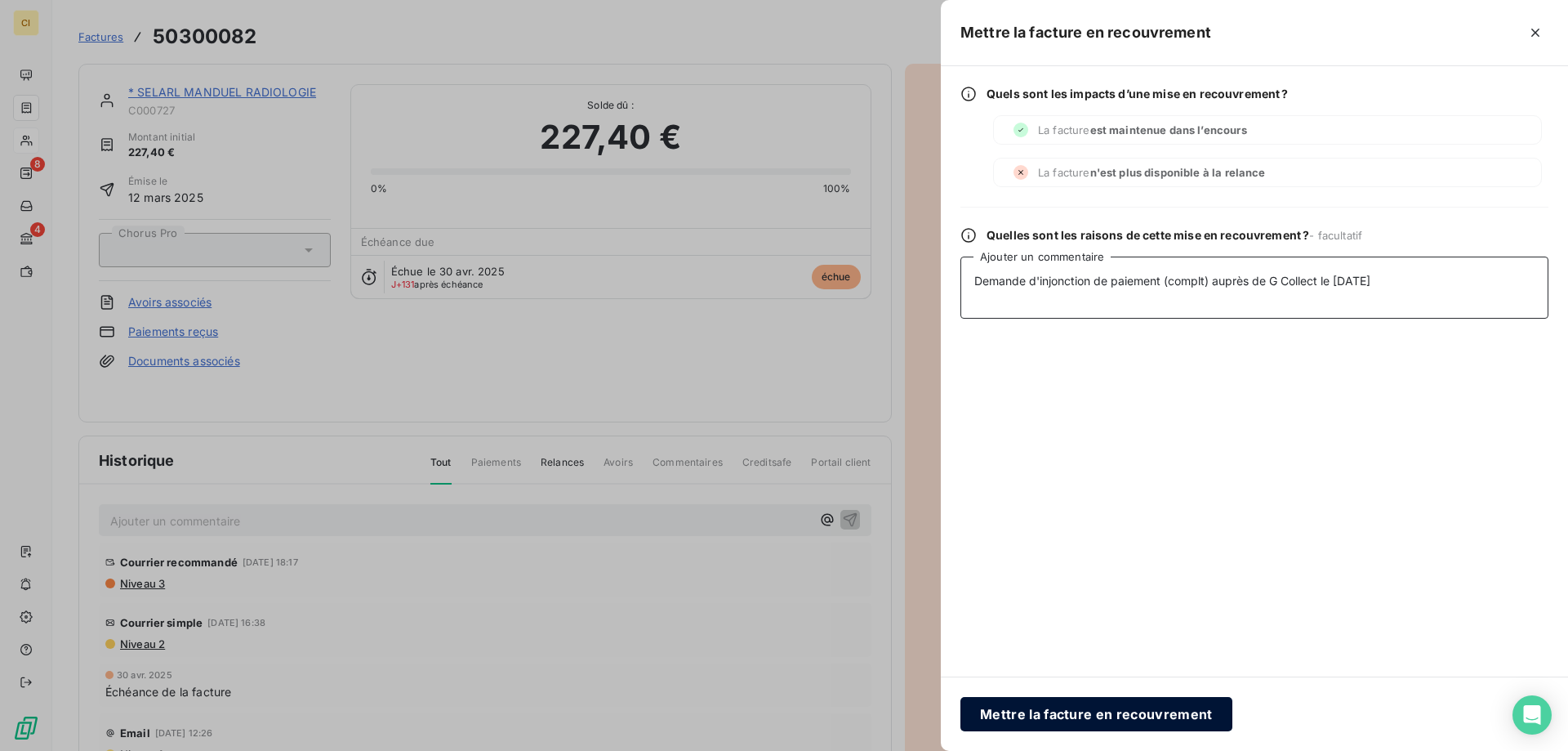
type textarea "Demande d'injonction de paiement (complt) auprès de G Collect le [DATE]"
click at [1096, 716] on button "Mettre la facture en recouvrement" at bounding box center [1095, 713] width 272 height 35
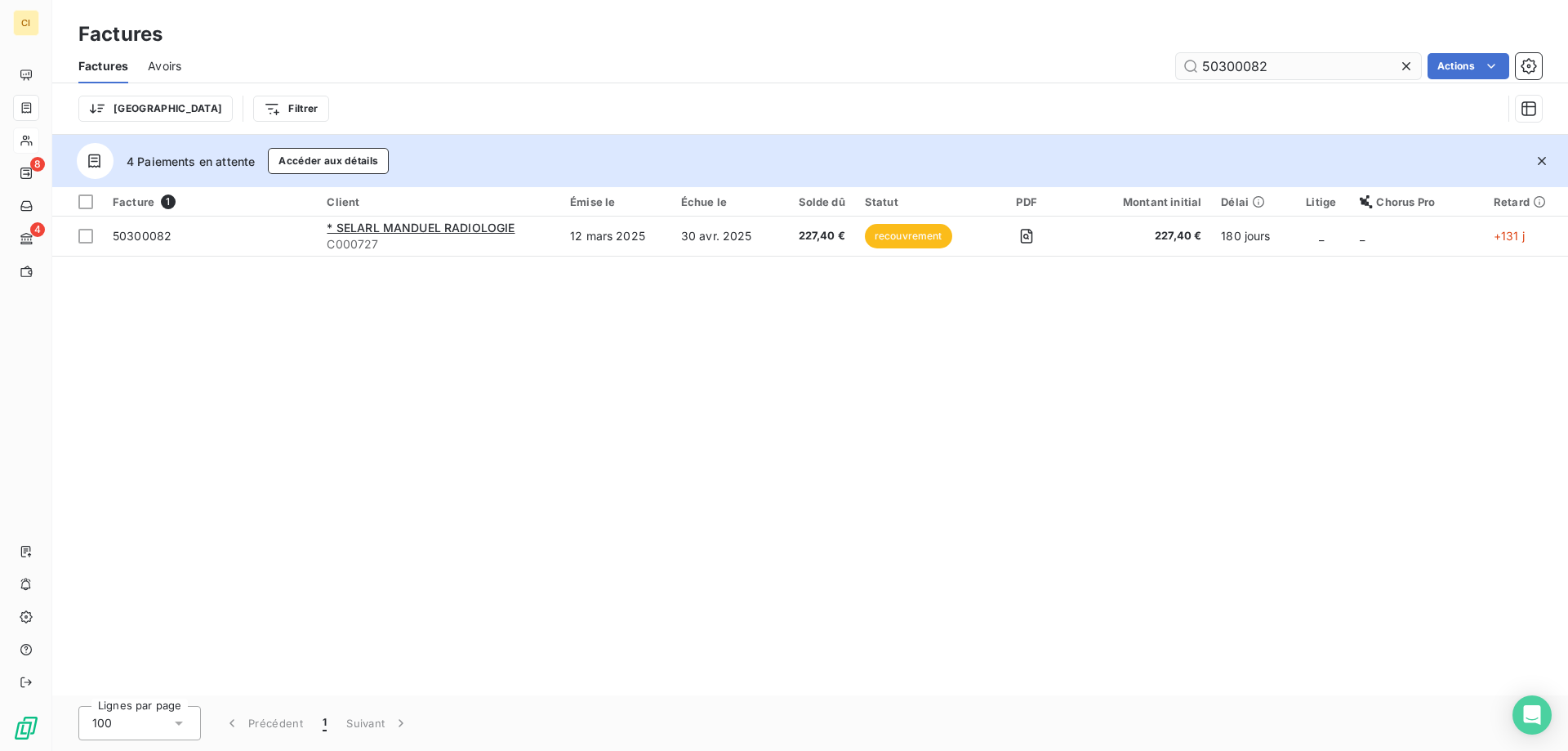
click at [1225, 65] on input "50300082" at bounding box center [1298, 67] width 245 height 26
drag, startPoint x: 1219, startPoint y: 66, endPoint x: 1416, endPoint y: 70, distance: 197.0
click at [1416, 70] on div "50300082" at bounding box center [1298, 67] width 245 height 26
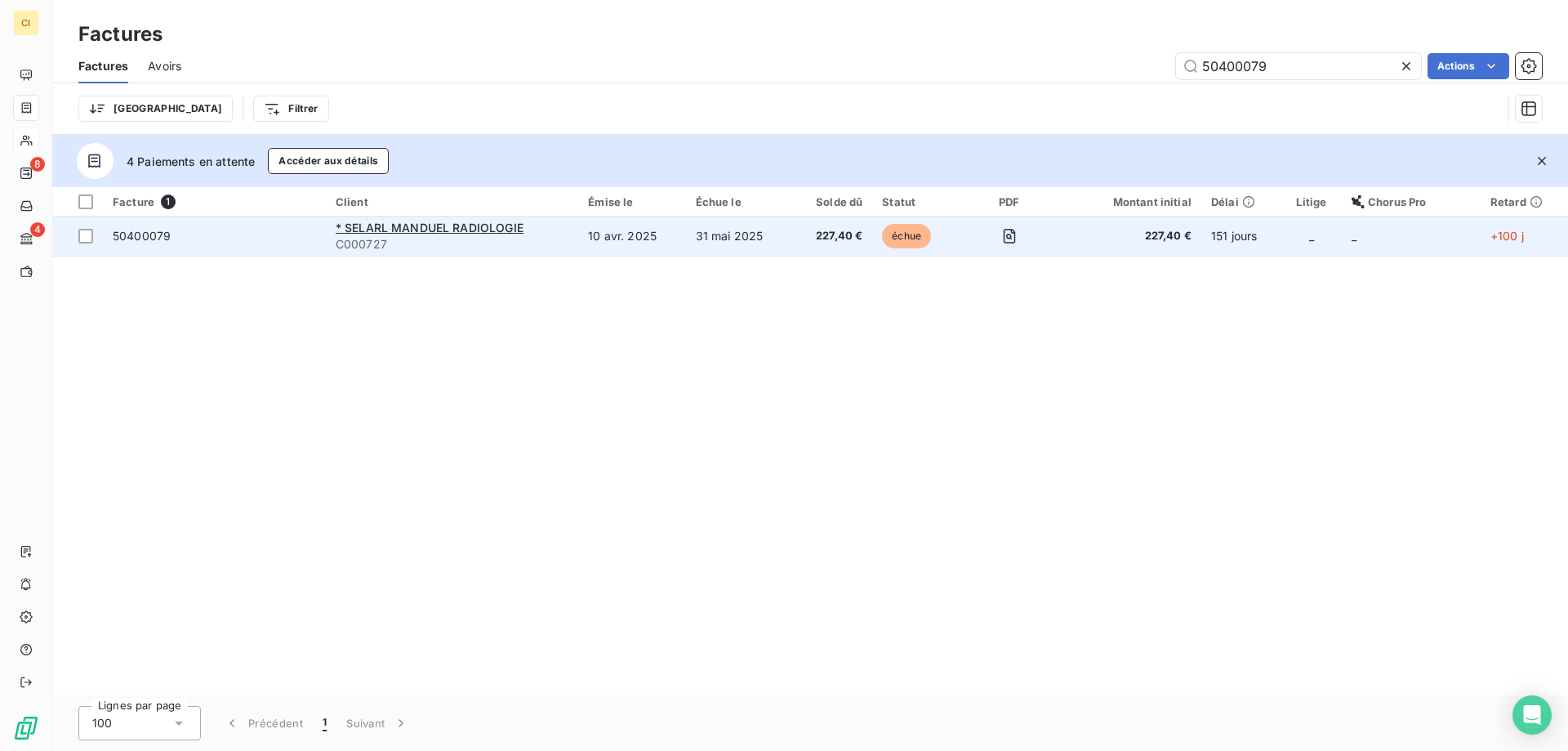
type input "50400079"
click at [132, 228] on span "50400079" at bounding box center [142, 235] width 58 height 14
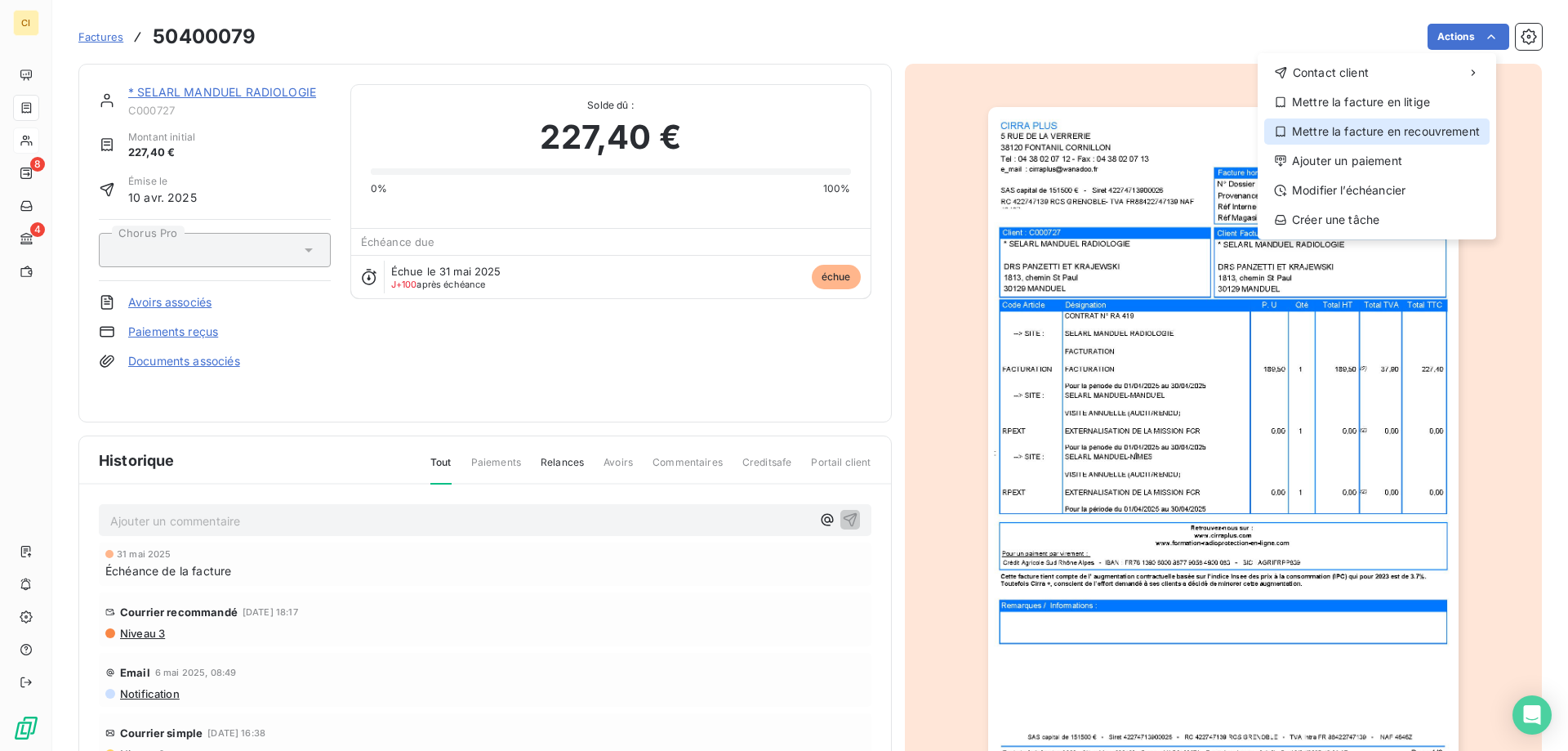
click at [1371, 131] on div "Mettre la facture en recouvrement" at bounding box center [1377, 132] width 225 height 26
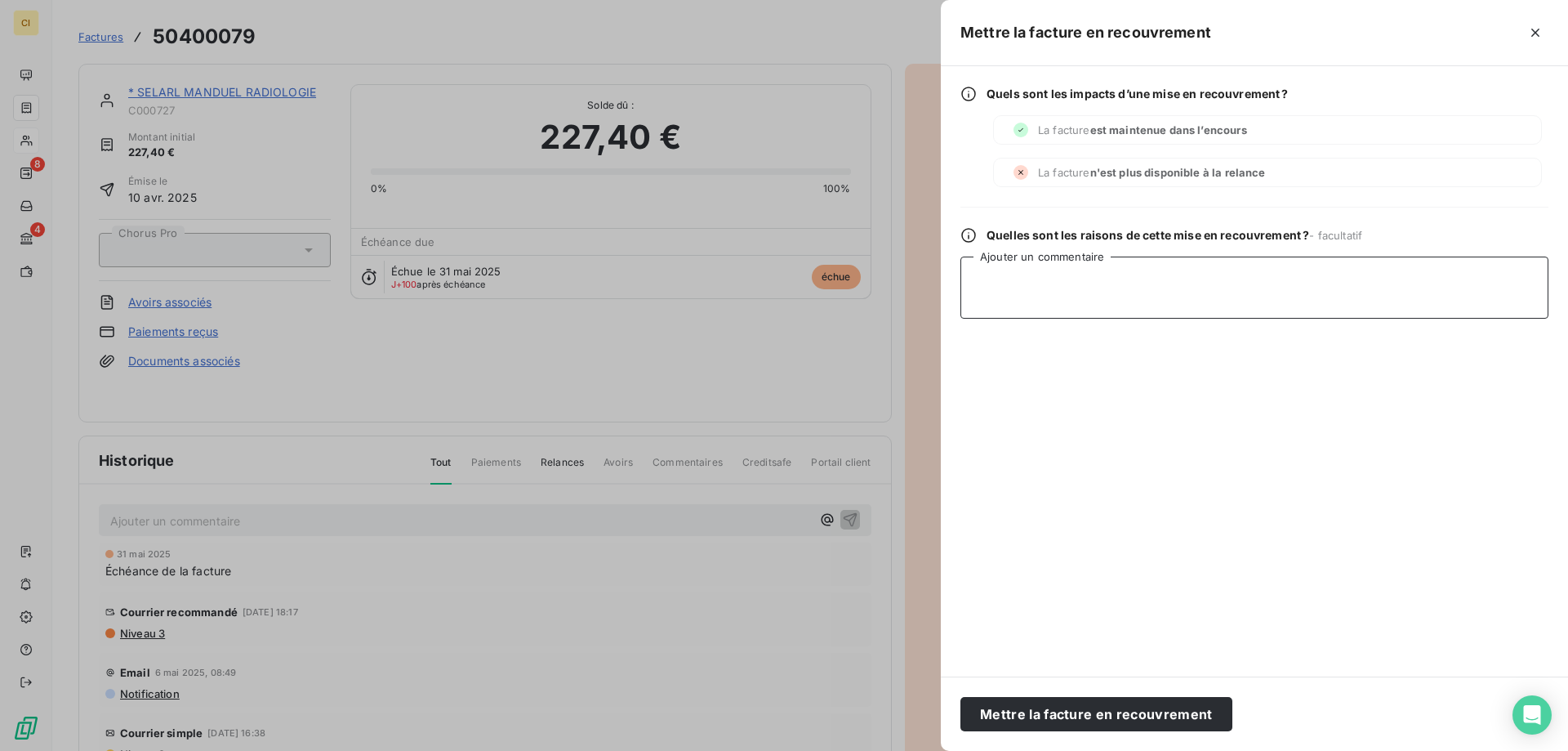
click at [985, 274] on textarea "Ajouter un commentaire" at bounding box center [1254, 288] width 588 height 62
paste textarea "Demande d'injonction de paiement (complt) auprès de G Collect le [DATE]"
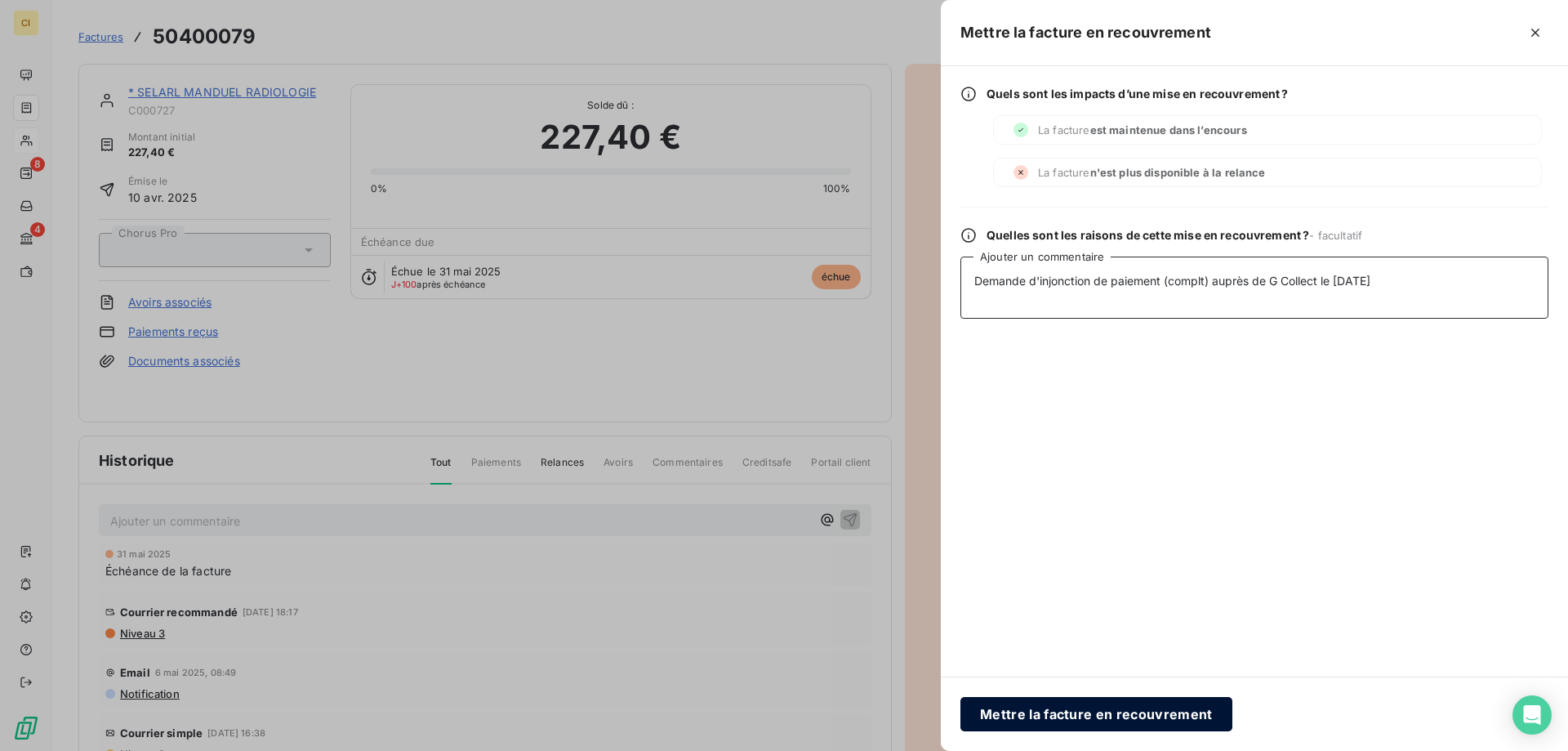
type textarea "Demande d'injonction de paiement (complt) auprès de G Collect le [DATE]"
click at [1062, 705] on button "Mettre la facture en recouvrement" at bounding box center [1095, 713] width 272 height 35
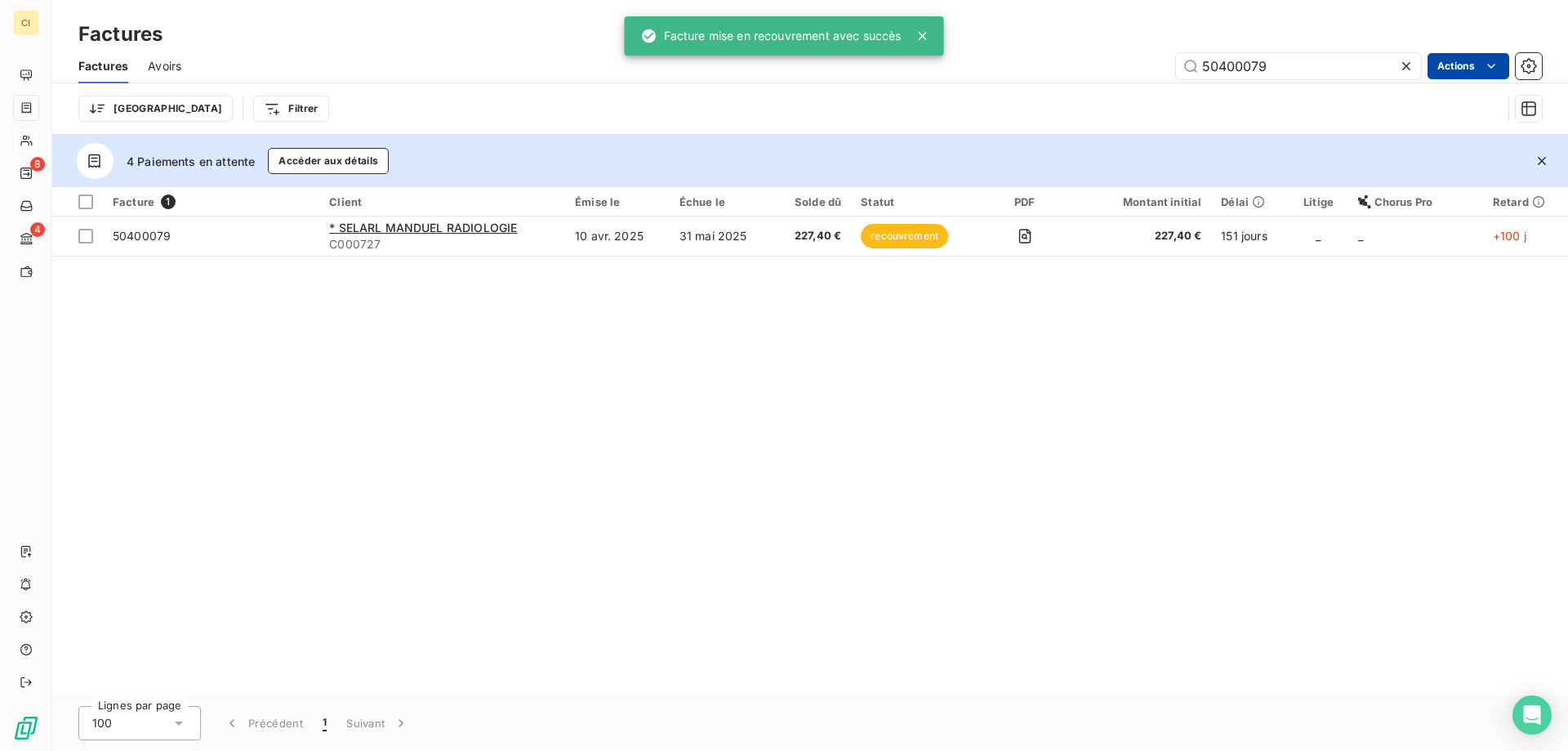
drag, startPoint x: 1219, startPoint y: 66, endPoint x: 1435, endPoint y: 63, distance: 216.0
click at [1435, 63] on div "50400079 Actions" at bounding box center [871, 67] width 1341 height 26
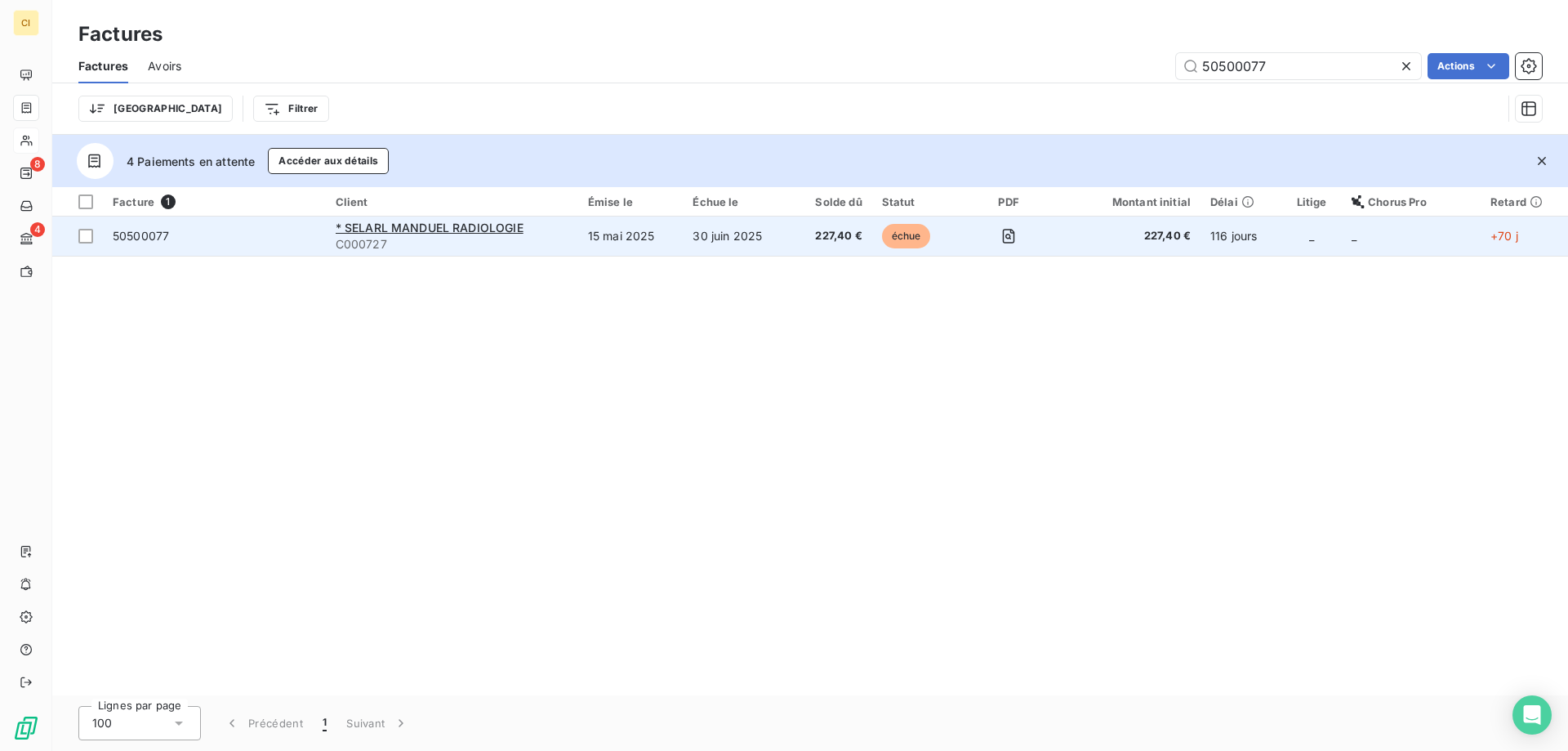
type input "50500077"
click at [157, 234] on span "50500077" at bounding box center [141, 235] width 56 height 14
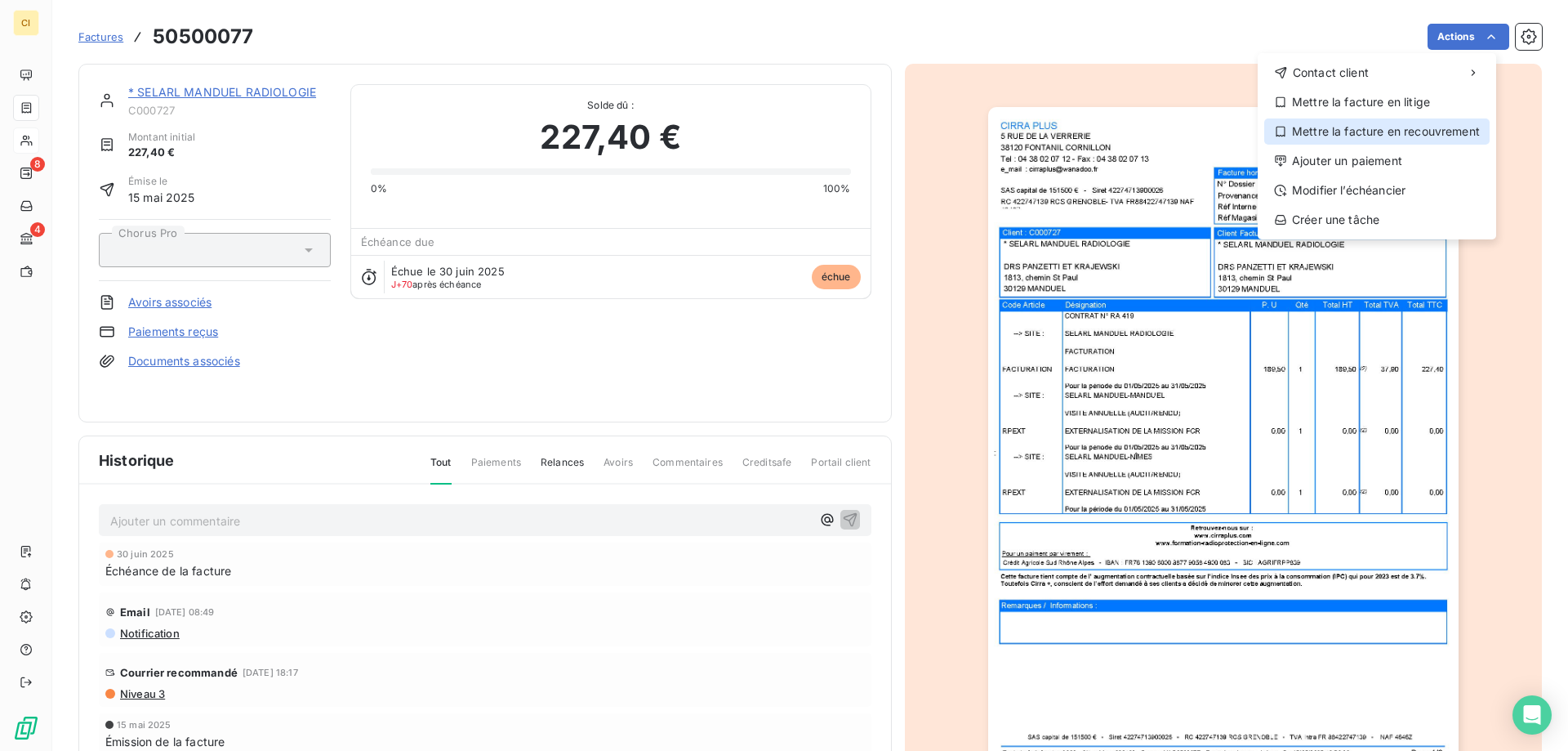
click at [1385, 130] on div "Mettre la facture en recouvrement" at bounding box center [1377, 132] width 225 height 26
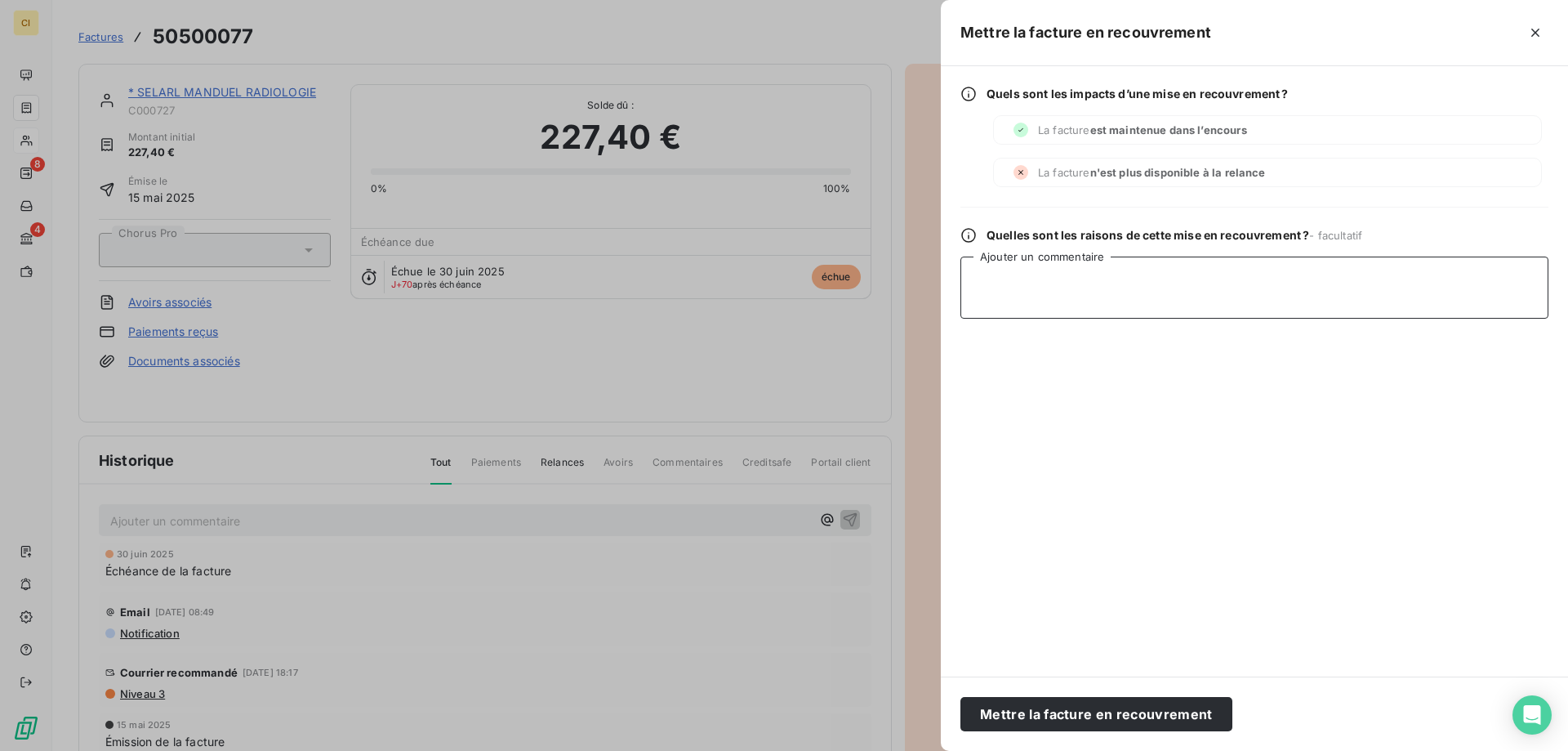
click at [1022, 293] on textarea "Ajouter un commentaire" at bounding box center [1254, 288] width 588 height 62
paste textarea "Demande d'injonction de paiement (complt) auprès de G Collect le [DATE]"
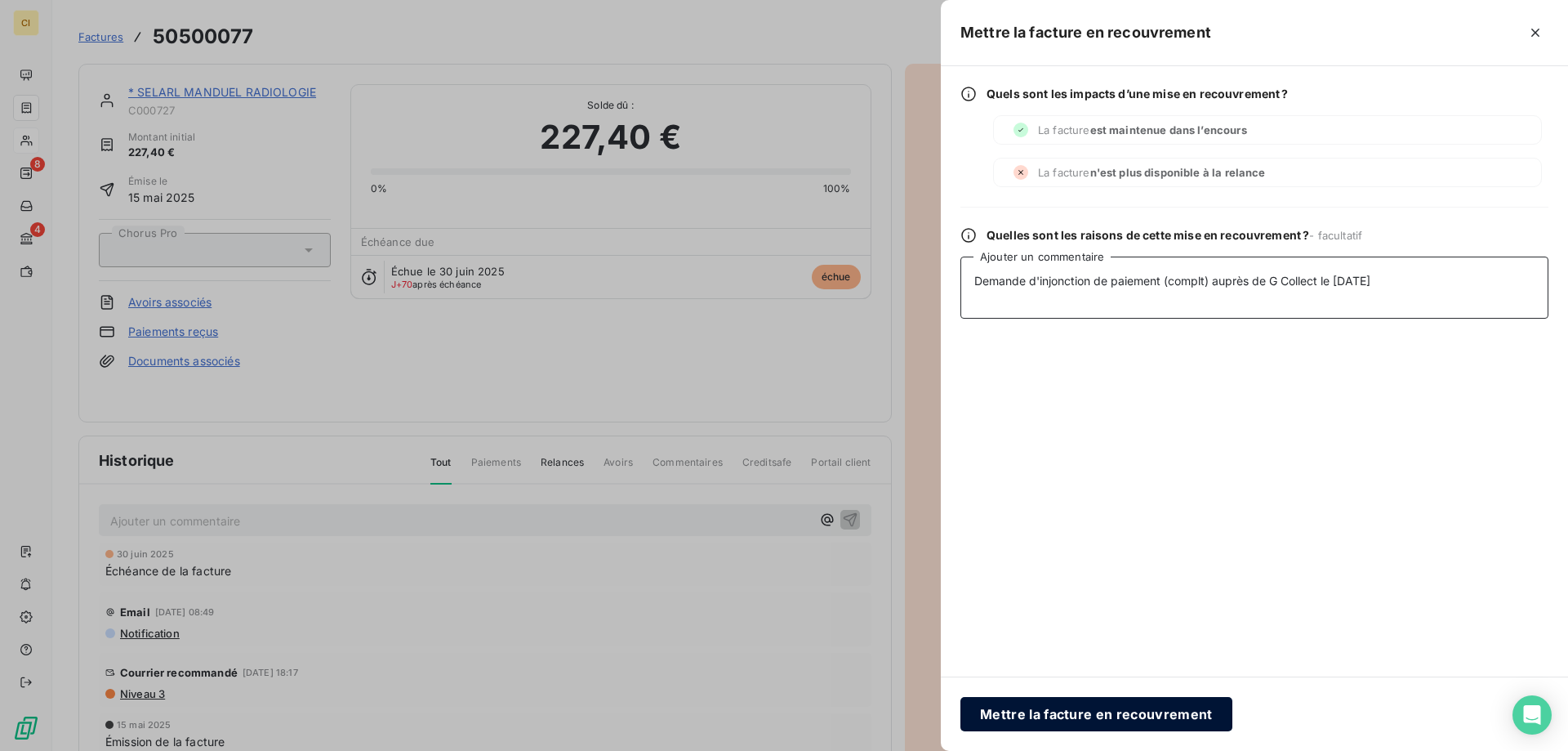
type textarea "Demande d'injonction de paiement (complt) auprès de G Collect le [DATE]"
click at [1068, 708] on button "Mettre la facture en recouvrement" at bounding box center [1095, 713] width 272 height 35
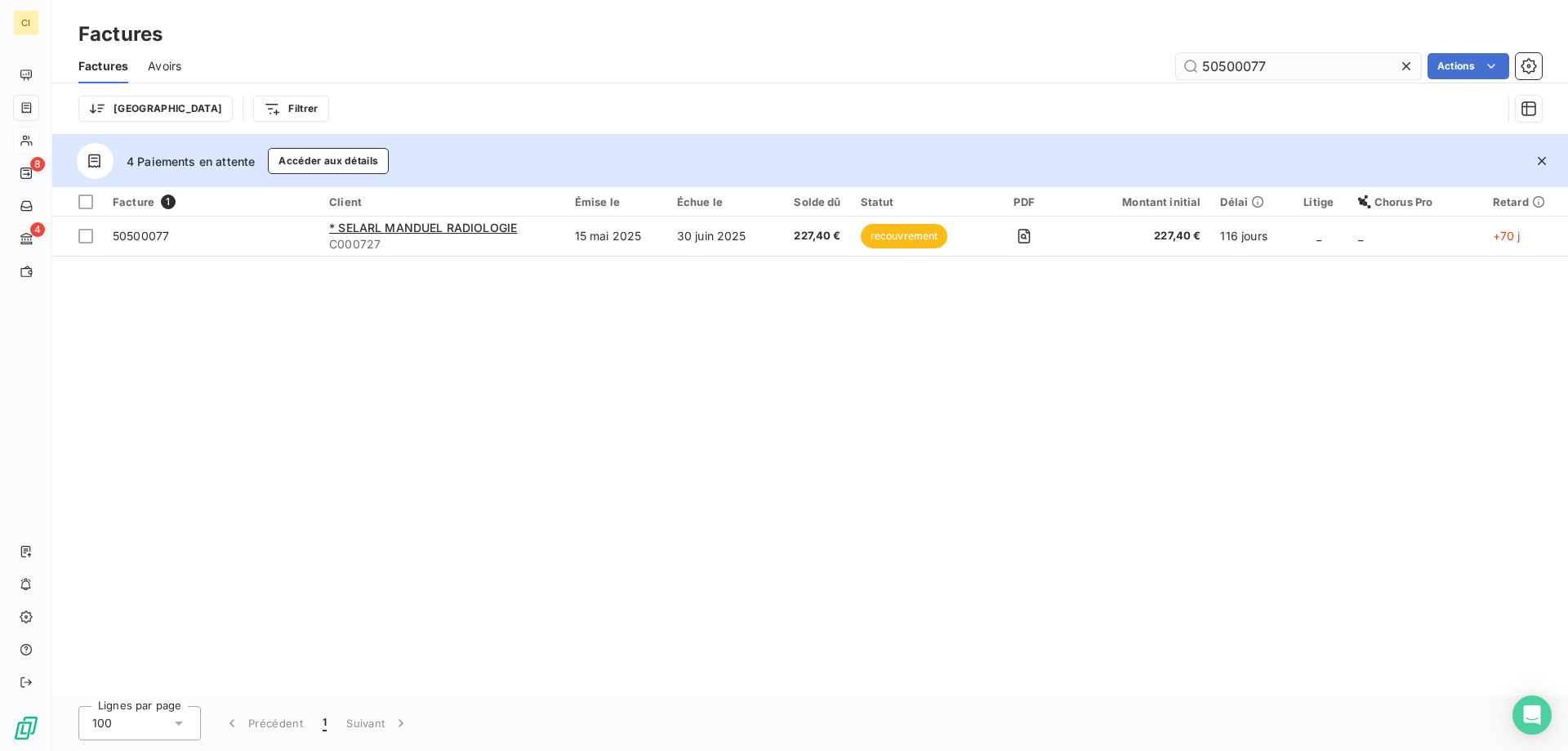
drag, startPoint x: 1220, startPoint y: 68, endPoint x: 1377, endPoint y: 58, distance: 157.3
click at [1377, 58] on input "50500077" at bounding box center [1298, 67] width 245 height 26
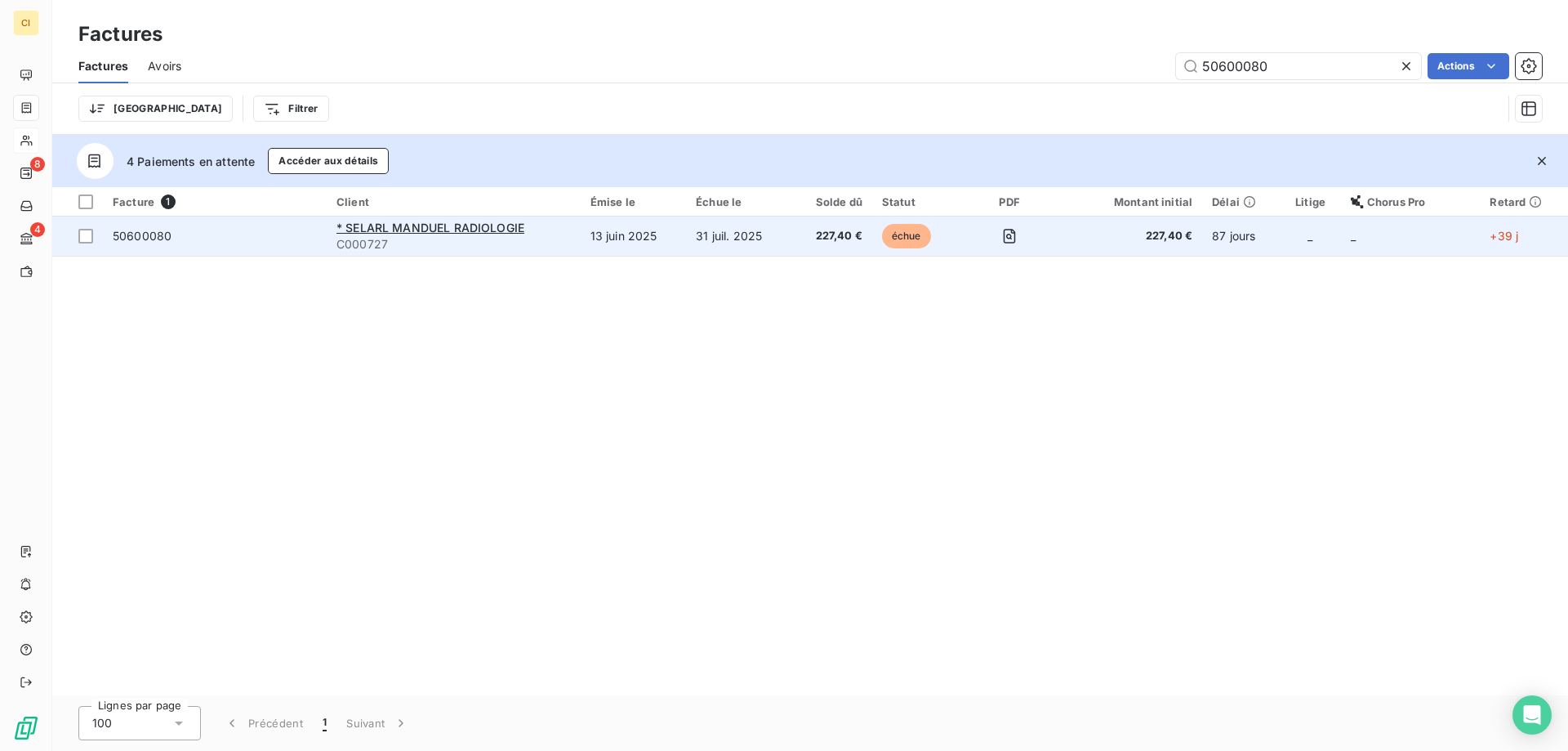
type input "50600080"
click at [141, 236] on span "50600080" at bounding box center [142, 235] width 59 height 14
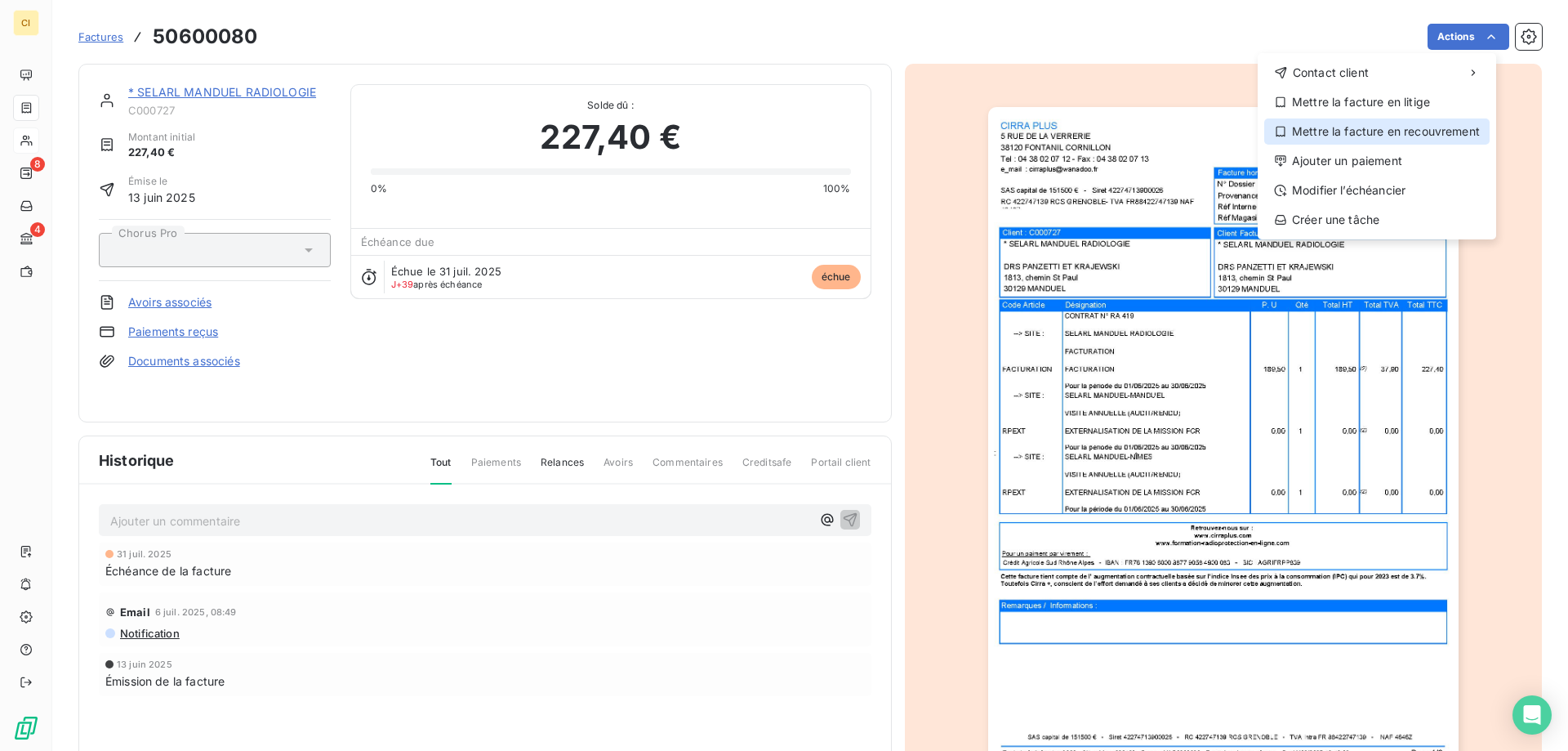
click at [1341, 135] on div "Mettre la facture en recouvrement" at bounding box center [1377, 132] width 225 height 26
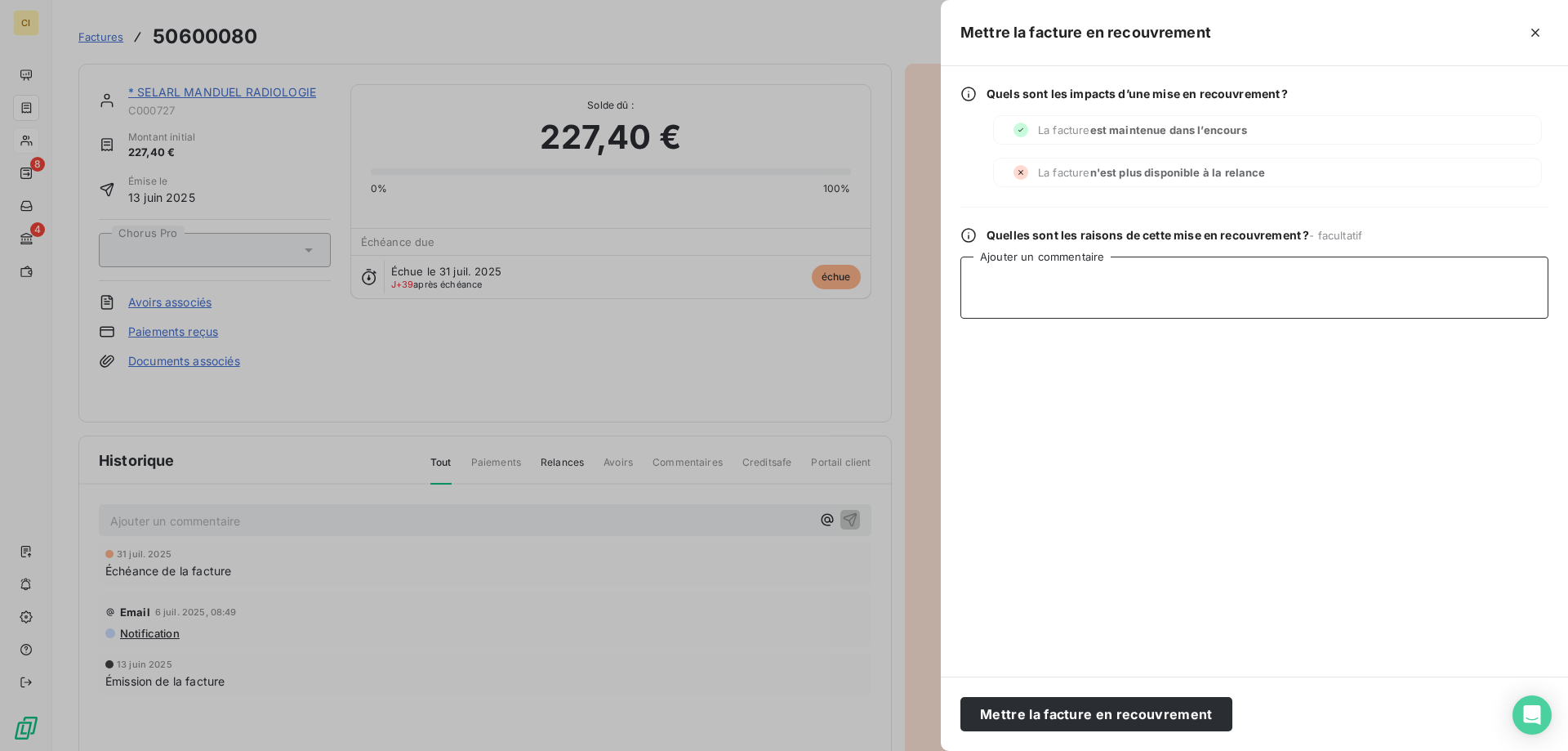
click at [1007, 296] on textarea "Ajouter un commentaire" at bounding box center [1254, 288] width 588 height 62
paste textarea "Demande d'injonction de paiement (complt) auprès de G Collect le [DATE]"
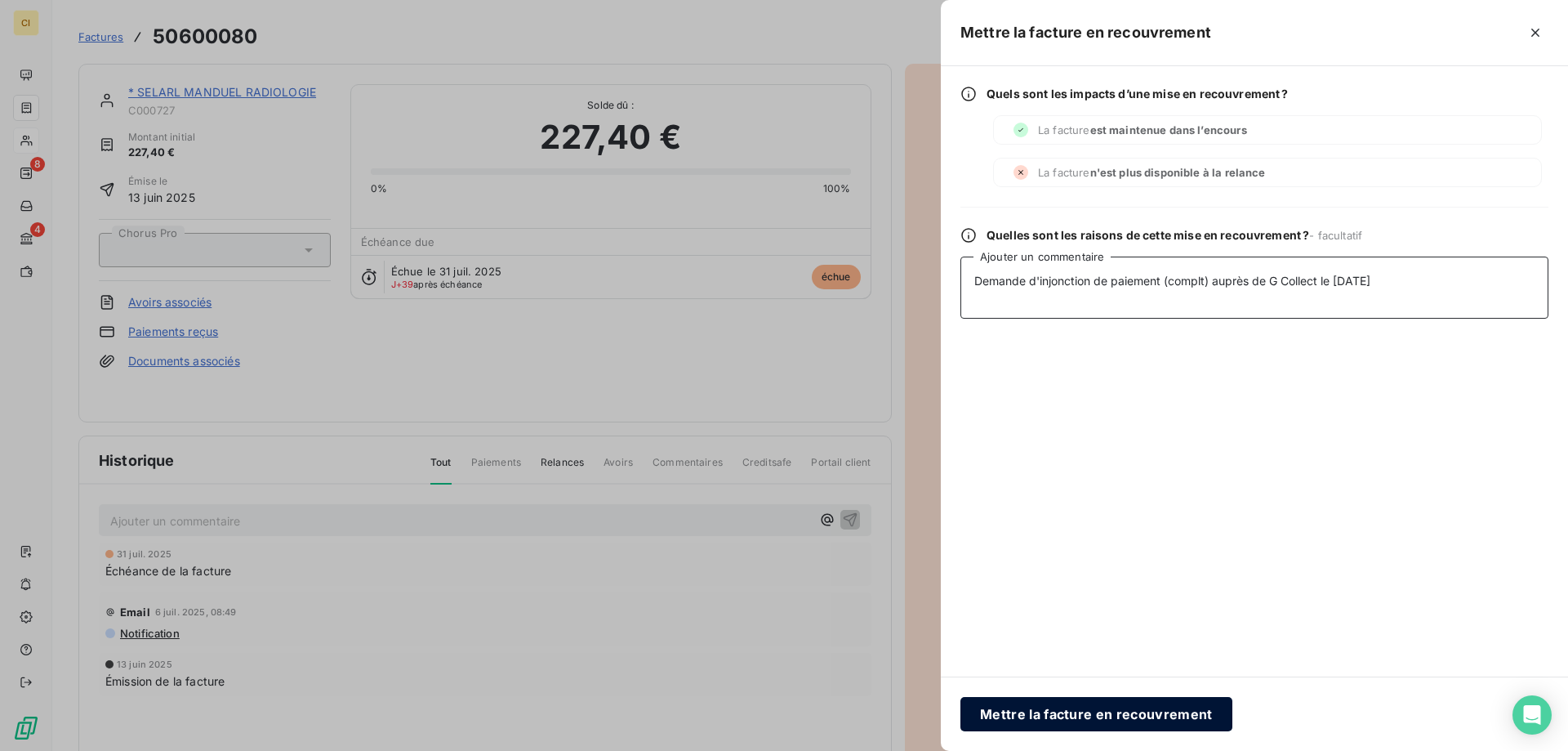
type textarea "Demande d'injonction de paiement (complt) auprès de G Collect le [DATE]"
click at [1033, 717] on button "Mettre la facture en recouvrement" at bounding box center [1095, 713] width 272 height 35
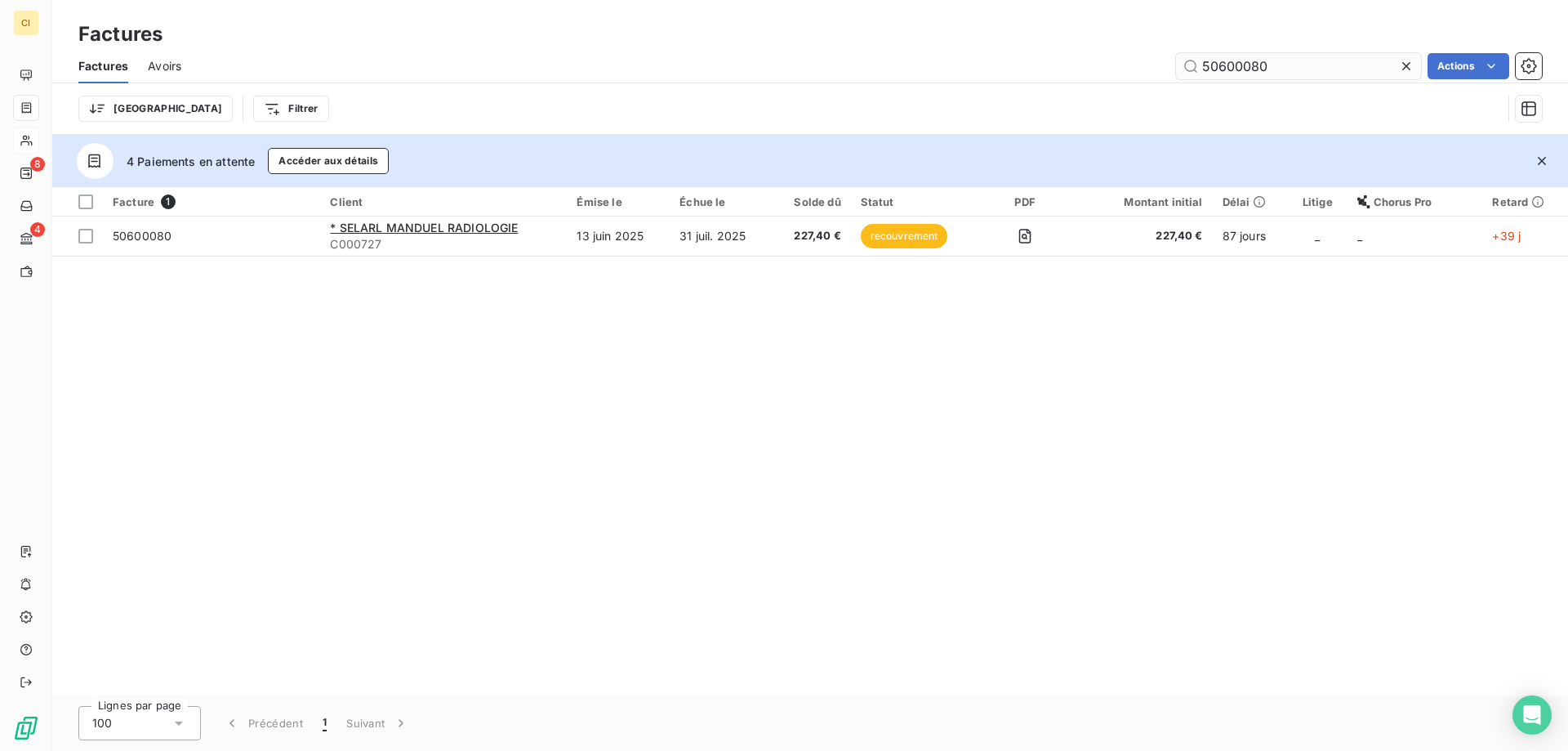
drag, startPoint x: 1241, startPoint y: 62, endPoint x: 1285, endPoint y: 59, distance: 44.1
click at [1285, 59] on input "50600080" at bounding box center [1298, 67] width 245 height 26
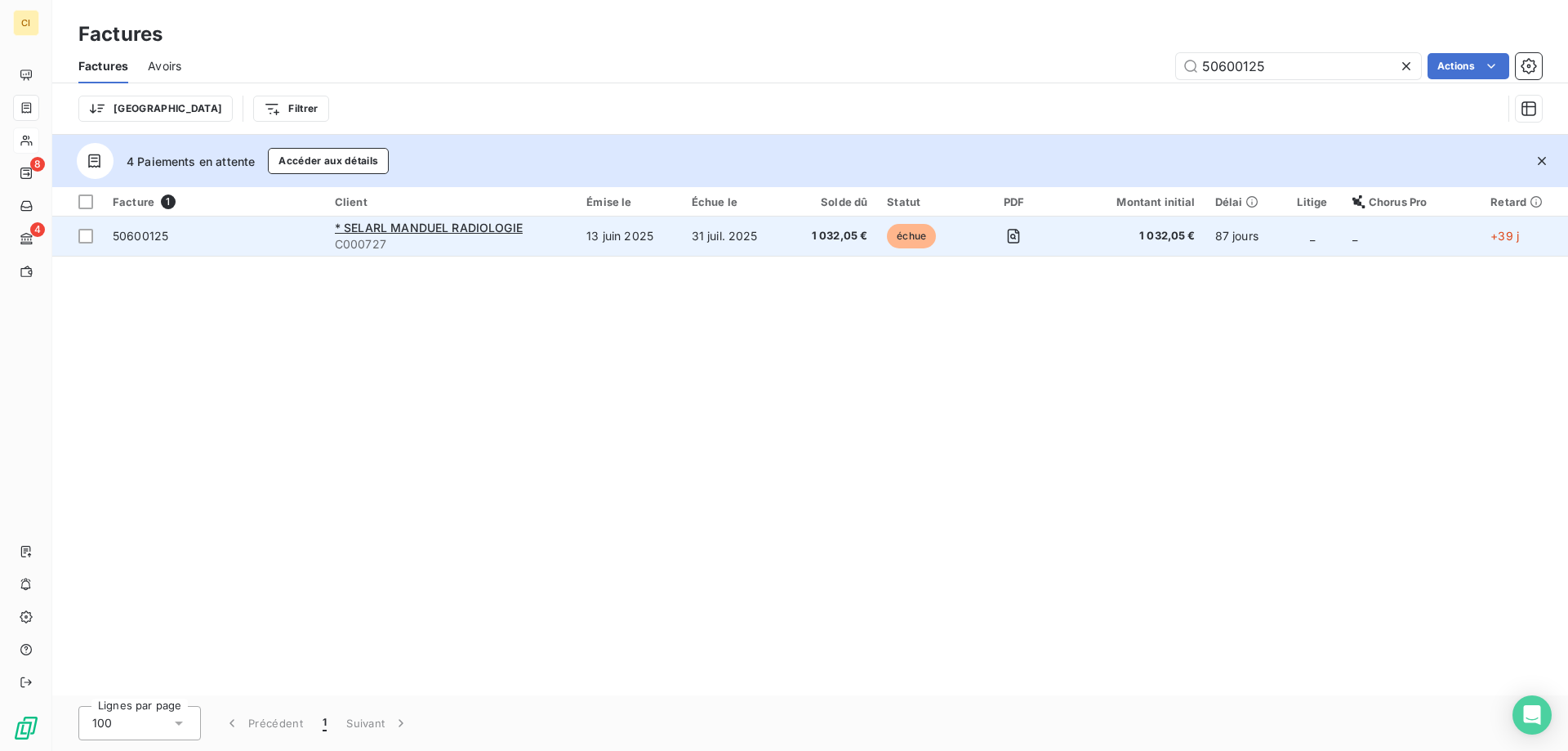
type input "50600125"
click at [143, 240] on span "50600125" at bounding box center [140, 235] width 55 height 14
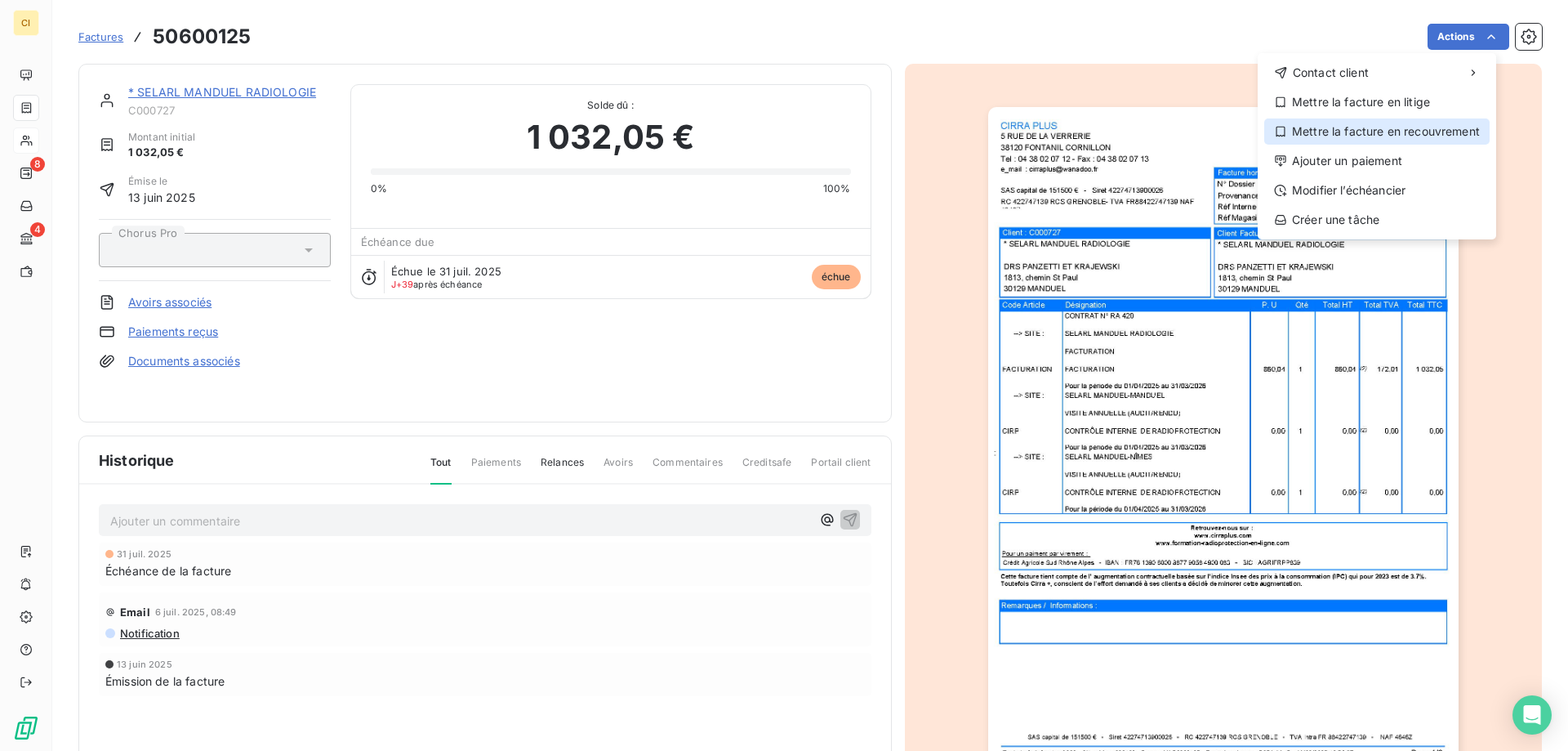
click at [1334, 135] on div "Mettre la facture en recouvrement" at bounding box center [1377, 132] width 225 height 26
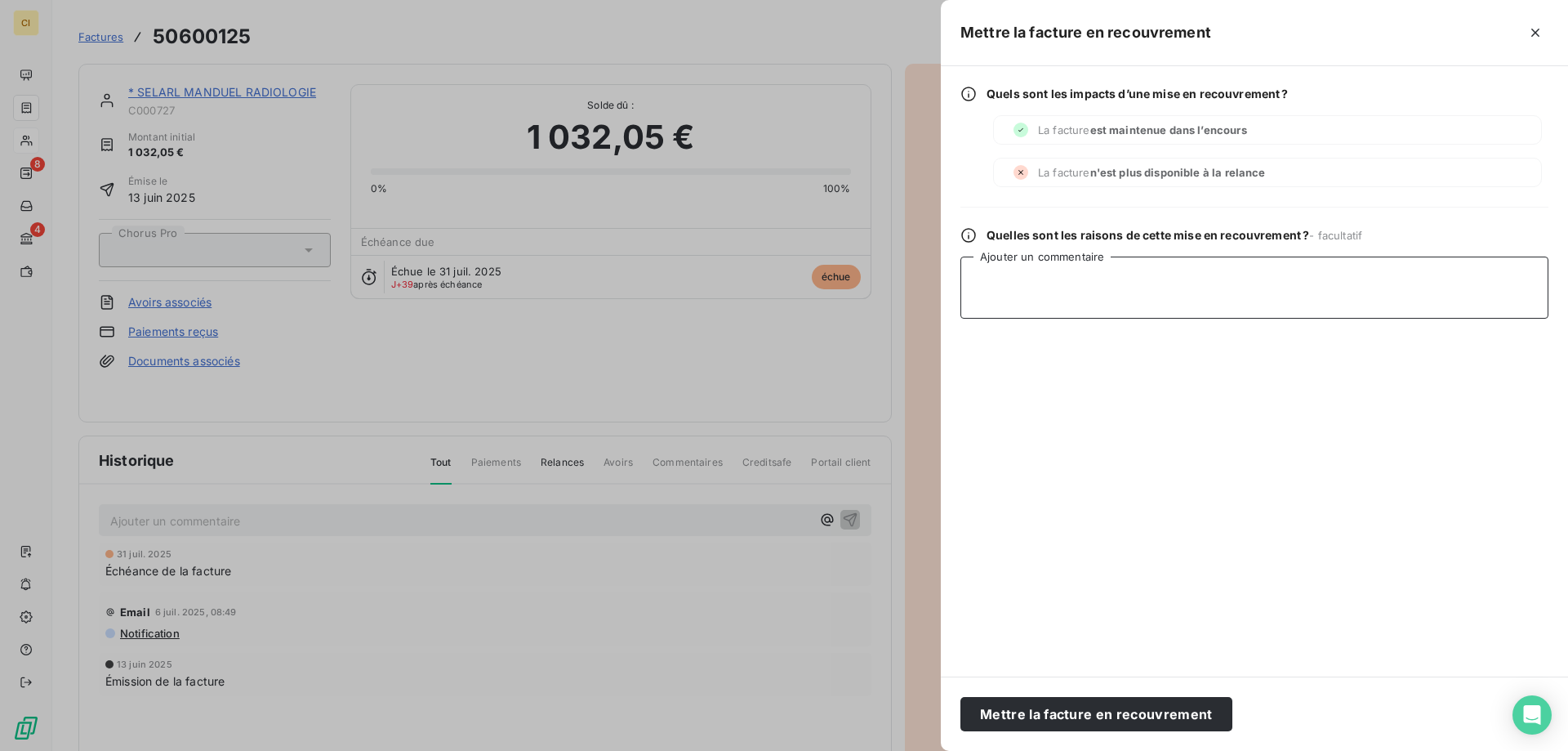
click at [1035, 291] on textarea "Ajouter un commentaire" at bounding box center [1254, 288] width 588 height 62
paste textarea "Demande d'injonction de paiement (complt) auprès de G Collect le [DATE]"
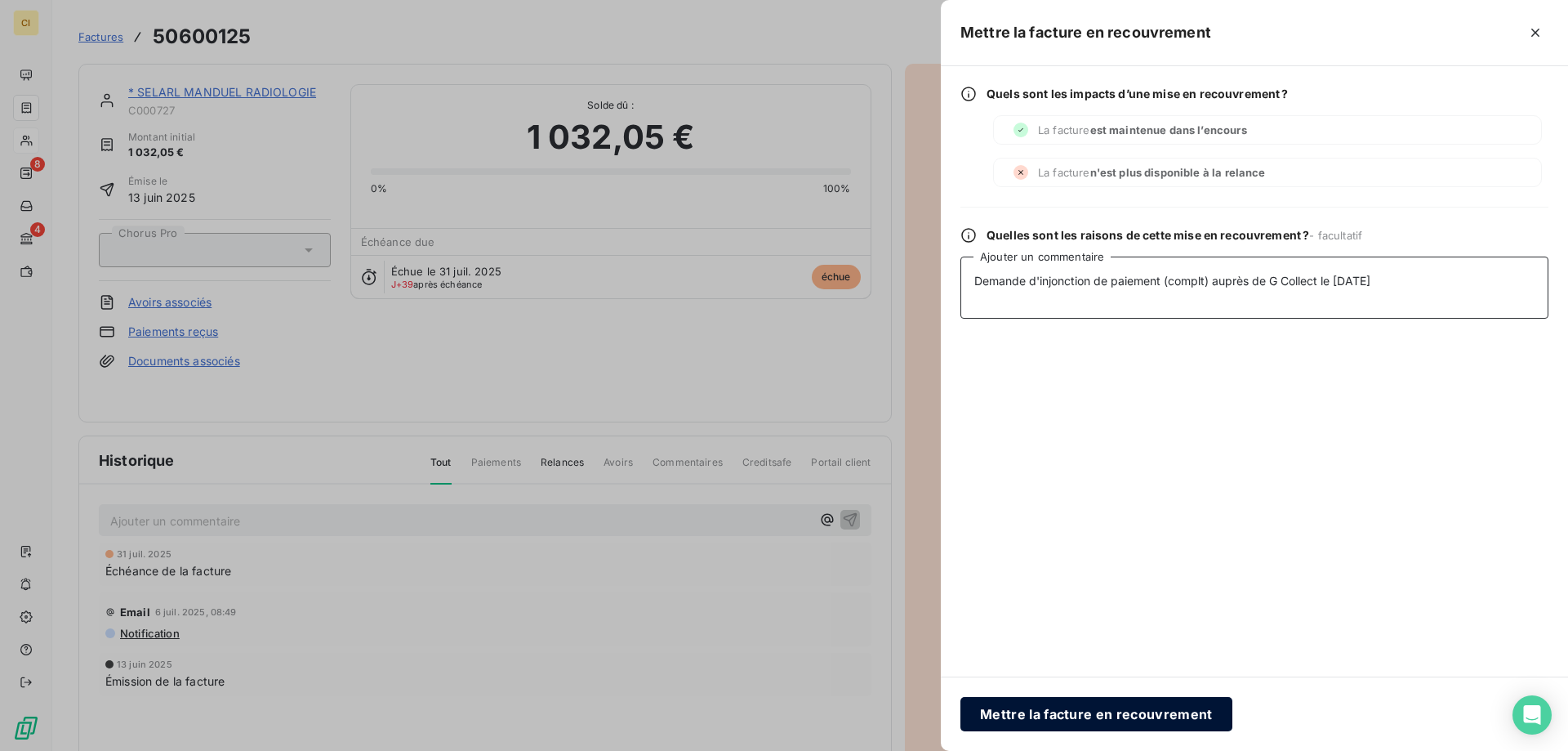
type textarea "Demande d'injonction de paiement (complt) auprès de G Collect le [DATE]"
click at [1049, 724] on button "Mettre la facture en recouvrement" at bounding box center [1095, 713] width 272 height 35
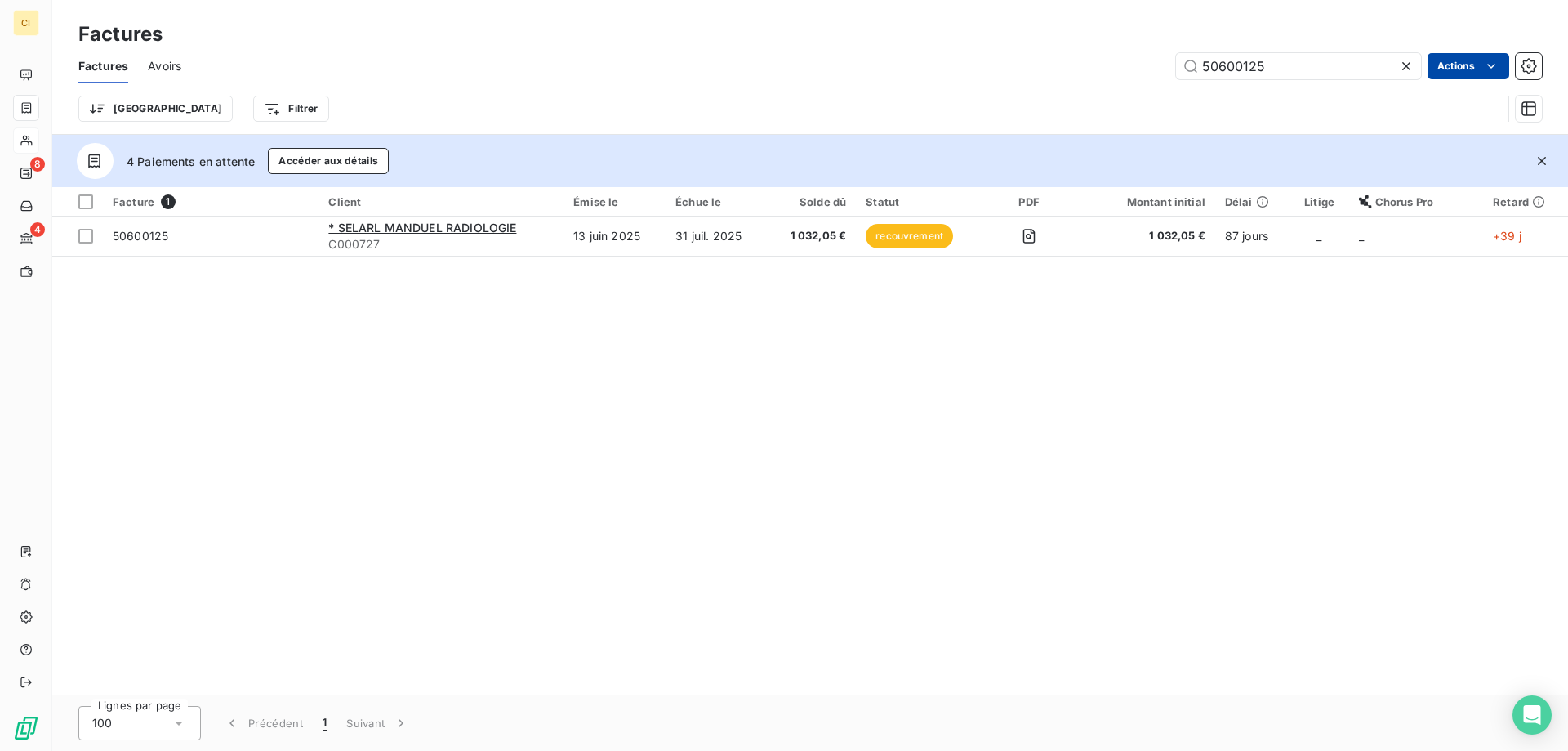
drag, startPoint x: 1220, startPoint y: 66, endPoint x: 1440, endPoint y: 67, distance: 220.0
click at [1440, 67] on div "50600125 Actions" at bounding box center [871, 67] width 1341 height 26
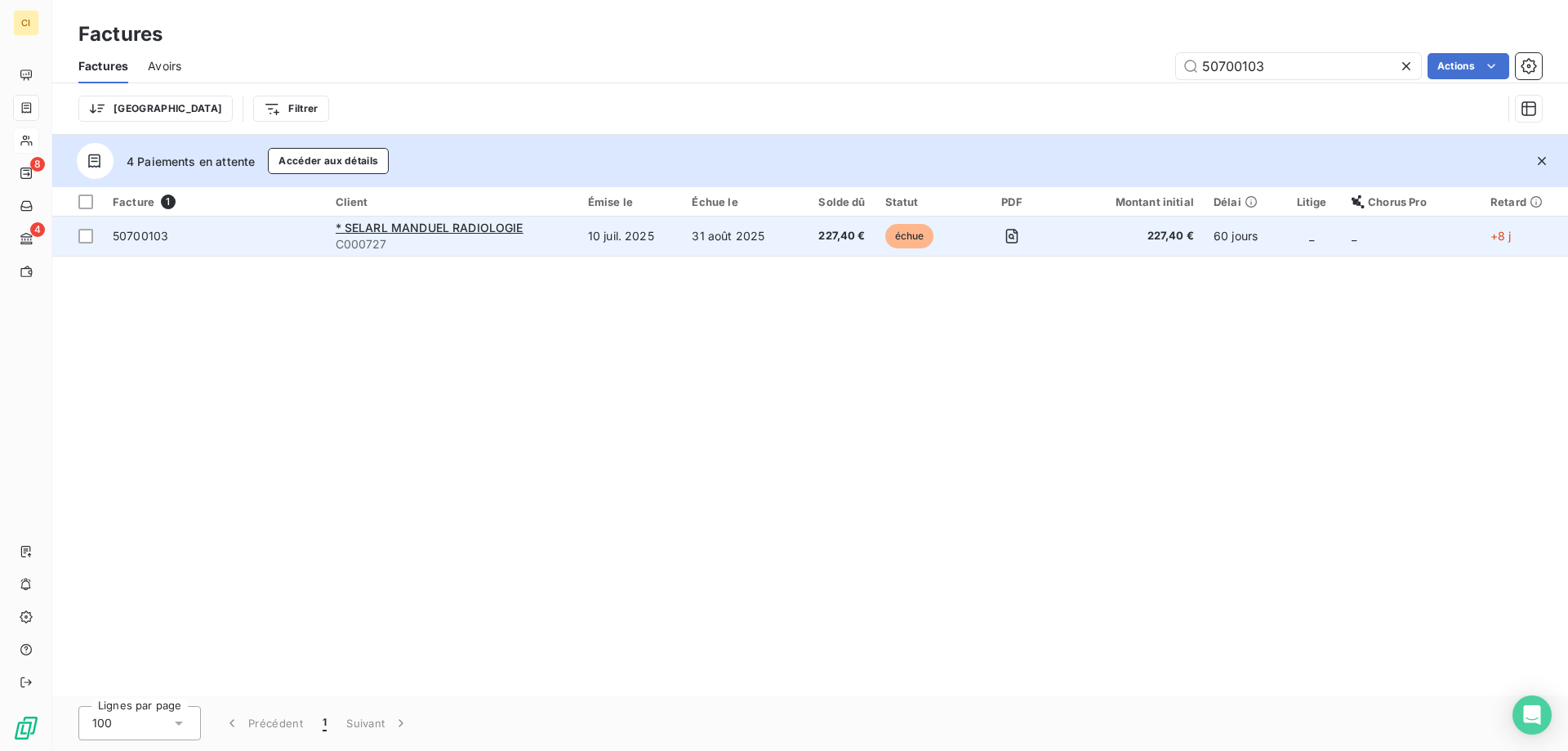
type input "50700103"
click at [148, 234] on span "50700103" at bounding box center [140, 235] width 55 height 14
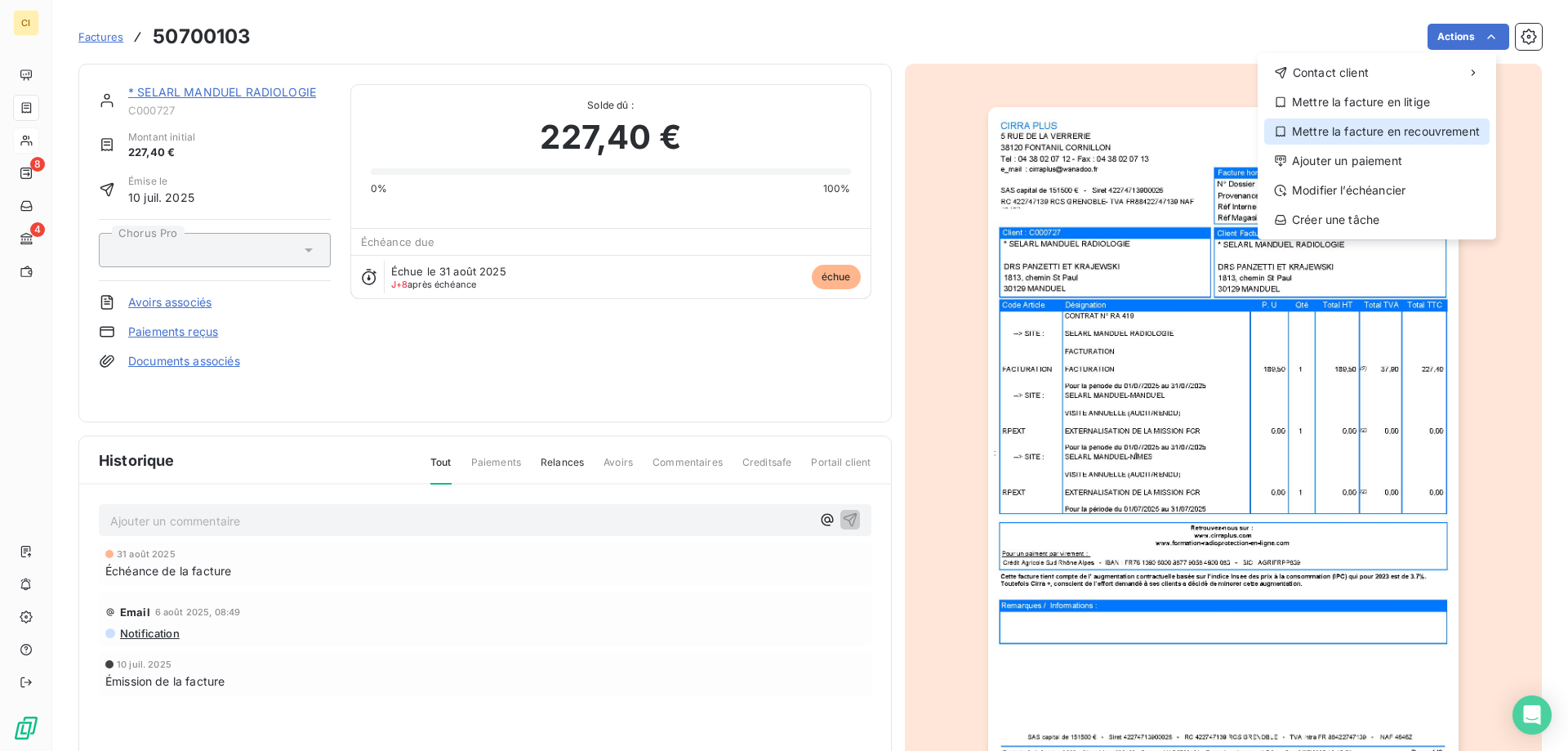
click at [1339, 129] on div "Mettre la facture en recouvrement" at bounding box center [1377, 132] width 225 height 26
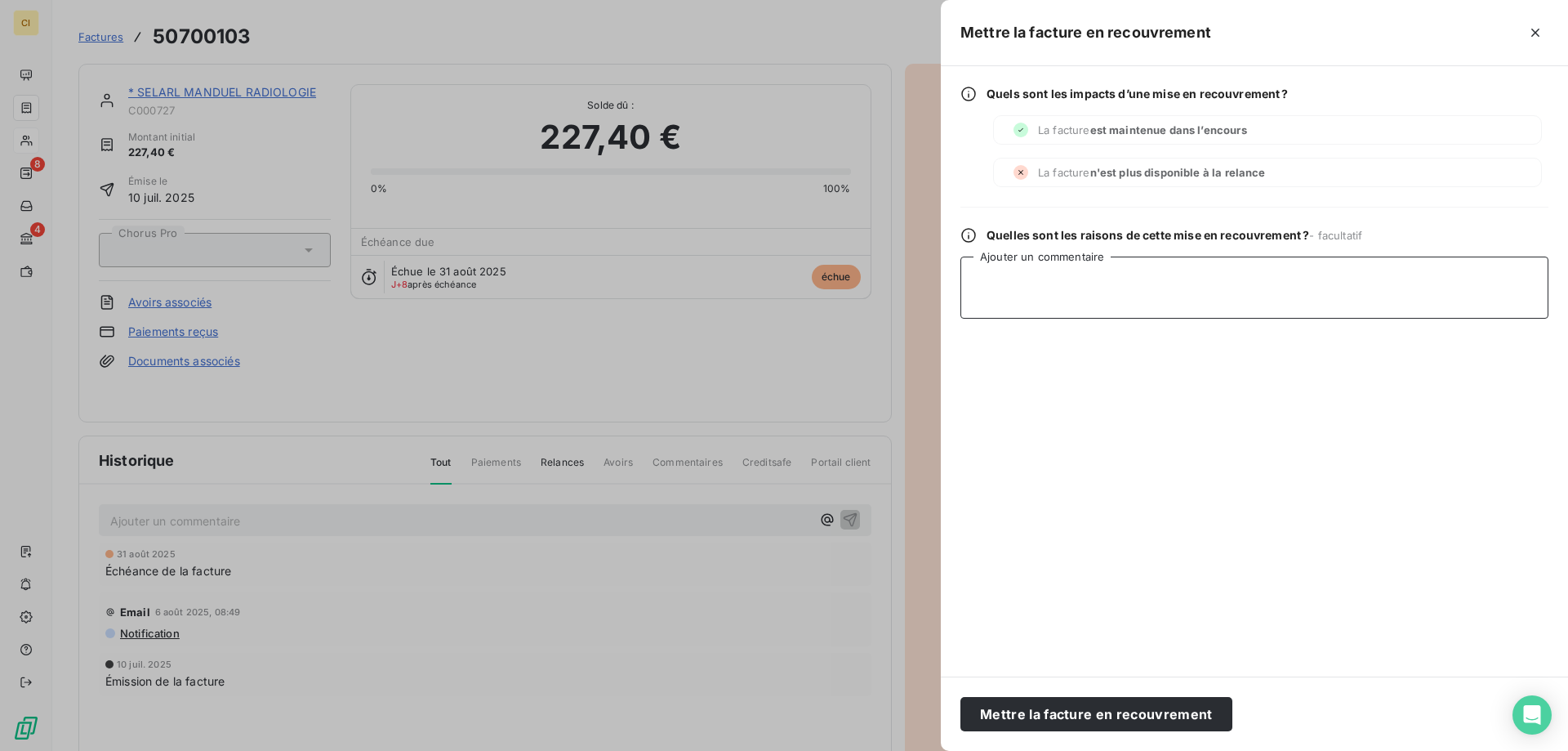
click at [1078, 298] on textarea "Ajouter un commentaire" at bounding box center [1254, 288] width 588 height 62
paste textarea "Demande d'injonction de paiement (complt) auprès de G Collect le [DATE]"
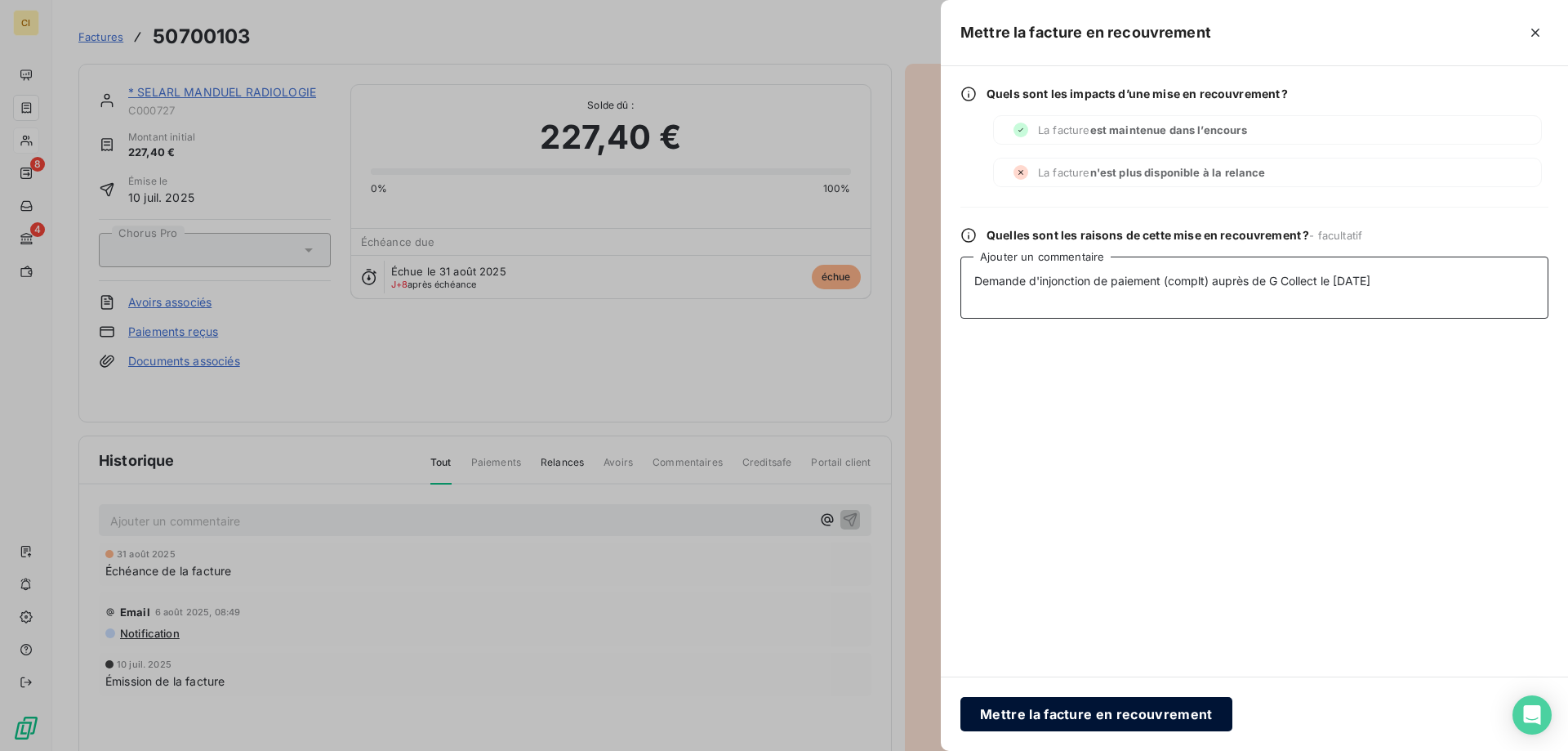
type textarea "Demande d'injonction de paiement (complt) auprès de G Collect le [DATE]"
click at [1034, 714] on button "Mettre la facture en recouvrement" at bounding box center [1095, 713] width 272 height 35
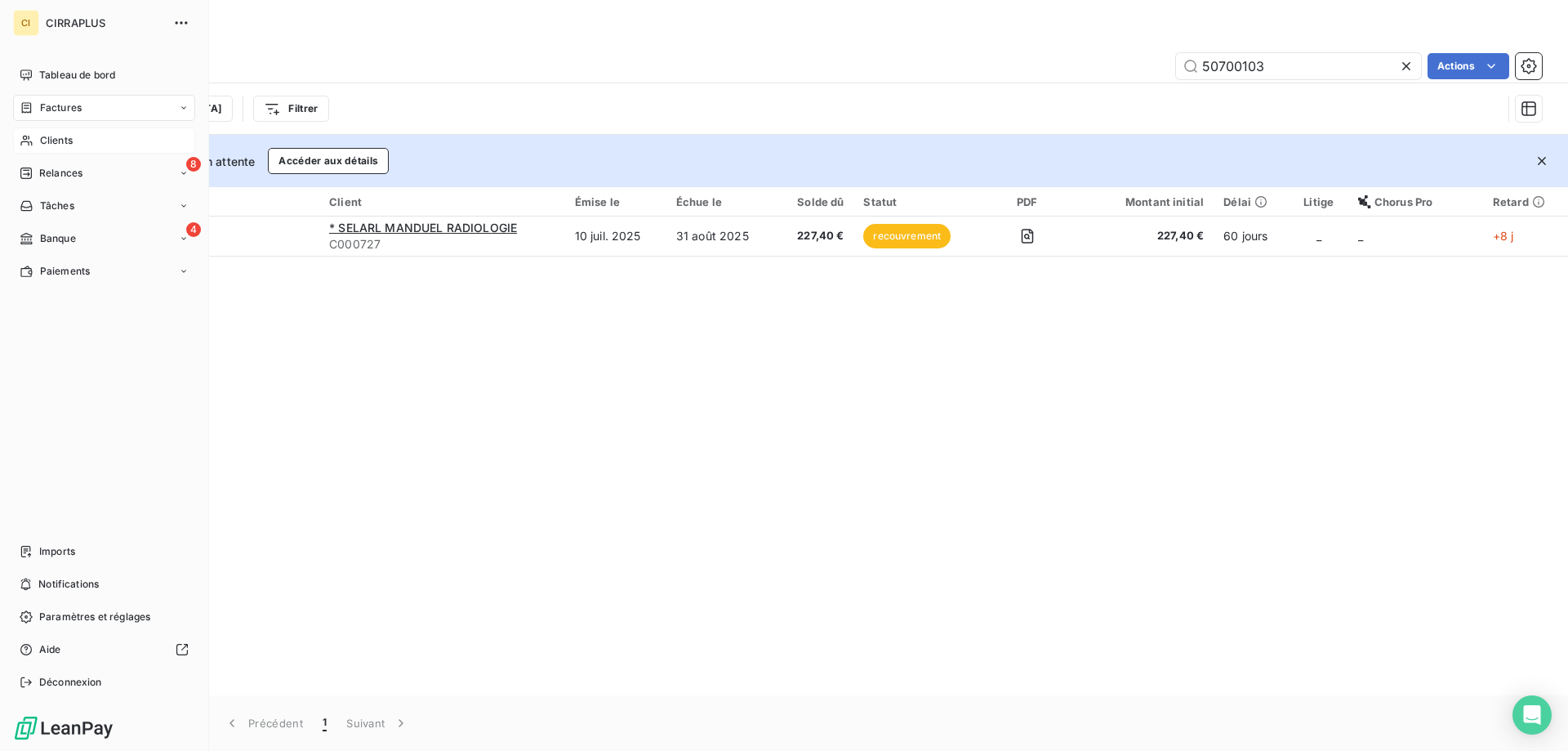
click at [47, 135] on span "Clients" at bounding box center [56, 141] width 33 height 15
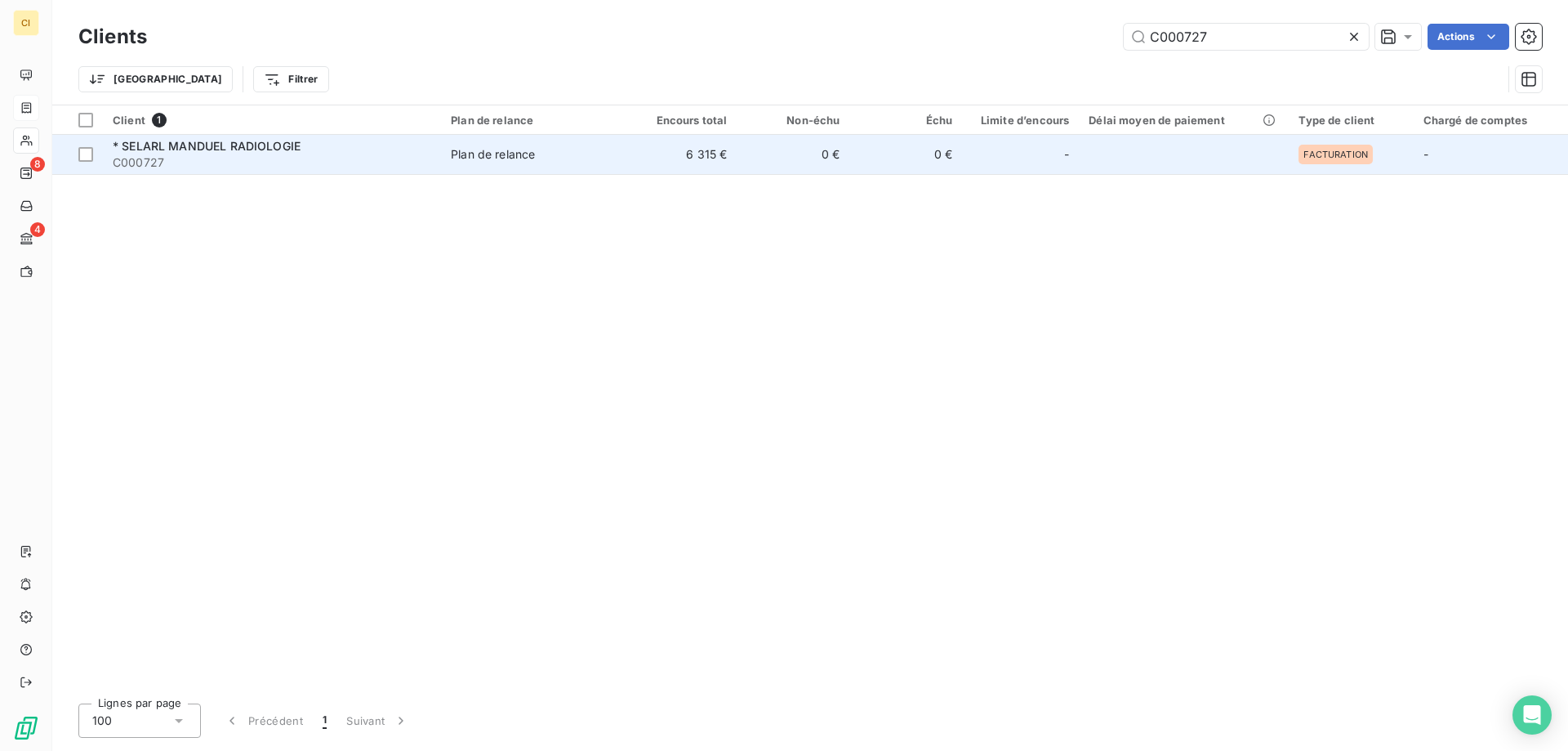
click at [221, 155] on span "C000727" at bounding box center [272, 162] width 318 height 16
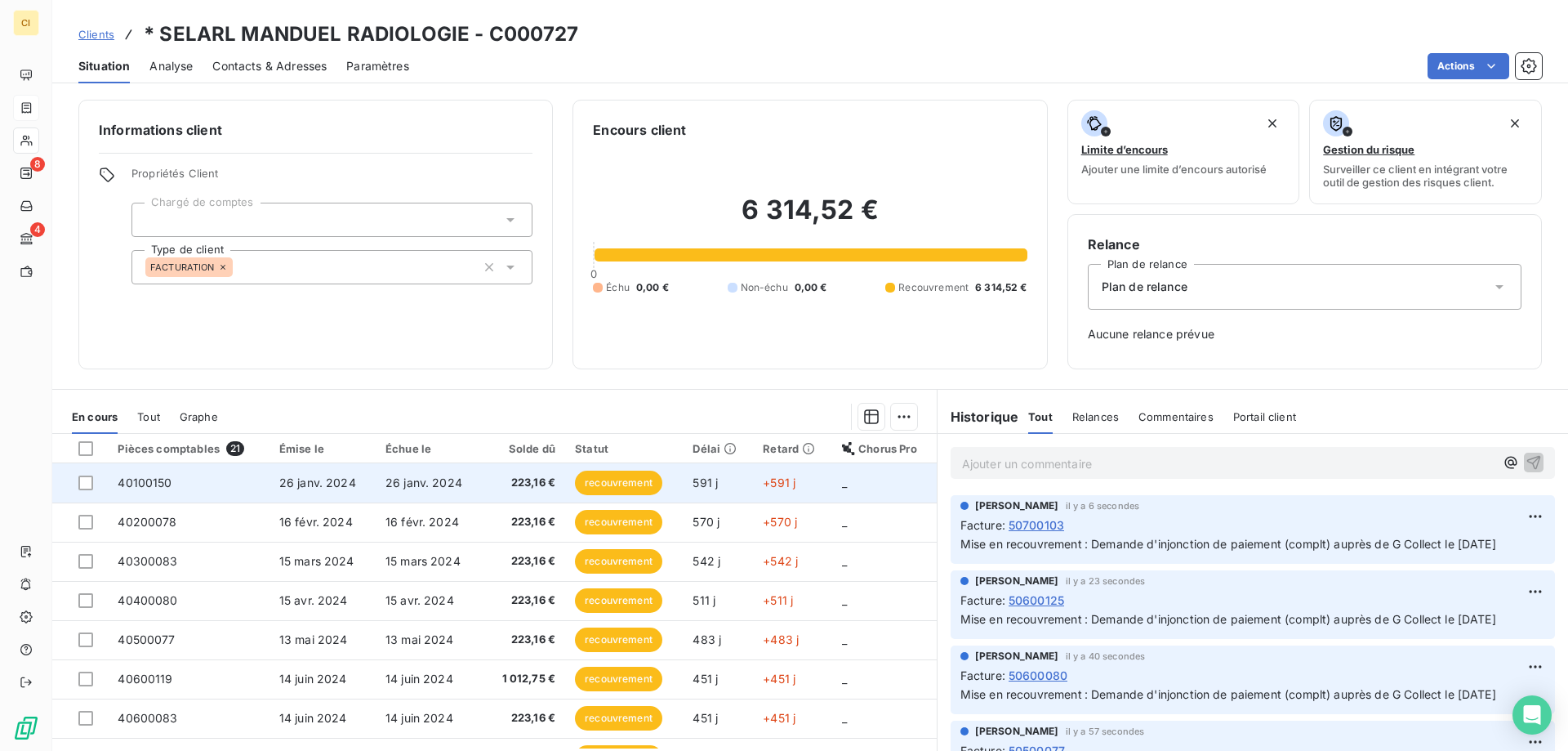
scroll to position [540, 0]
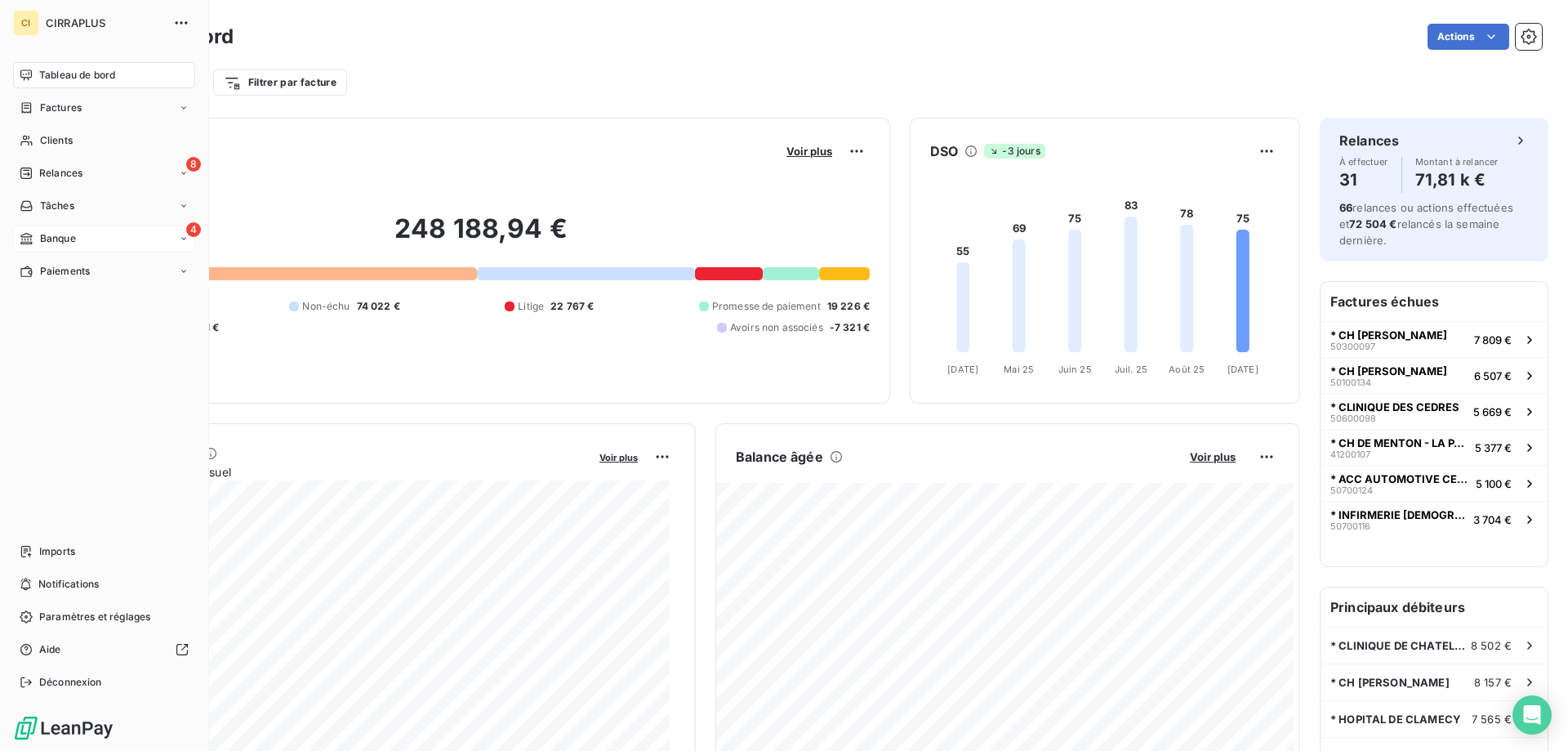
drag, startPoint x: 59, startPoint y: 239, endPoint x: 98, endPoint y: 245, distance: 39.5
click at [61, 237] on span "Banque" at bounding box center [58, 239] width 36 height 15
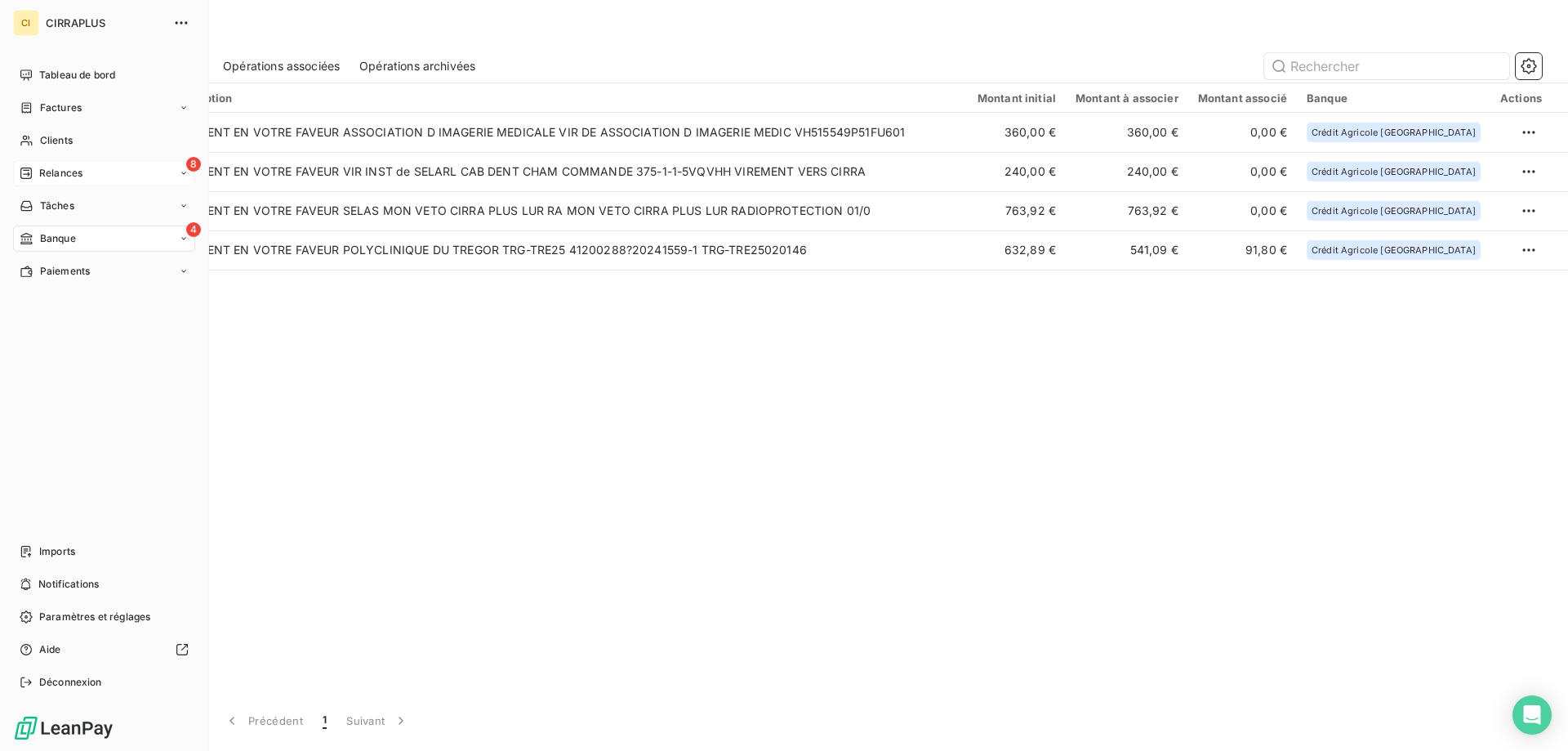
click at [64, 171] on span "Relances" at bounding box center [61, 173] width 43 height 15
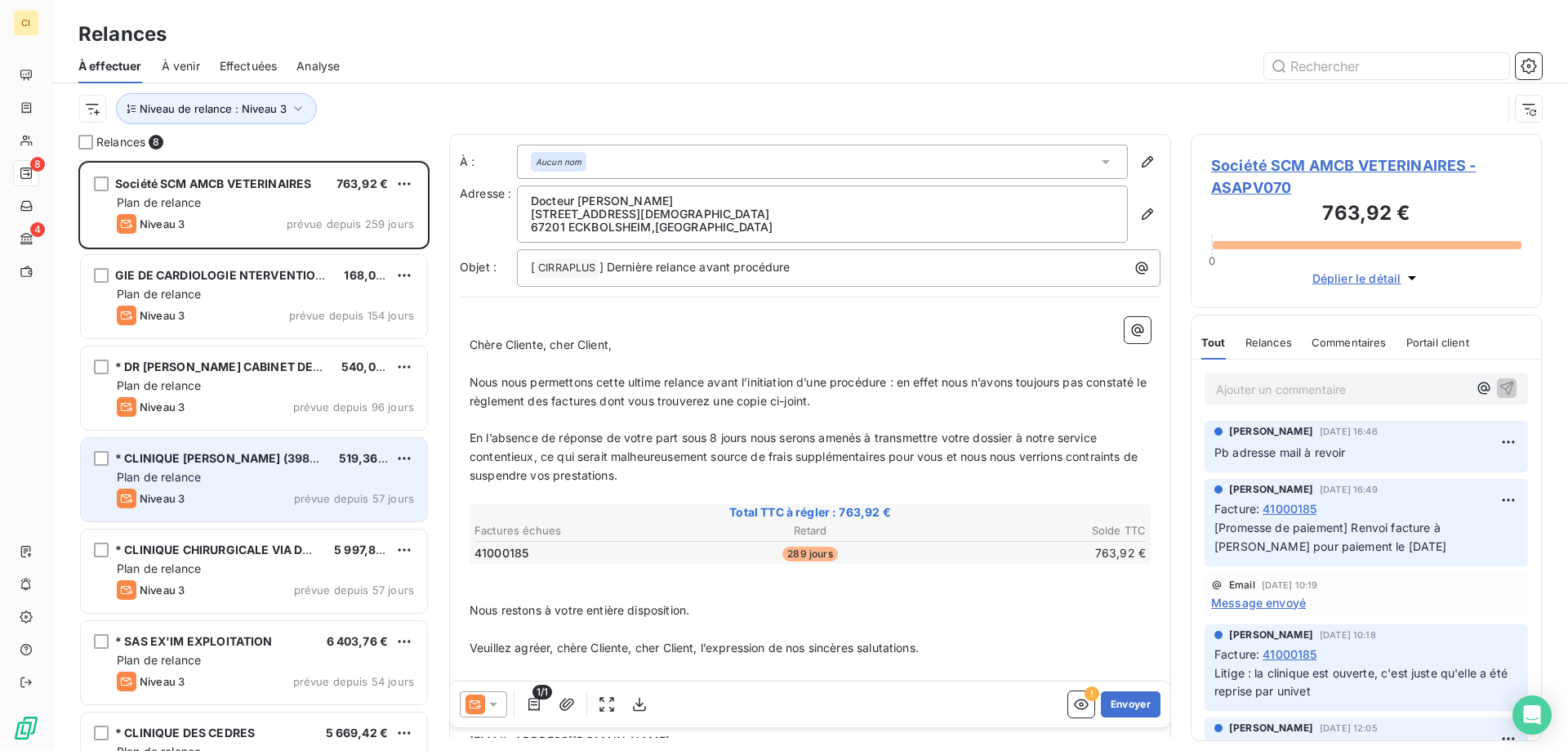
scroll to position [142, 0]
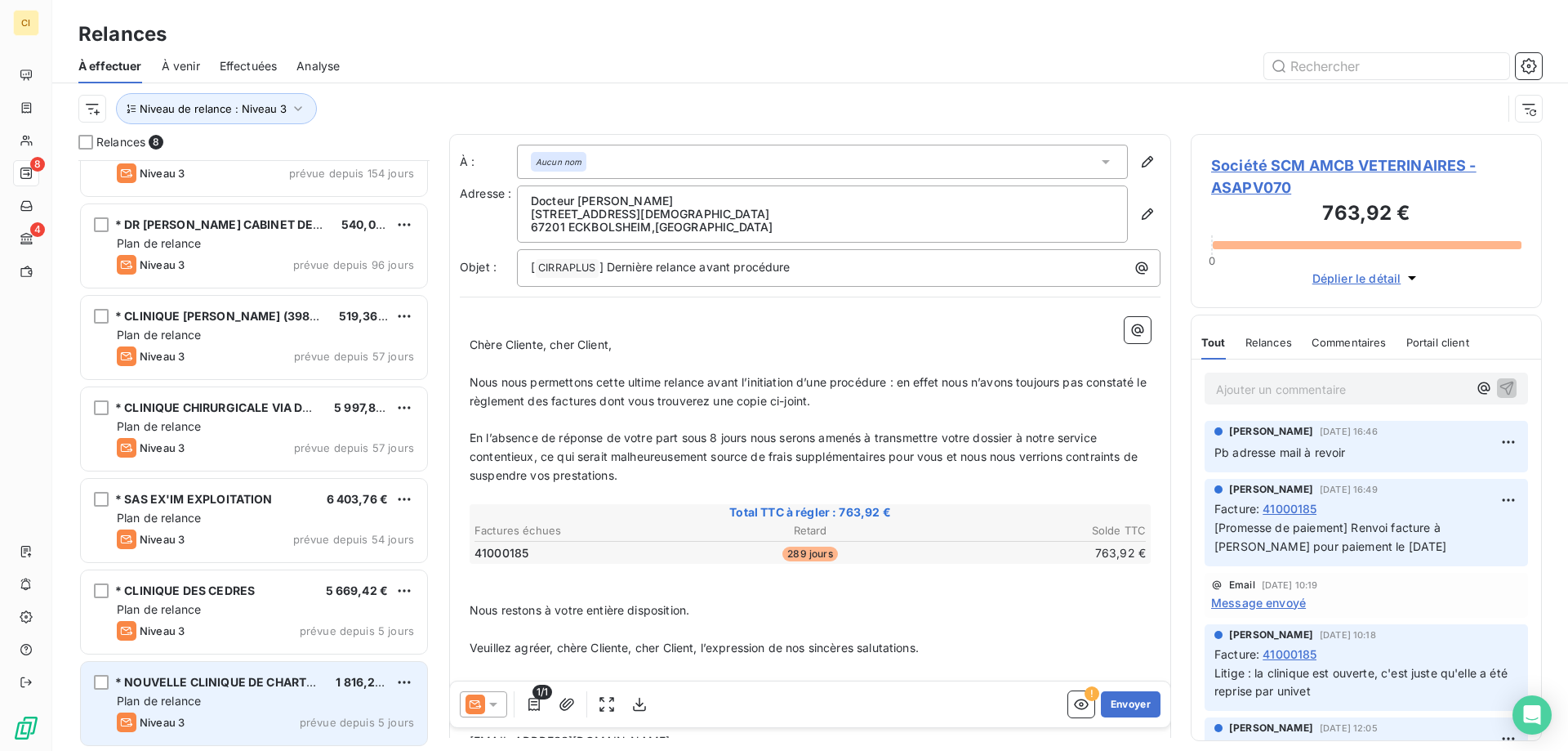
click at [259, 694] on div "Plan de relance" at bounding box center [265, 700] width 297 height 16
